Goal: Task Accomplishment & Management: Use online tool/utility

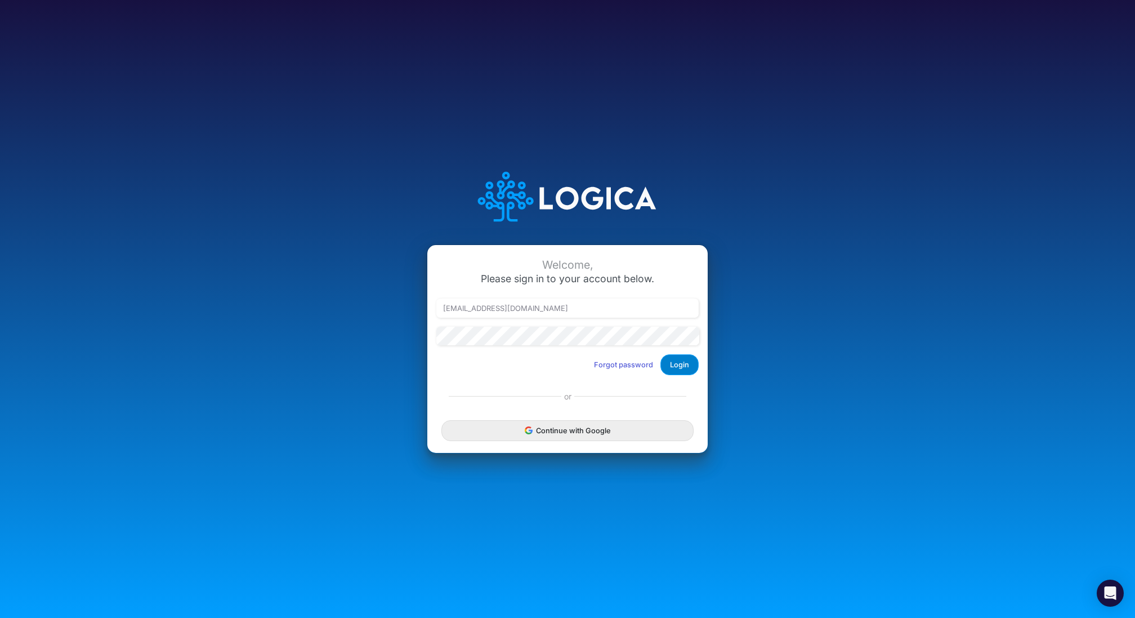
click at [687, 366] on button "Login" at bounding box center [680, 364] width 38 height 21
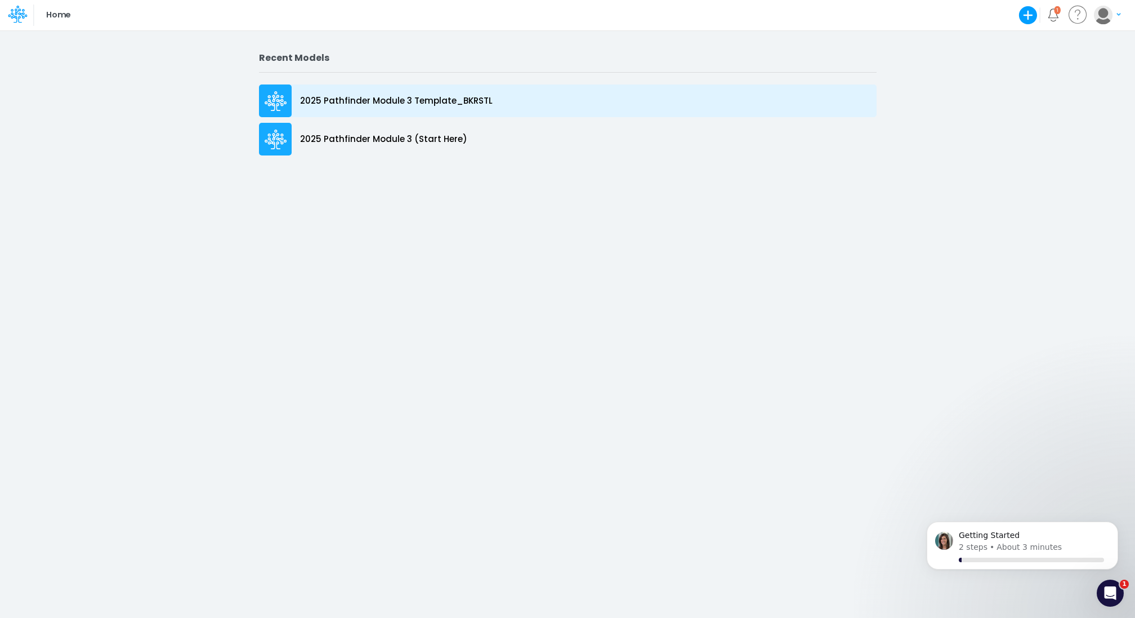
click at [387, 100] on p "2025 Pathfinder Module 3 Template_BKRSTL" at bounding box center [396, 101] width 193 height 13
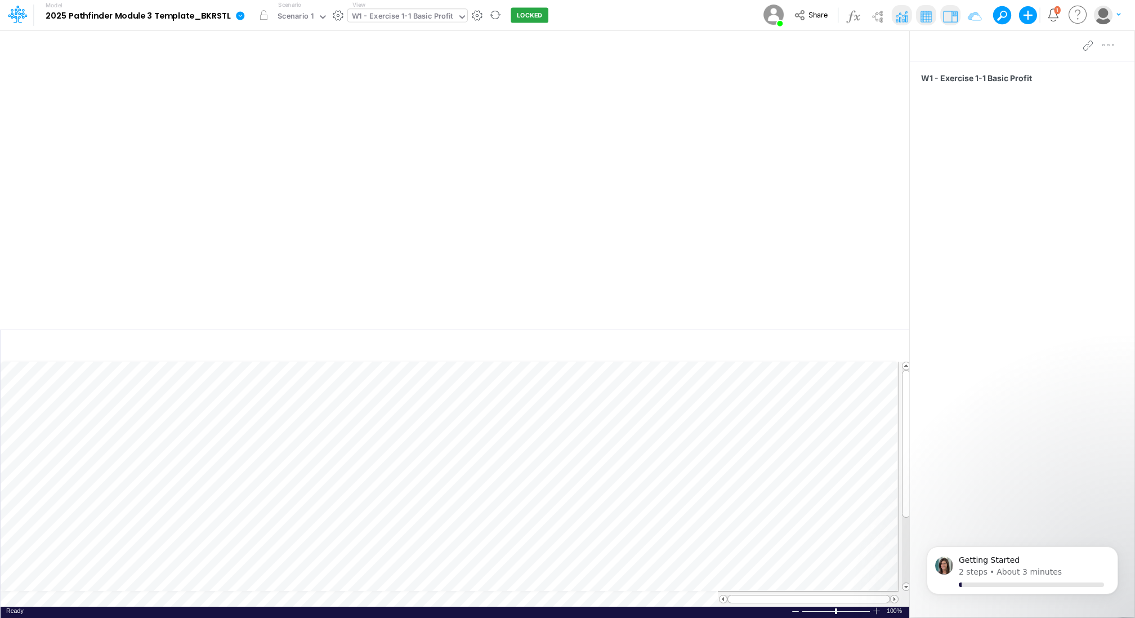
click at [389, 17] on div "W1 - Exercise 1-1 Basic Profit" at bounding box center [402, 17] width 101 height 13
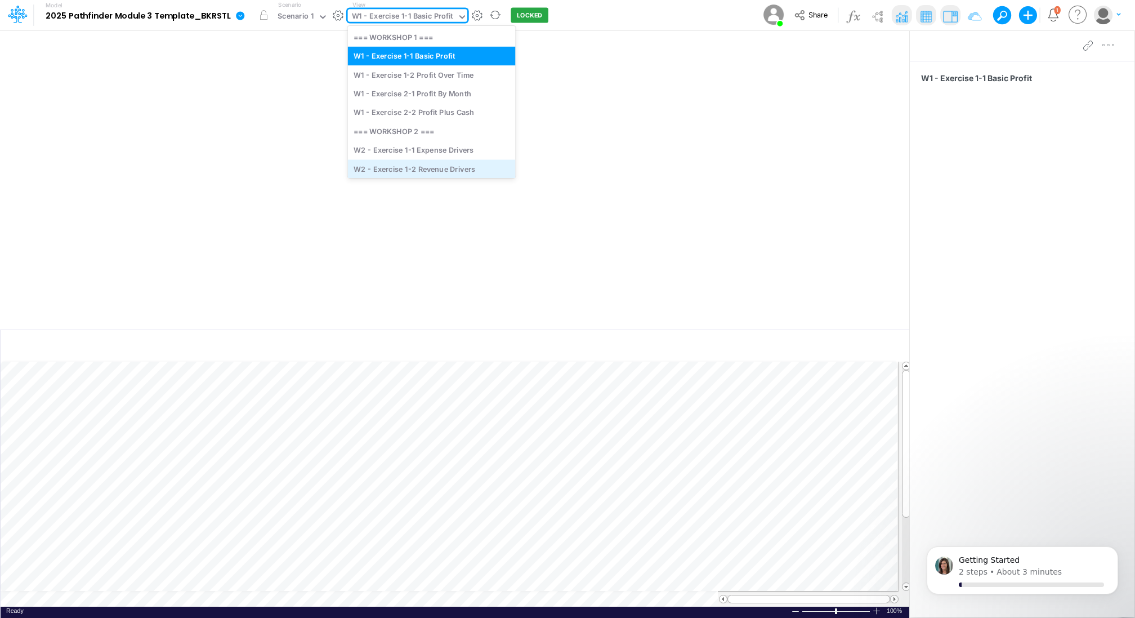
click at [397, 163] on div "W2 - Exercise 1-2 Revenue Drivers" at bounding box center [432, 168] width 168 height 19
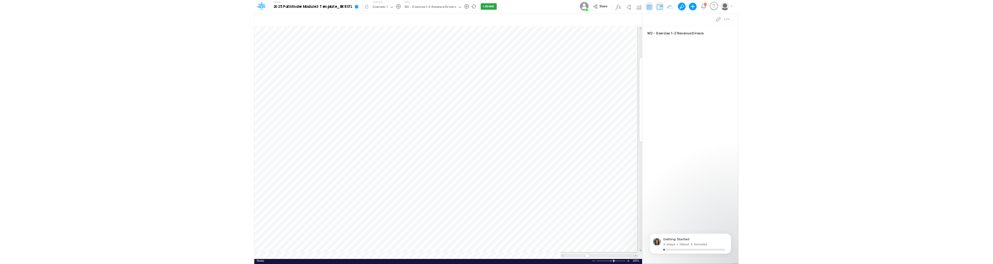
scroll to position [5, 0]
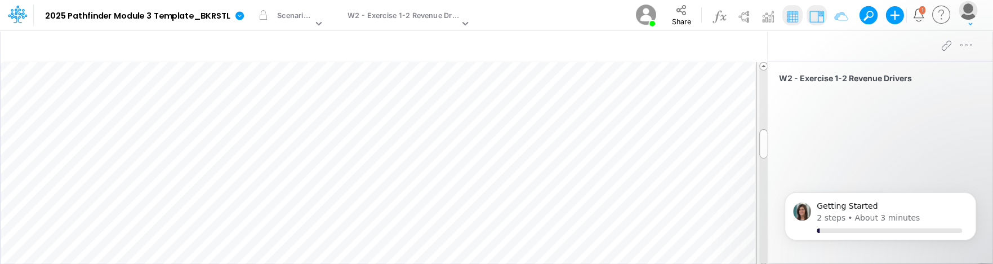
click at [557, 11] on div "Model 2025 Pathfinder Module 3 Template_BKRSTL Edit model settings Duplicate Im…" at bounding box center [497, 15] width 894 height 30
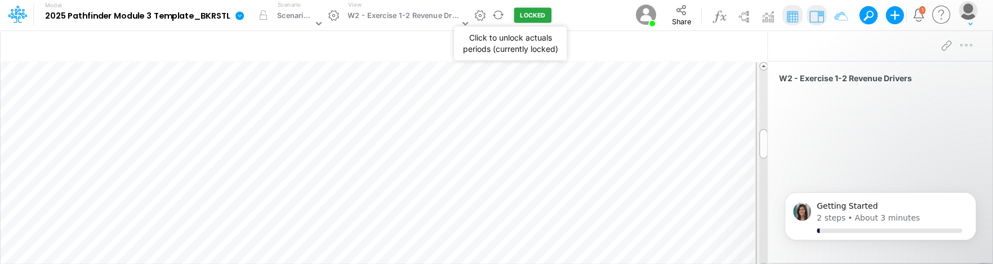
click at [523, 14] on button "LOCKED" at bounding box center [533, 15] width 38 height 15
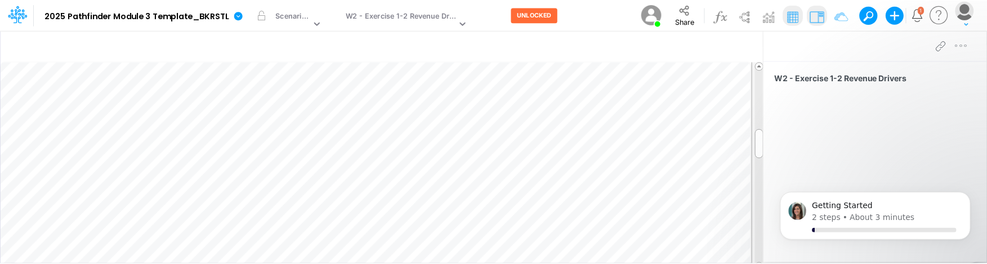
scroll to position [5, 1]
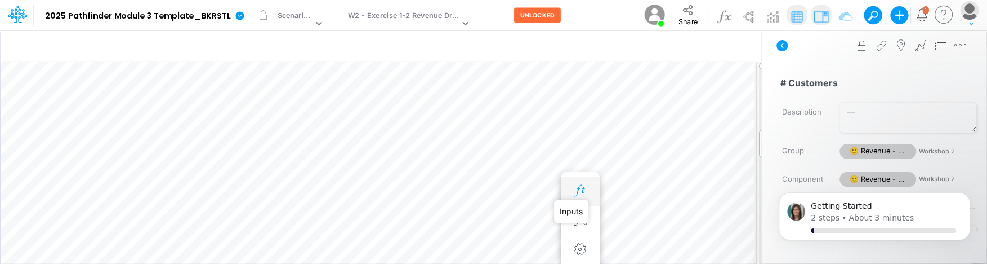
click at [576, 185] on icon "button" at bounding box center [580, 191] width 17 height 12
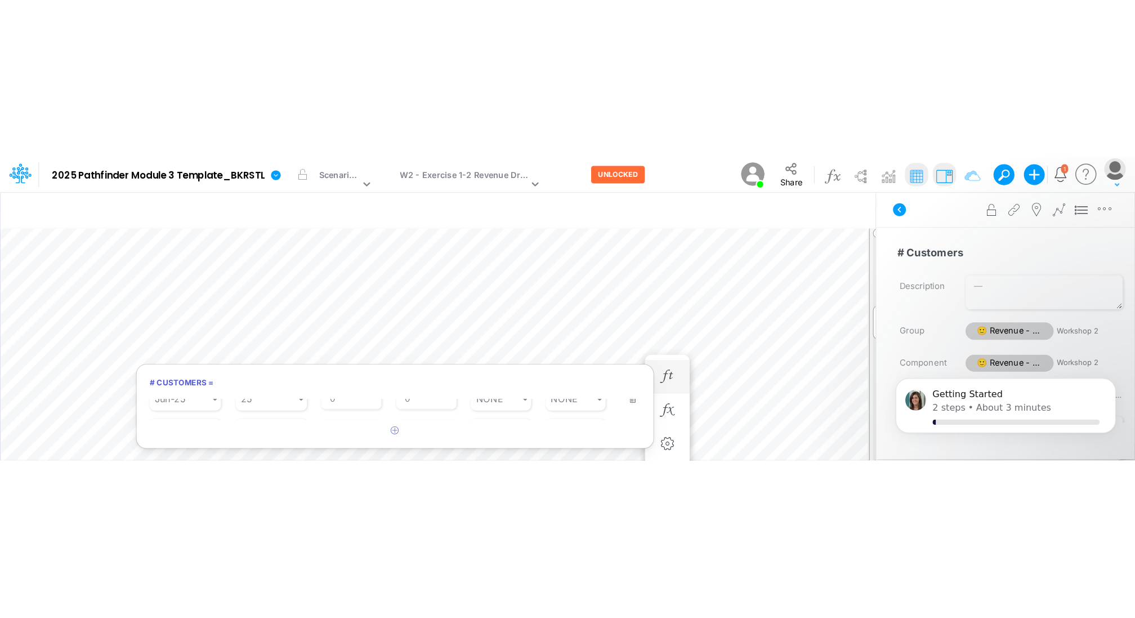
scroll to position [209, 0]
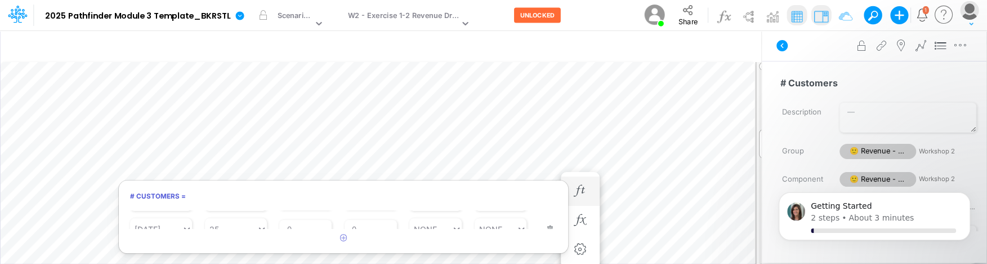
drag, startPoint x: 568, startPoint y: 225, endPoint x: 568, endPoint y: 233, distance: 7.9
click at [568, 233] on div "# Customers = Starting Period Jan-23 Starting Value 0 % Growth Rate 0 Repeats E…" at bounding box center [343, 217] width 451 height 74
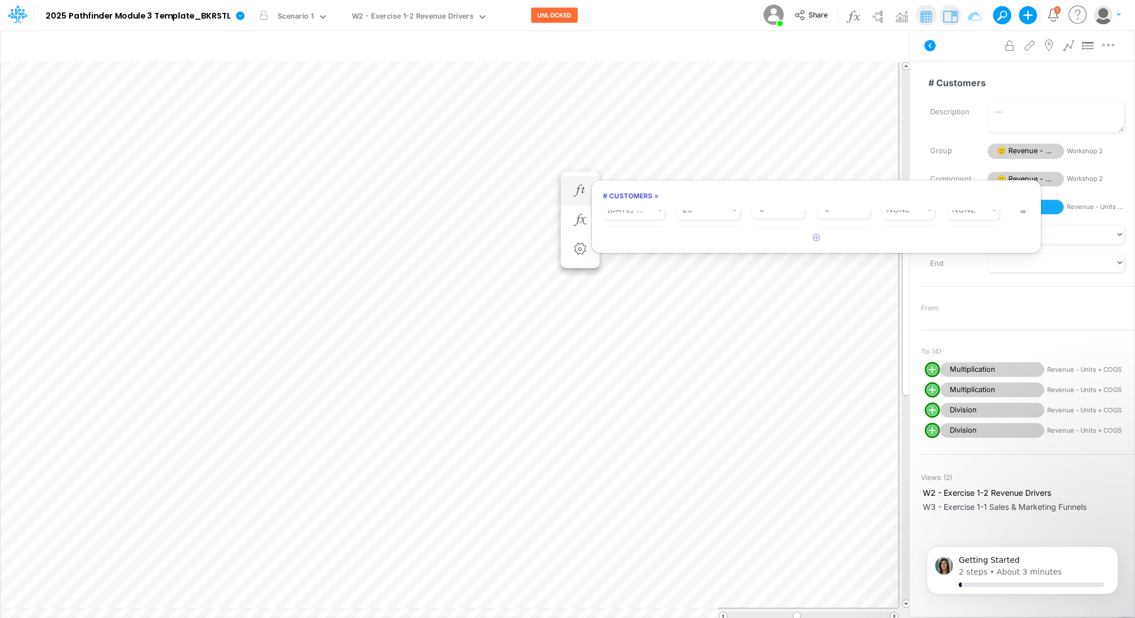
scroll to position [5, 1]
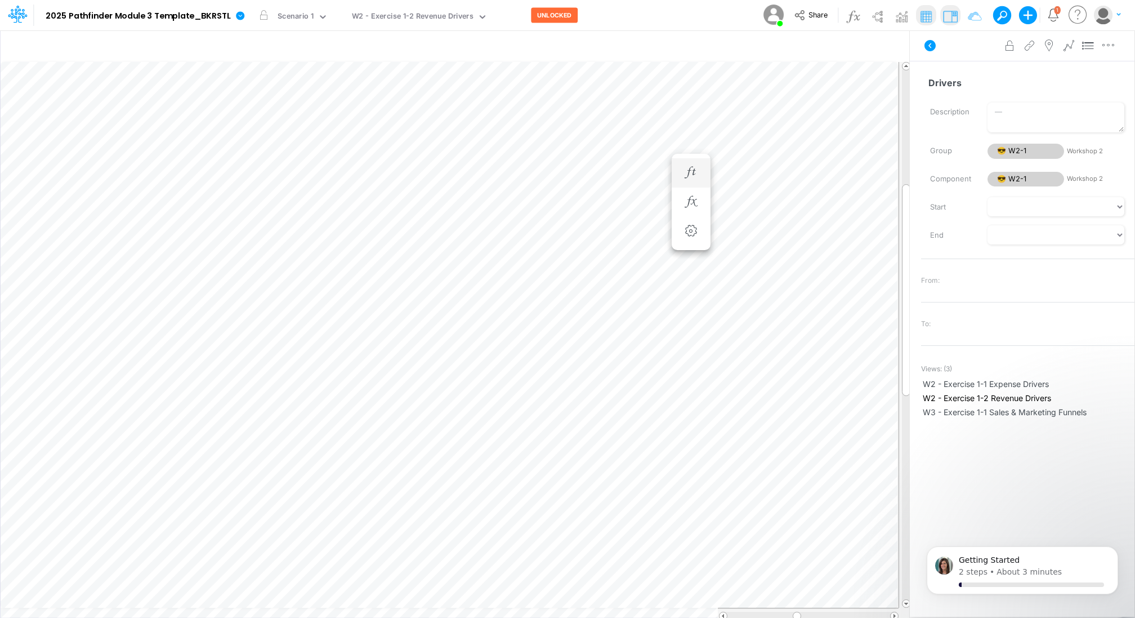
scroll to position [5, 1]
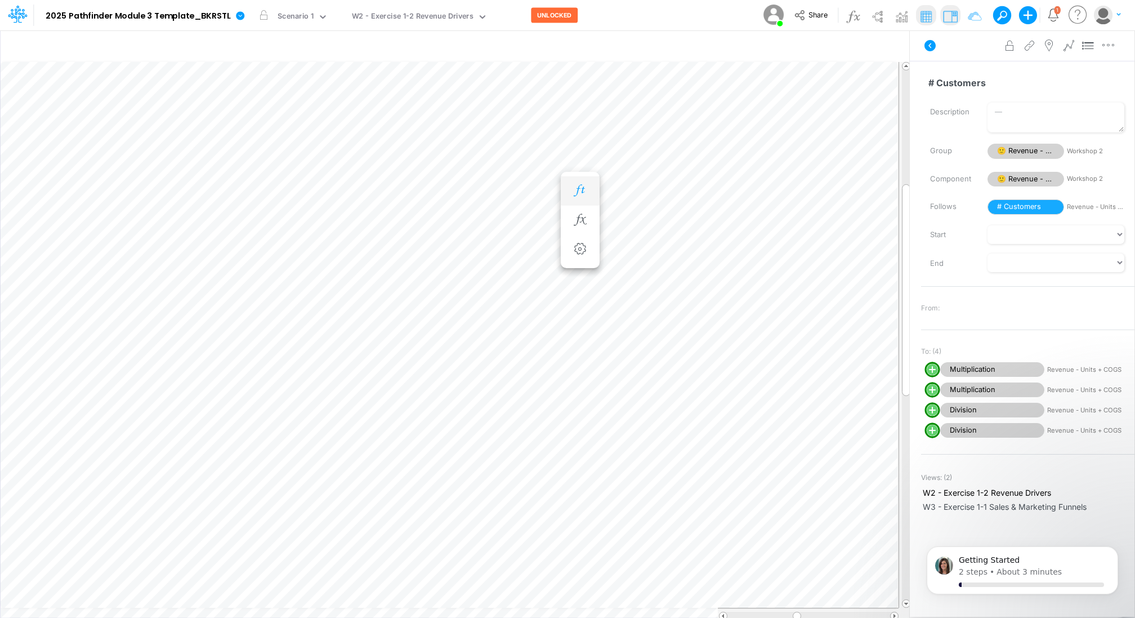
click at [580, 183] on button "button" at bounding box center [580, 191] width 21 height 23
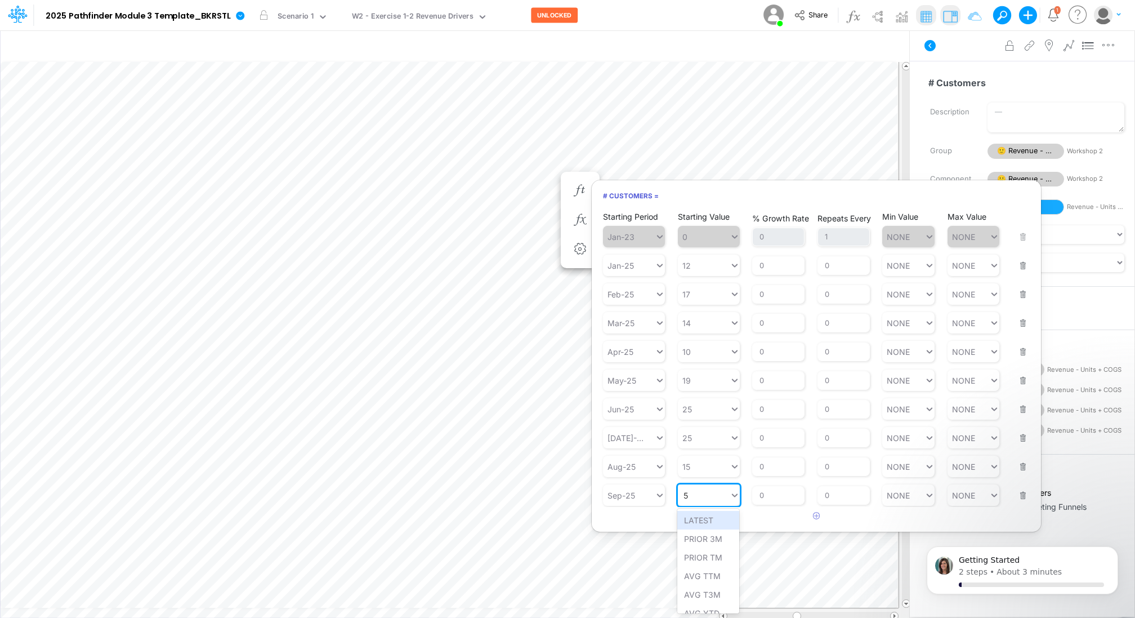
click at [708, 493] on div "5 5" at bounding box center [704, 495] width 52 height 16
type input "10"
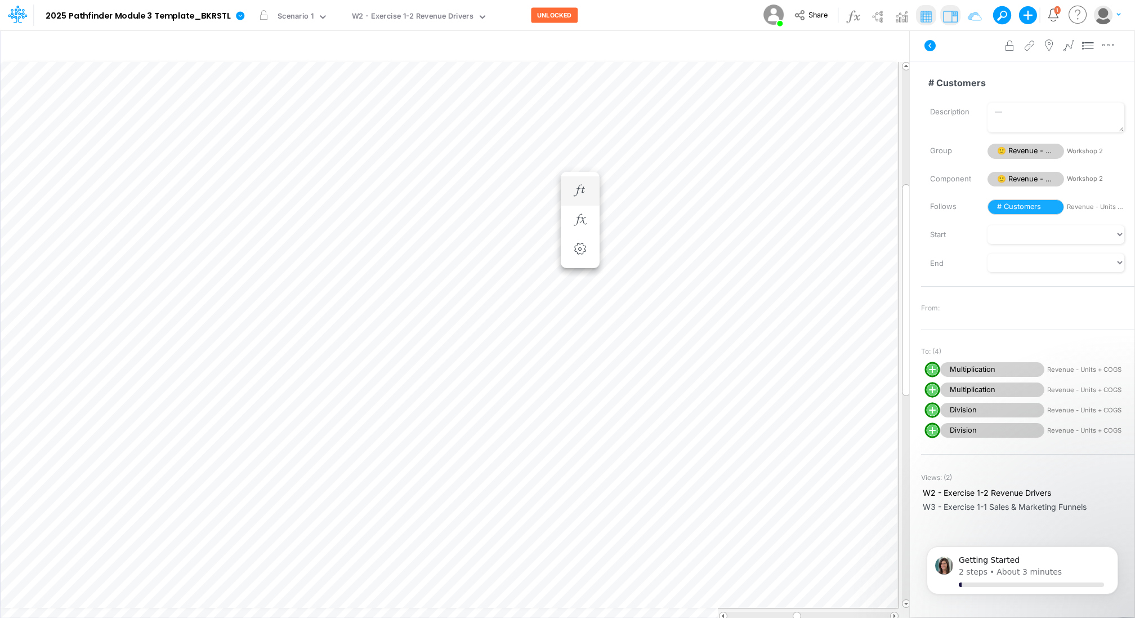
scroll to position [5, 1]
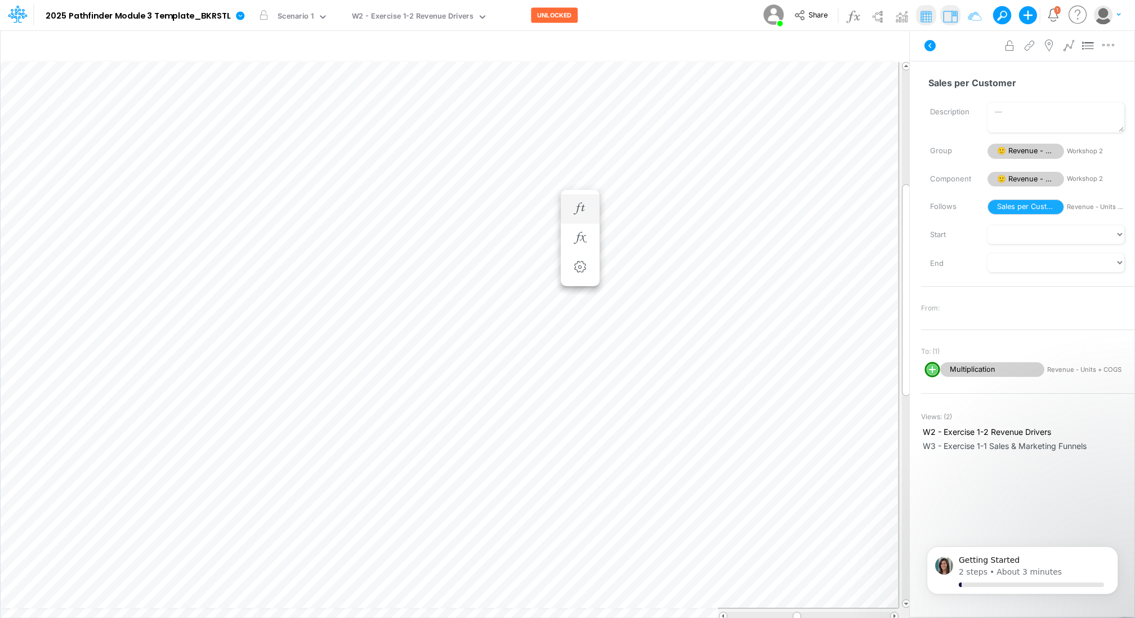
scroll to position [5, 1]
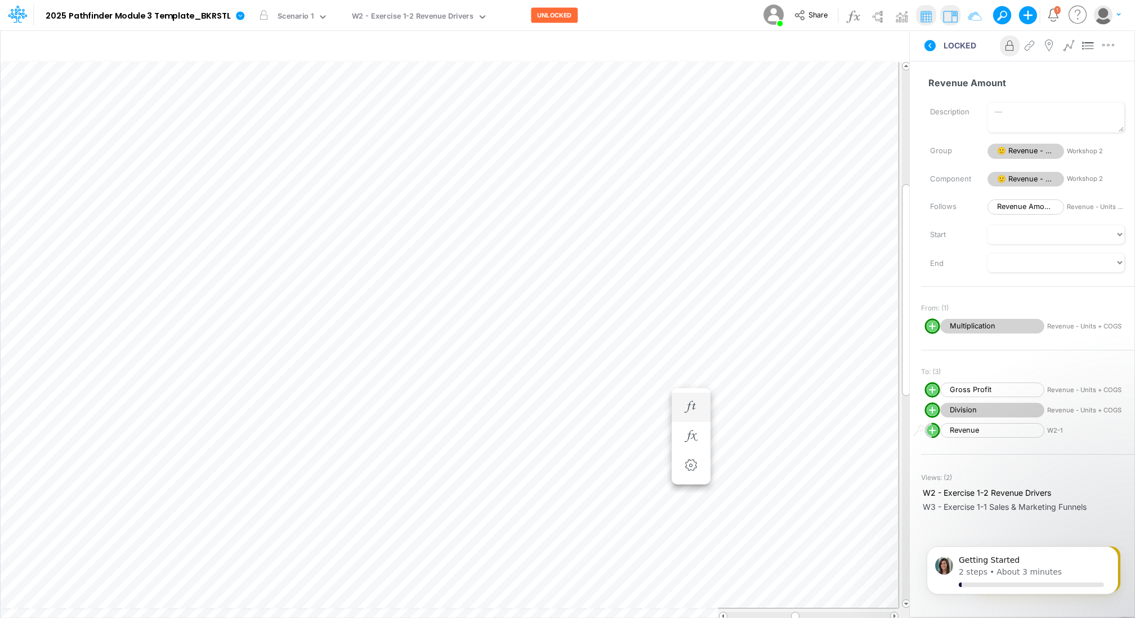
scroll to position [5, 5]
click at [692, 404] on icon "button" at bounding box center [691, 407] width 17 height 12
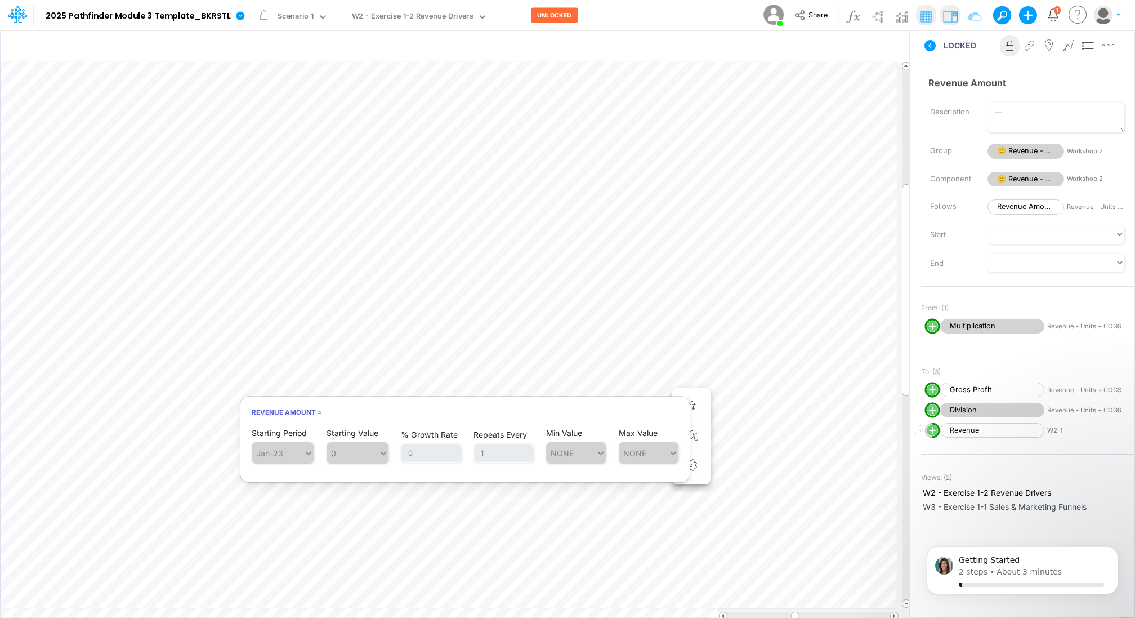
click at [691, 14] on div "Model 2025 Pathfinder Module 3 Template_BKRSTL Edit model settings Duplicate Im…" at bounding box center [568, 15] width 1022 height 30
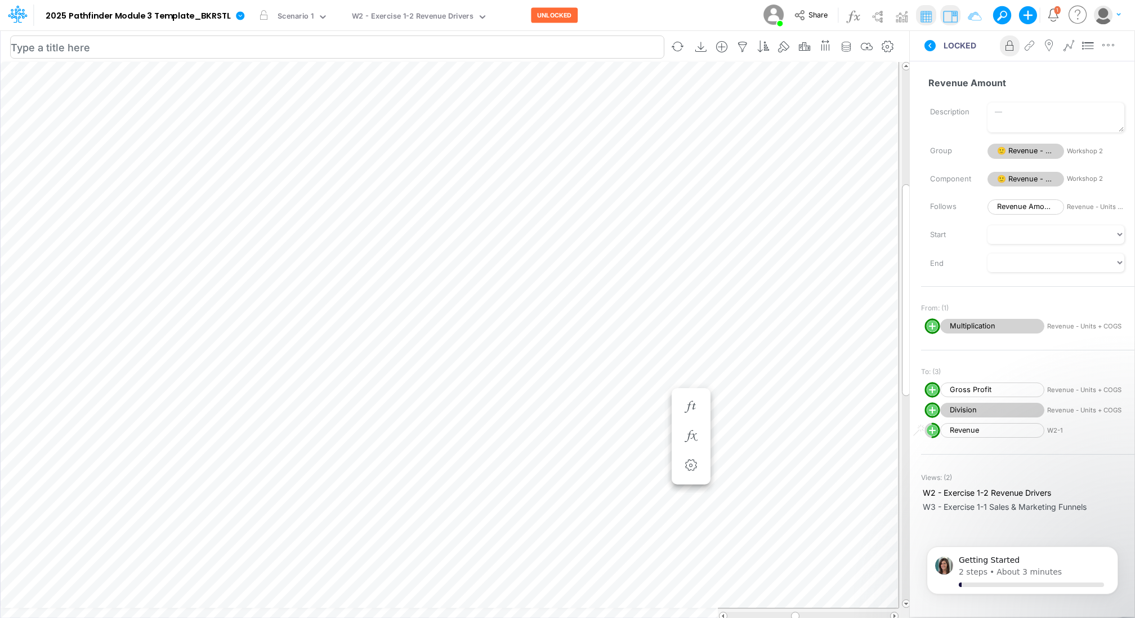
scroll to position [5, 1]
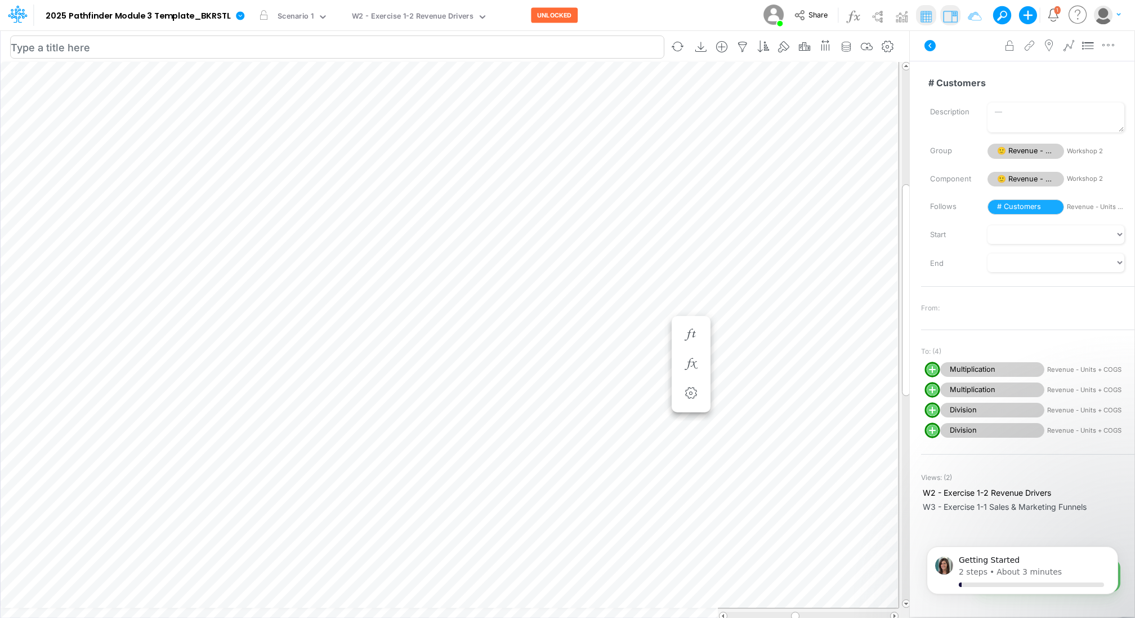
scroll to position [5, 1]
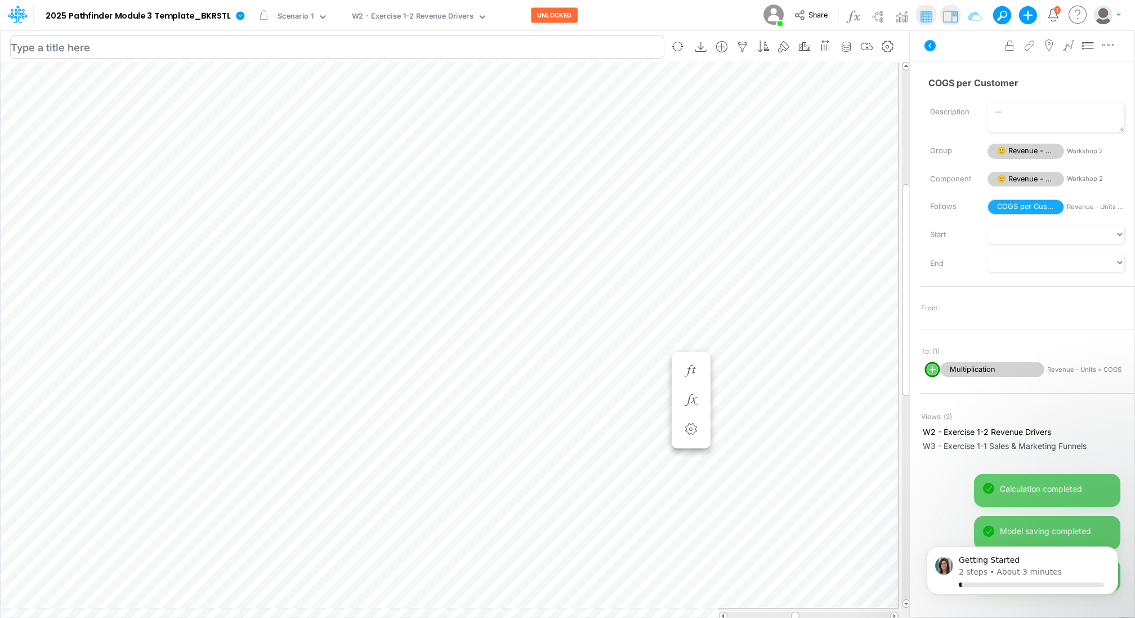
scroll to position [5, 1]
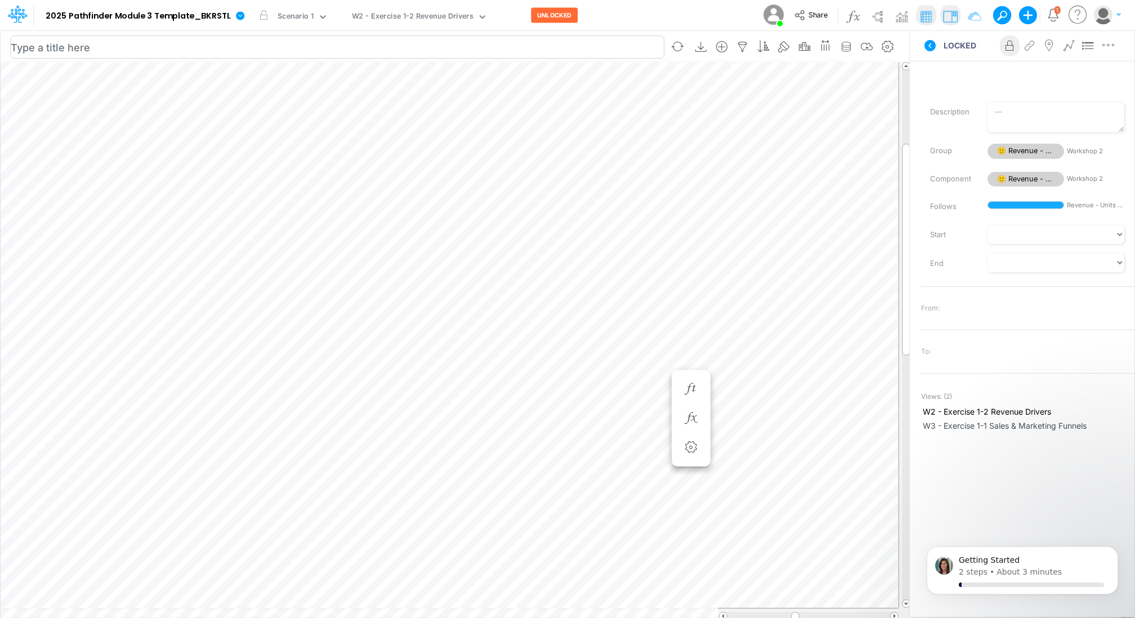
scroll to position [5, 1]
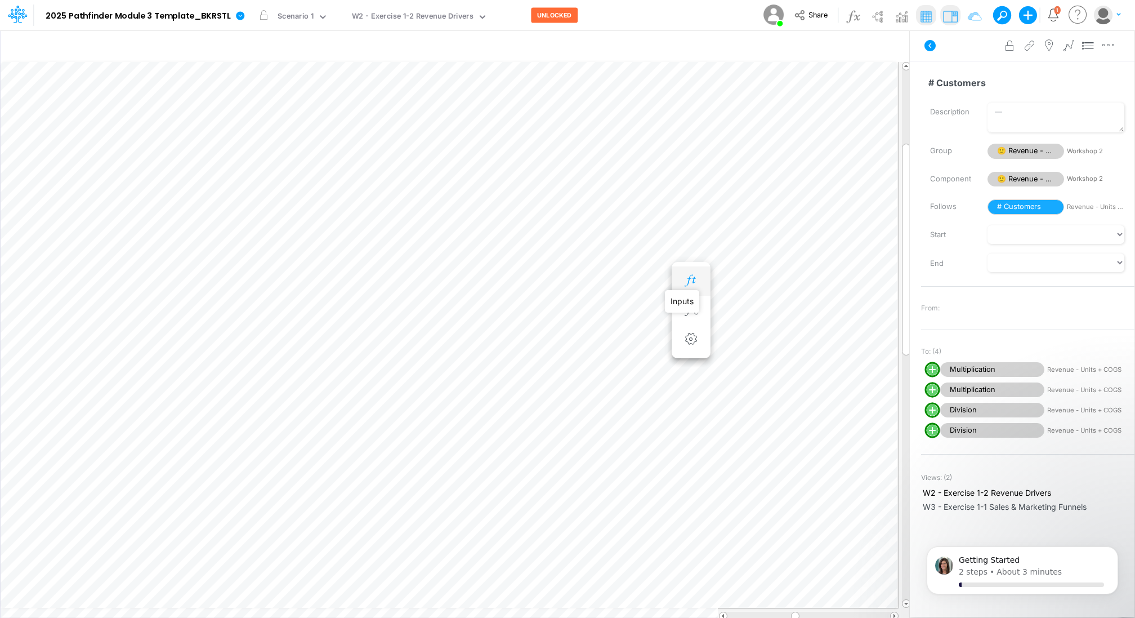
click at [688, 275] on icon "button" at bounding box center [691, 281] width 17 height 12
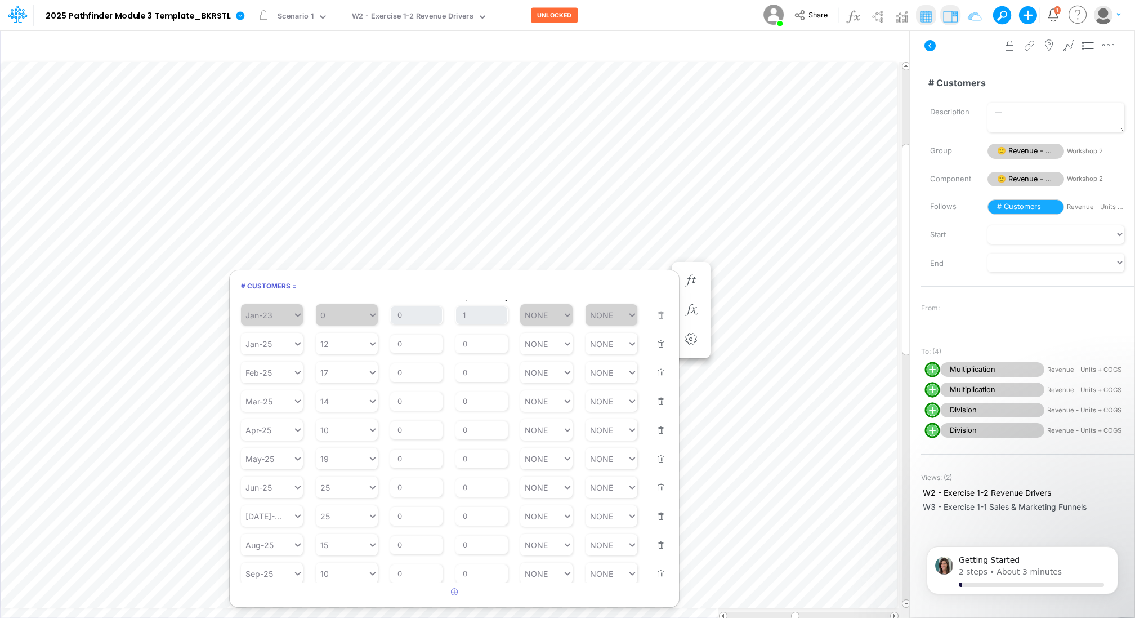
scroll to position [12, 0]
click at [398, 572] on input "0" at bounding box center [416, 573] width 52 height 19
type input "2"
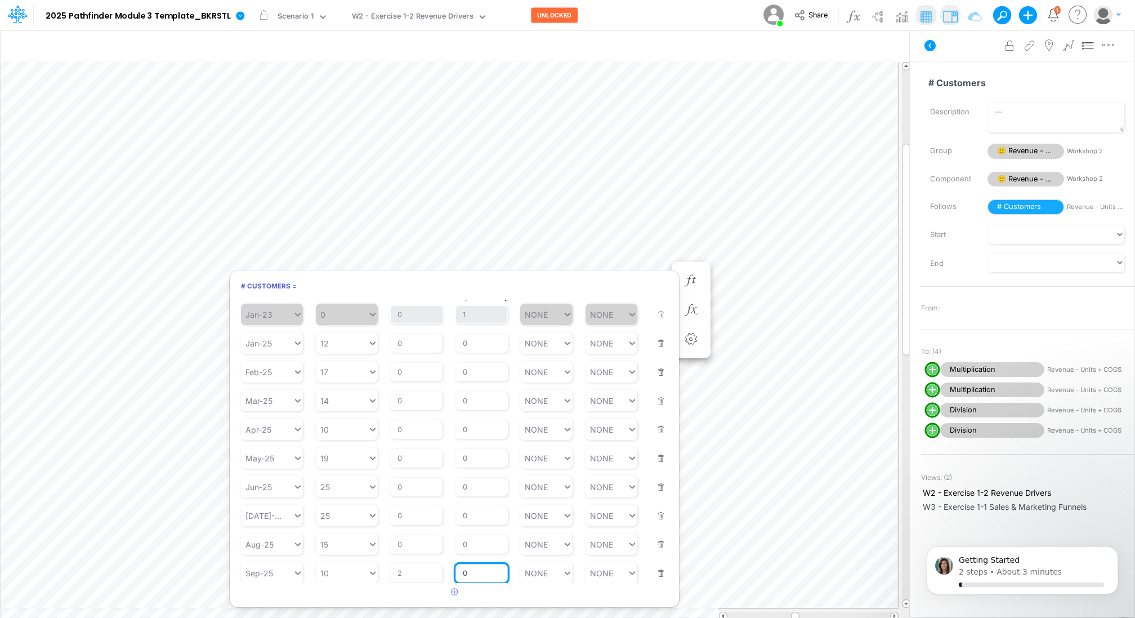
click at [476, 567] on div "Repeats Every 0" at bounding box center [482, 566] width 52 height 33
type input "1"
type input "NONE"
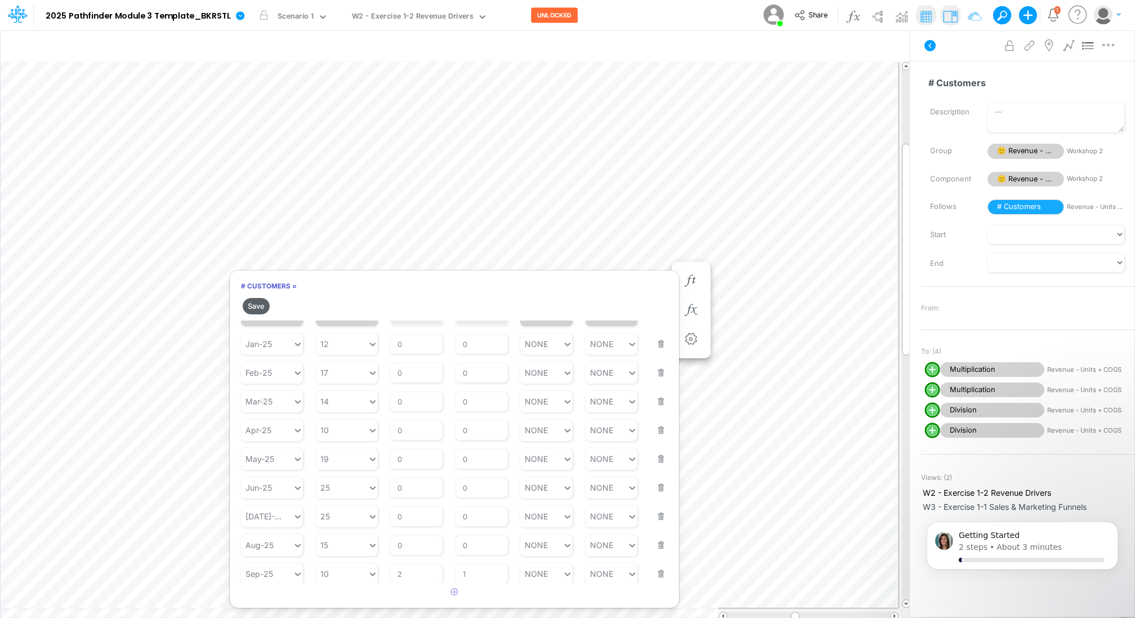
click at [259, 308] on button "Save" at bounding box center [256, 306] width 27 height 16
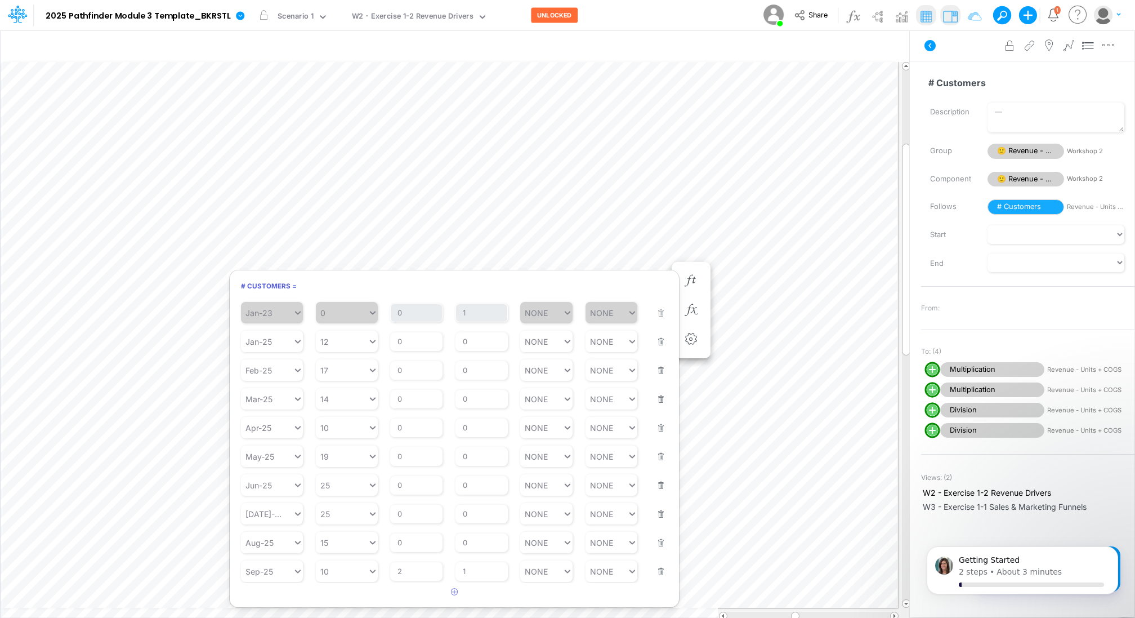
scroll to position [12, 0]
click at [413, 574] on input "2" at bounding box center [416, 573] width 52 height 19
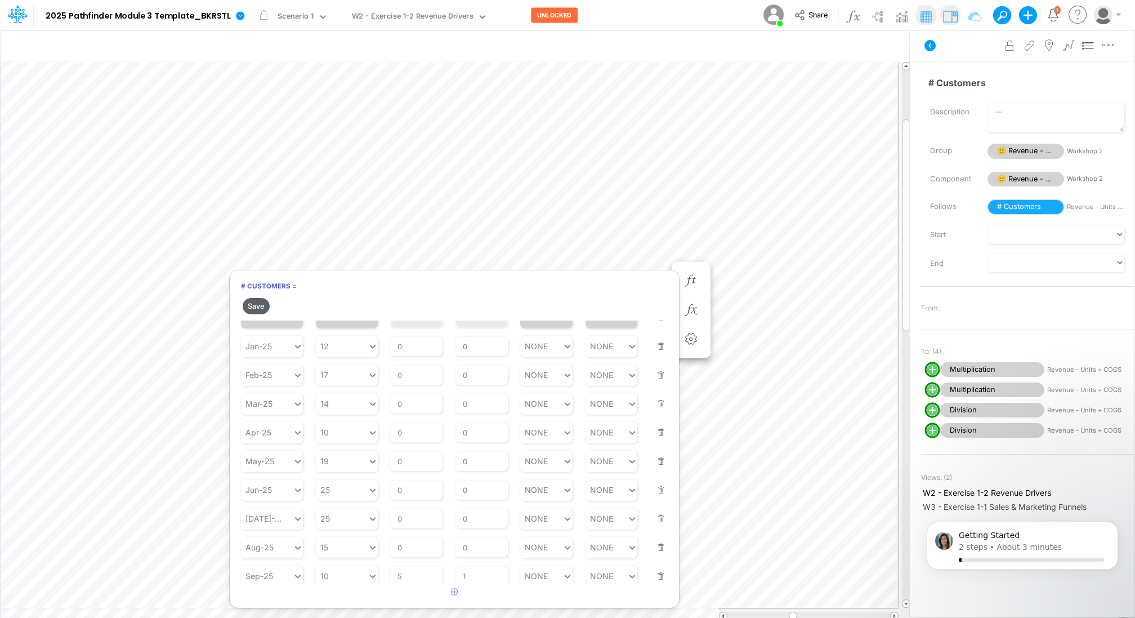
click at [255, 306] on button "Save" at bounding box center [256, 306] width 27 height 16
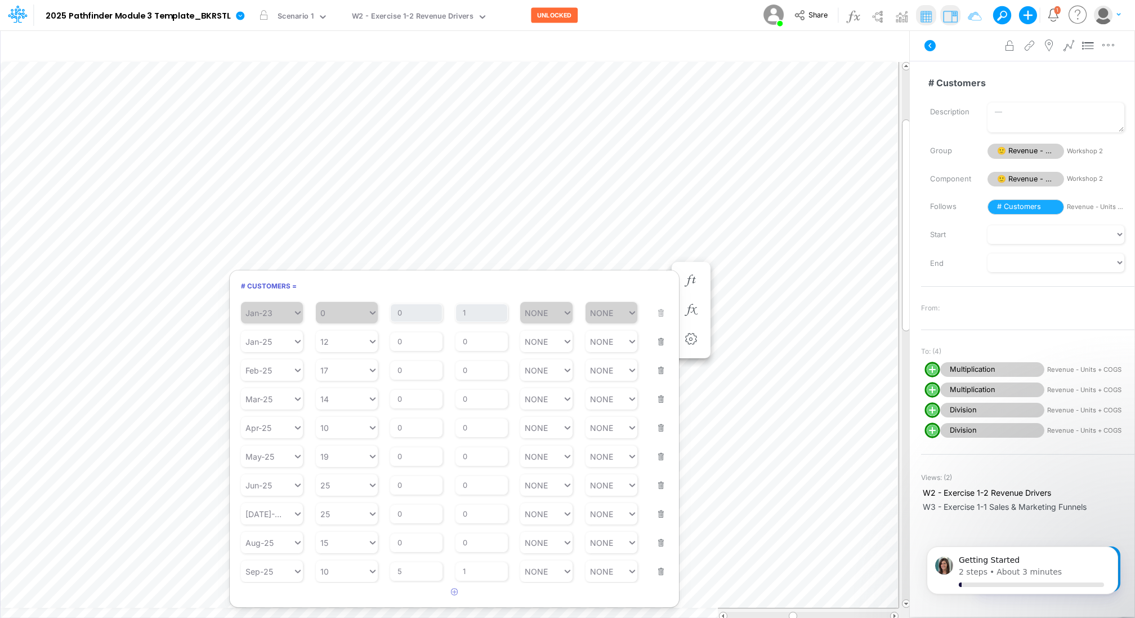
scroll to position [12, 0]
click at [420, 571] on input "5" at bounding box center [416, 573] width 52 height 19
type input "7"
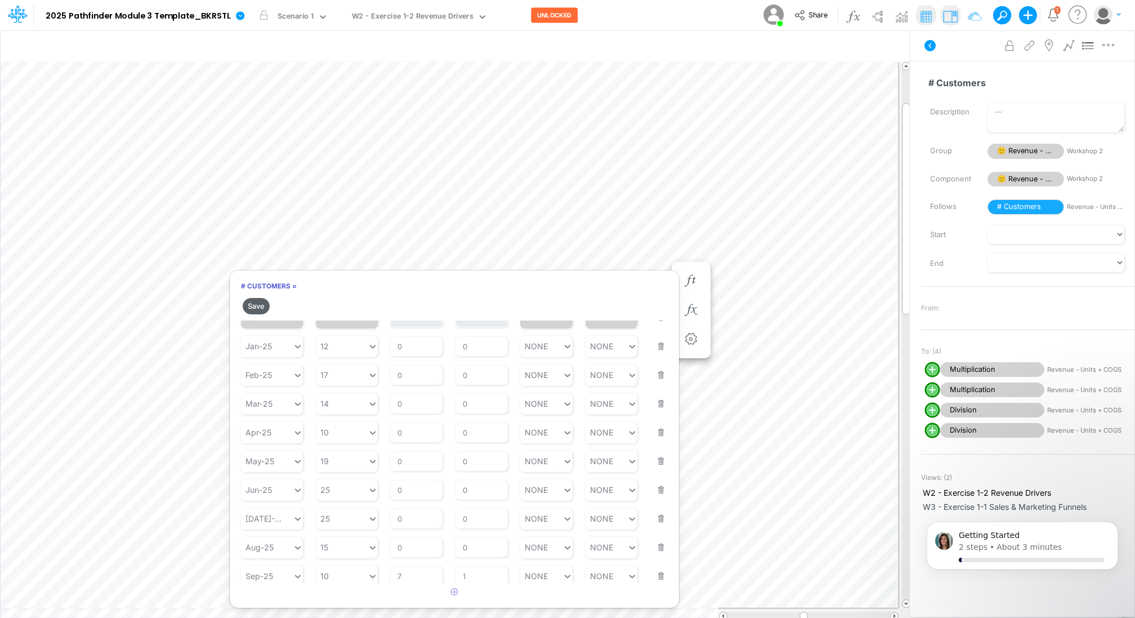
click at [254, 302] on button "Save" at bounding box center [256, 306] width 27 height 16
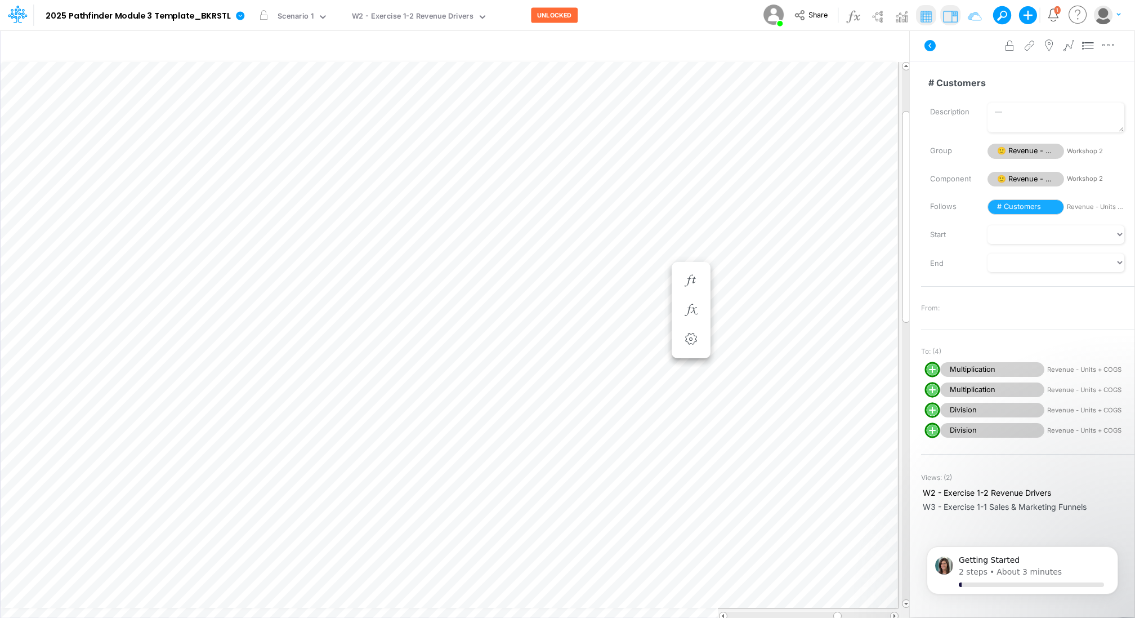
scroll to position [5, 1]
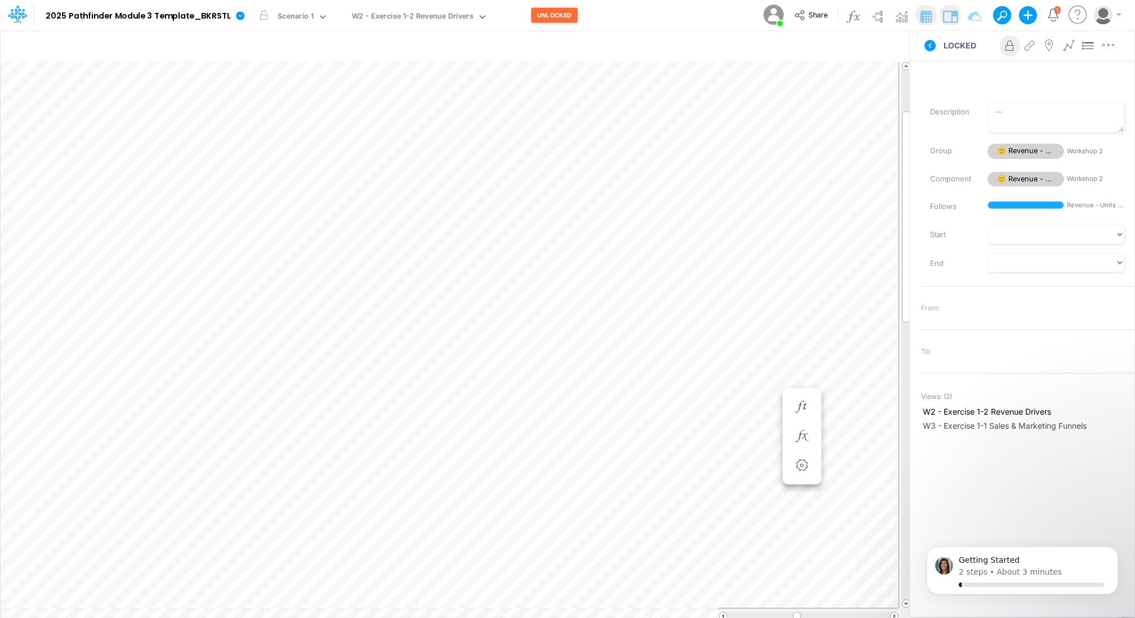
scroll to position [5, 1]
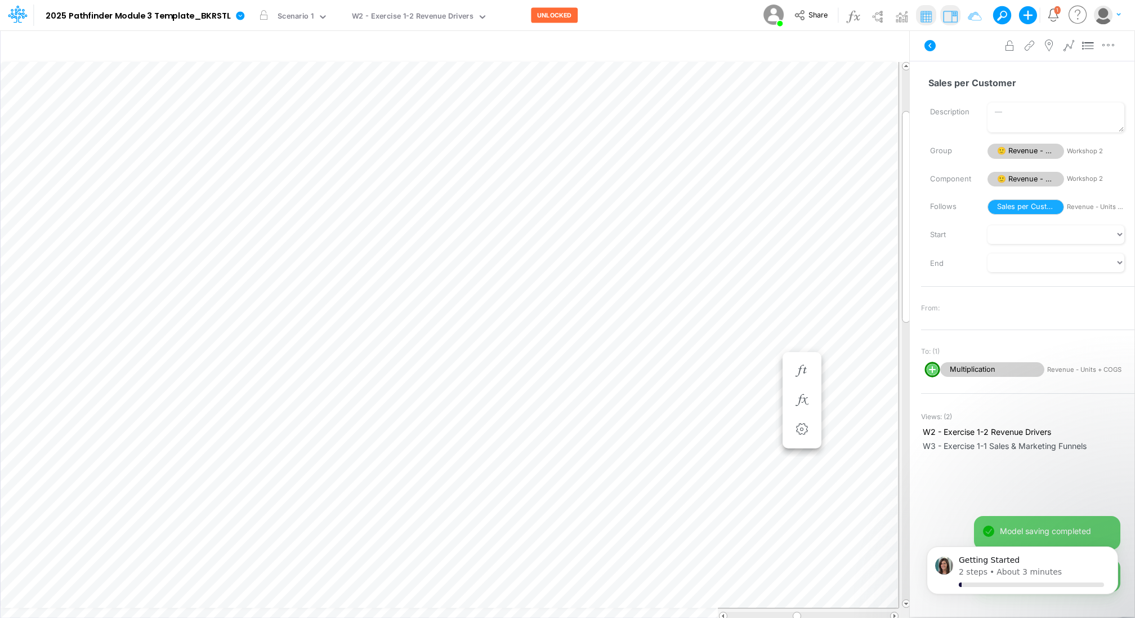
scroll to position [5, 1]
click at [687, 367] on icon "button" at bounding box center [691, 371] width 17 height 12
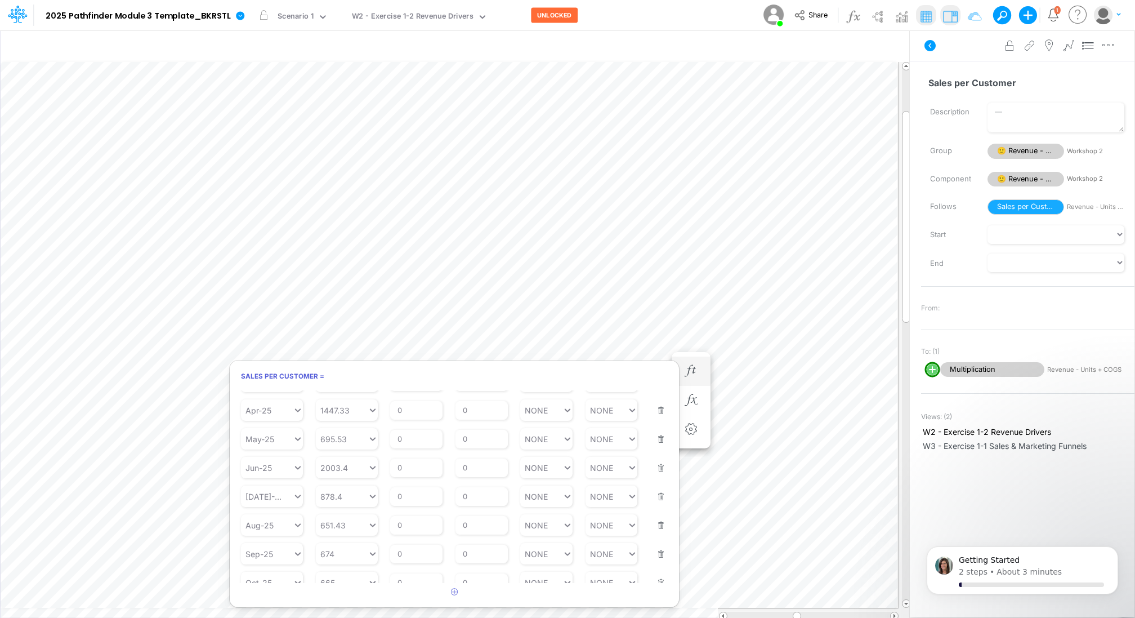
scroll to position [131, 0]
click at [415, 565] on input "0" at bounding box center [416, 573] width 52 height 19
type input "1.5"
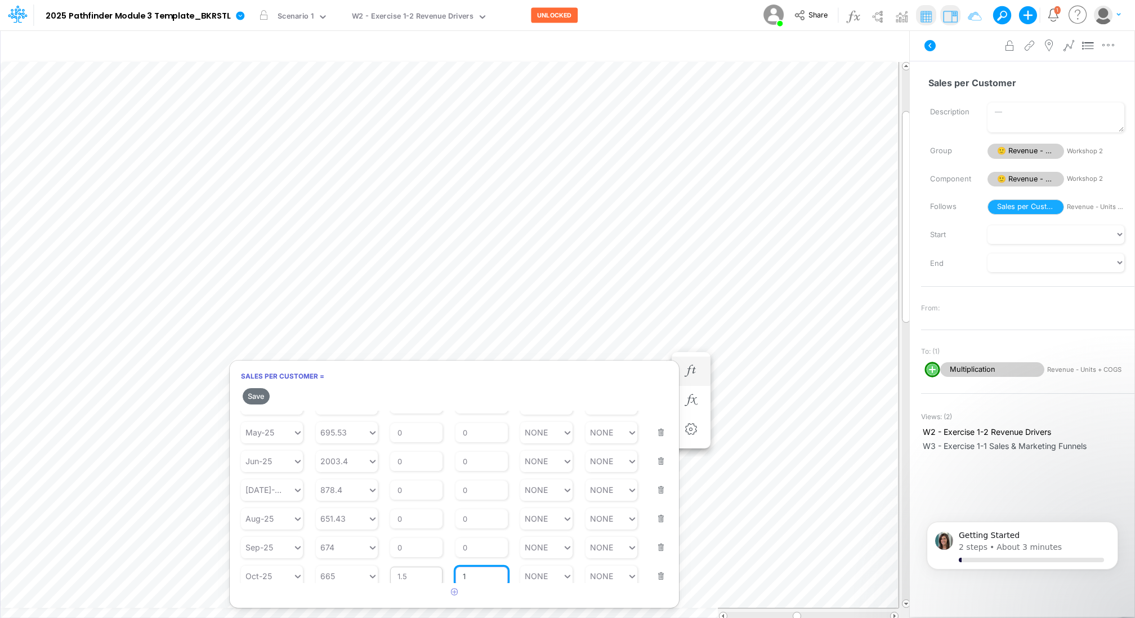
type input "1"
type input "NONE"
click at [256, 395] on button "Save" at bounding box center [256, 396] width 27 height 16
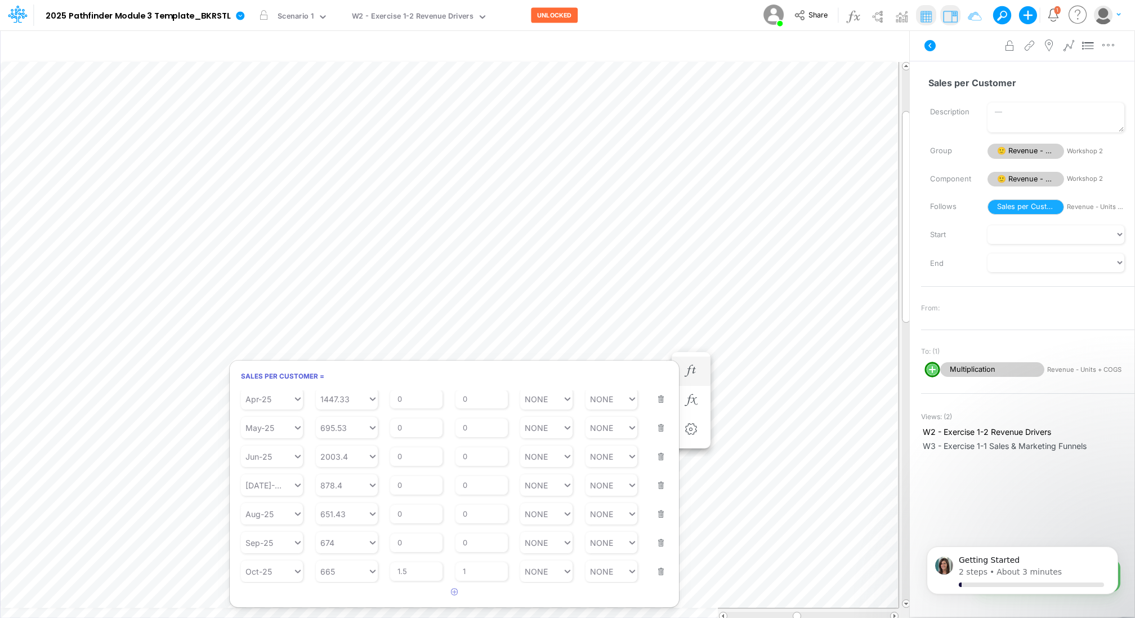
scroll to position [131, 0]
click at [683, 15] on div "Model 2025 Pathfinder Module 3 Template_BKRSTL Edit model settings Duplicate Im…" at bounding box center [568, 15] width 1022 height 30
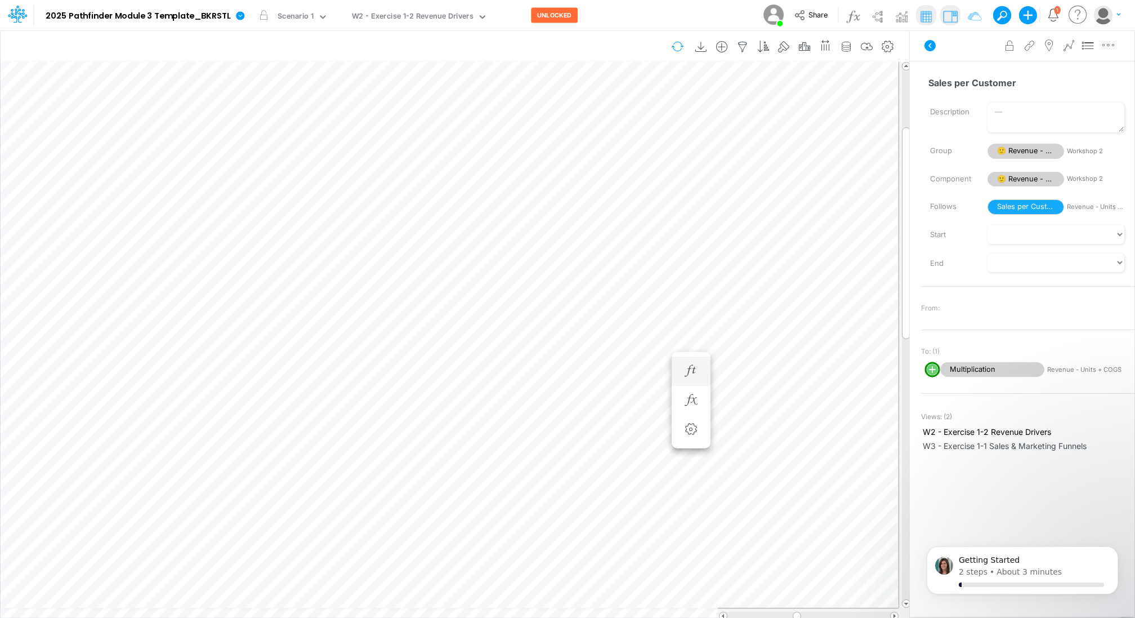
scroll to position [5, 1]
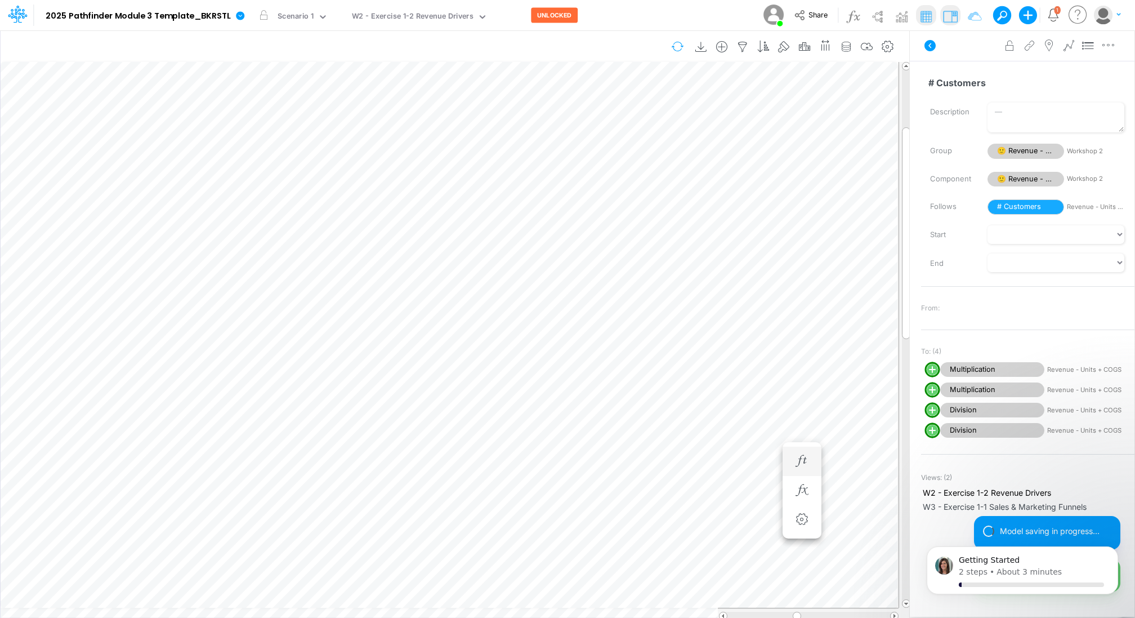
scroll to position [5, 1]
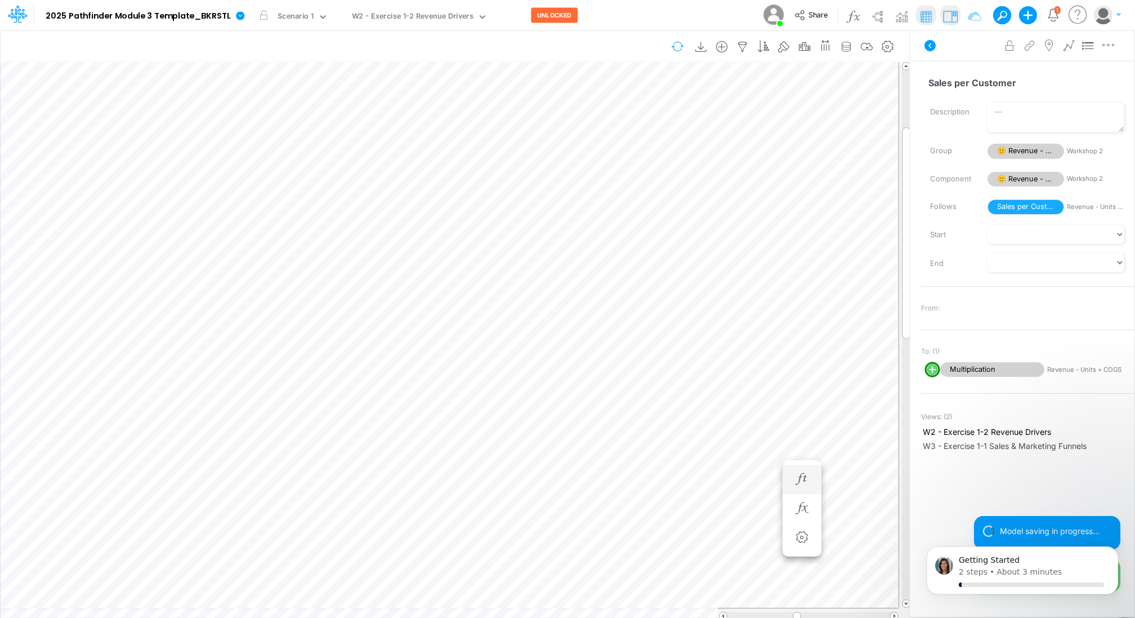
scroll to position [5, 1]
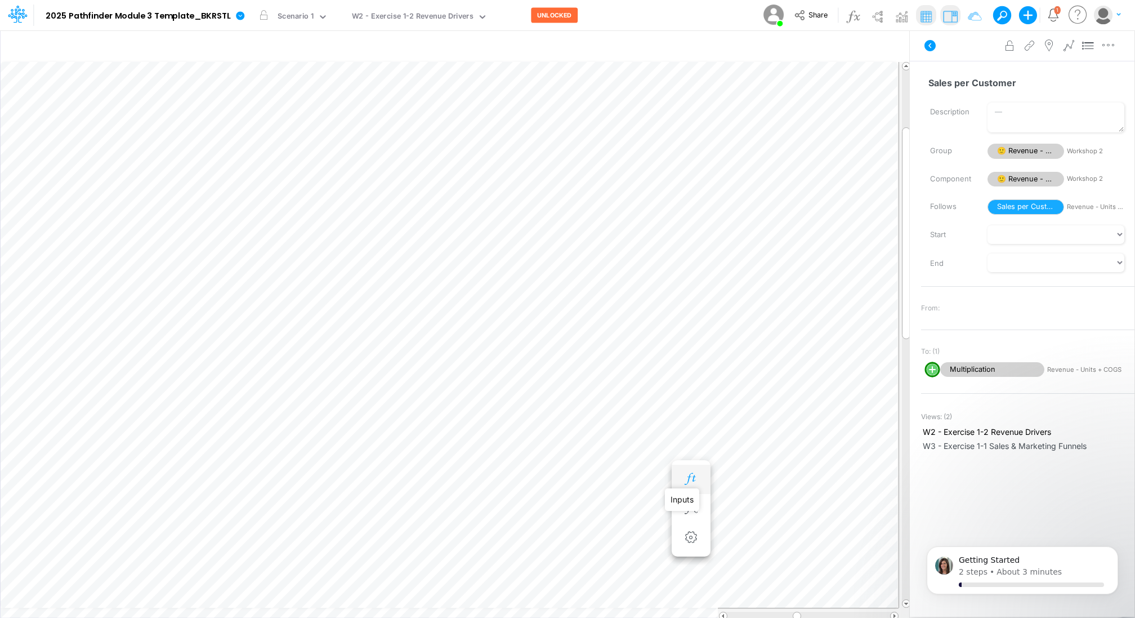
click at [689, 480] on icon "button" at bounding box center [691, 479] width 17 height 12
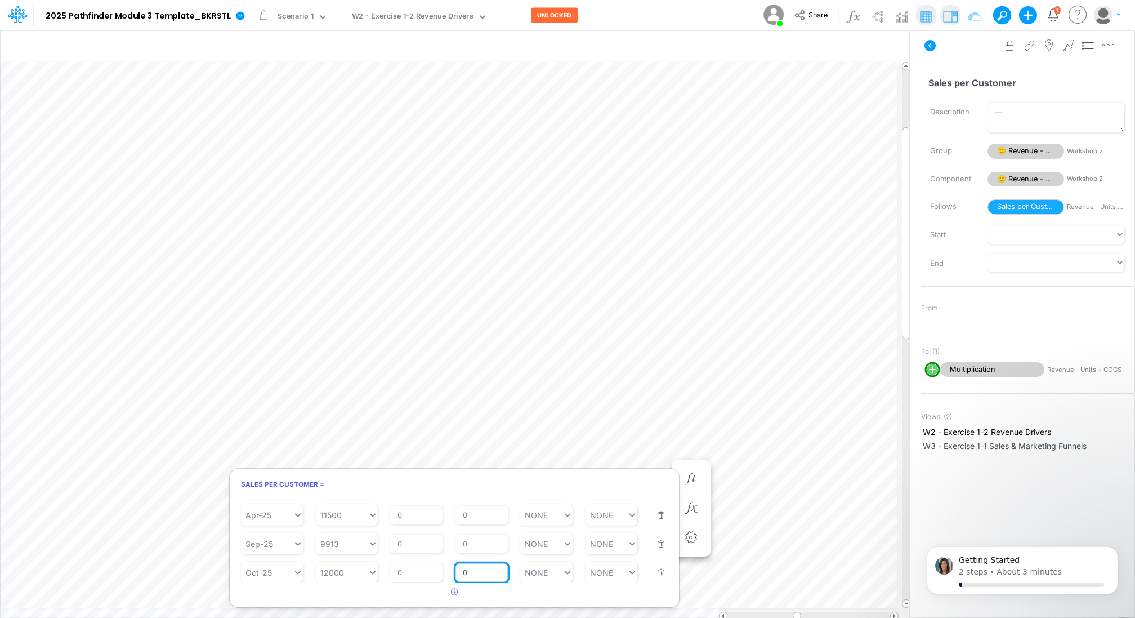
click at [493, 568] on input "0" at bounding box center [482, 572] width 52 height 19
type input "2"
type input "NONE"
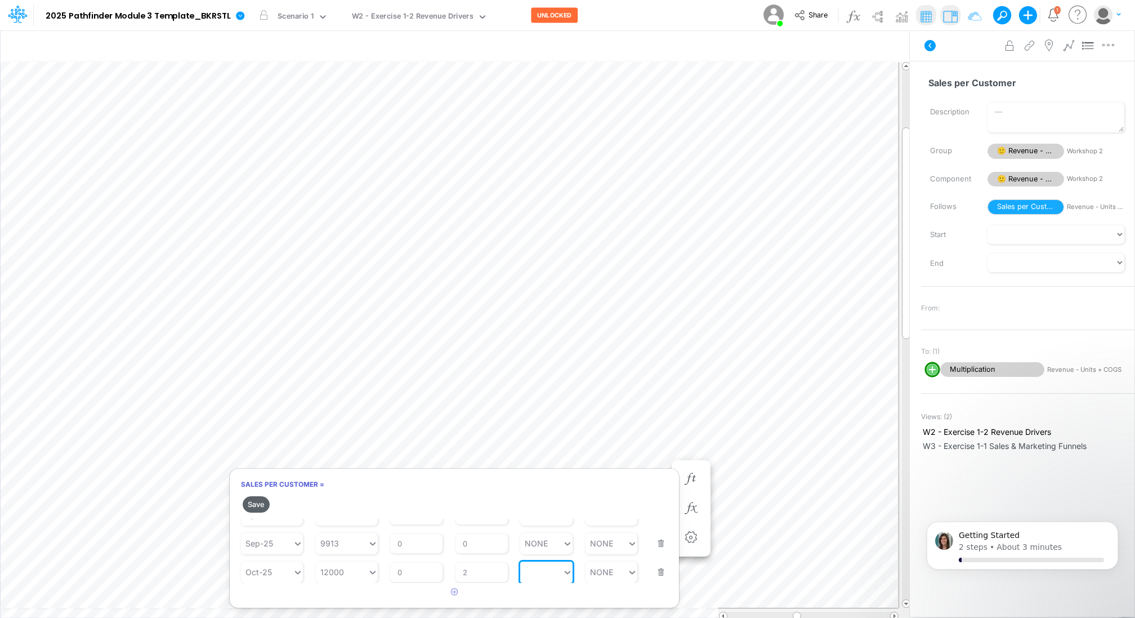
click at [258, 504] on button "Save" at bounding box center [256, 504] width 27 height 16
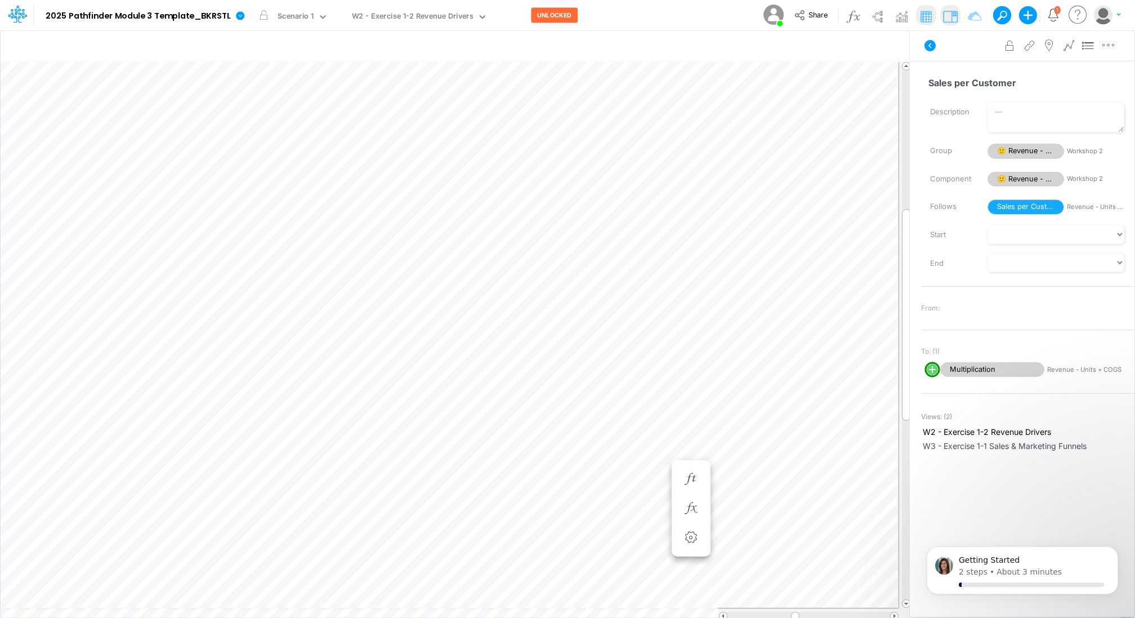
scroll to position [5, 1]
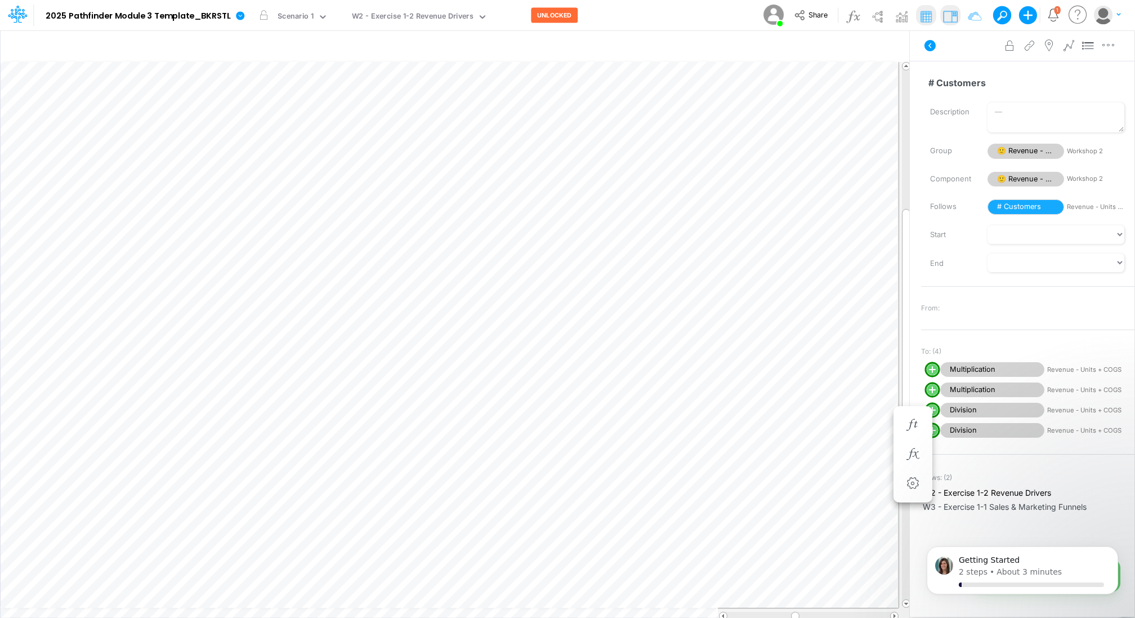
scroll to position [5, 1]
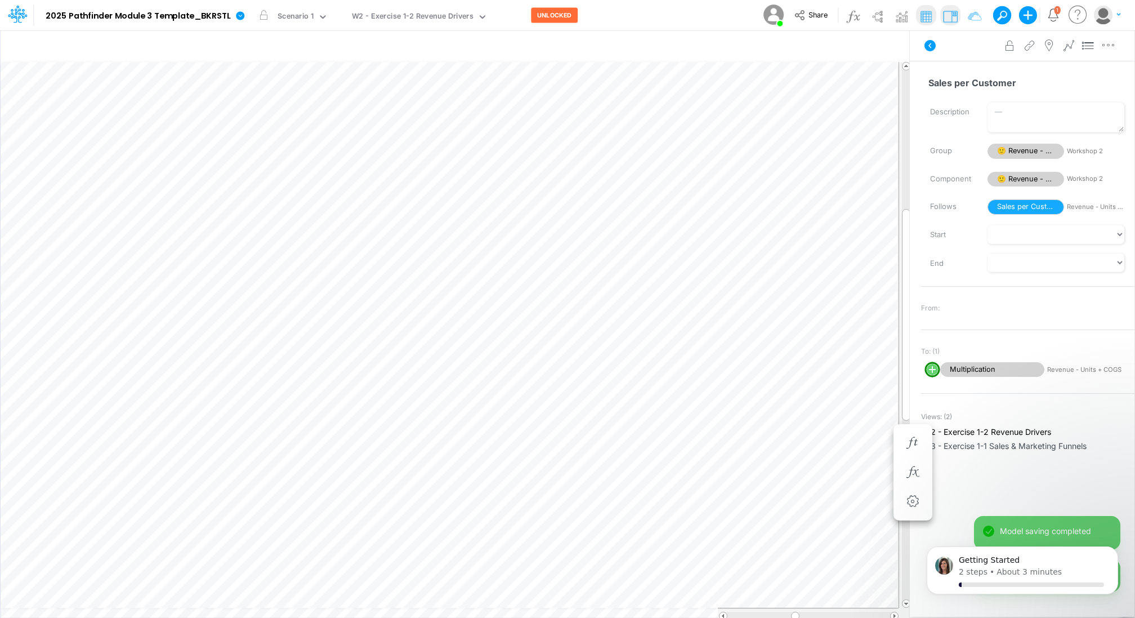
scroll to position [5, 1]
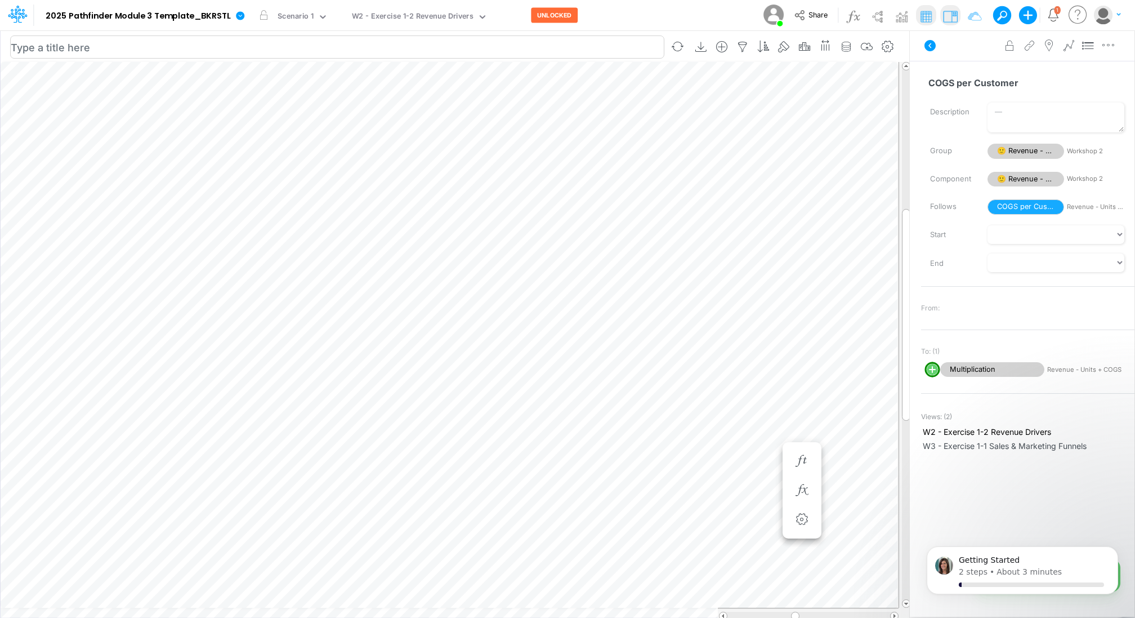
scroll to position [5, 1]
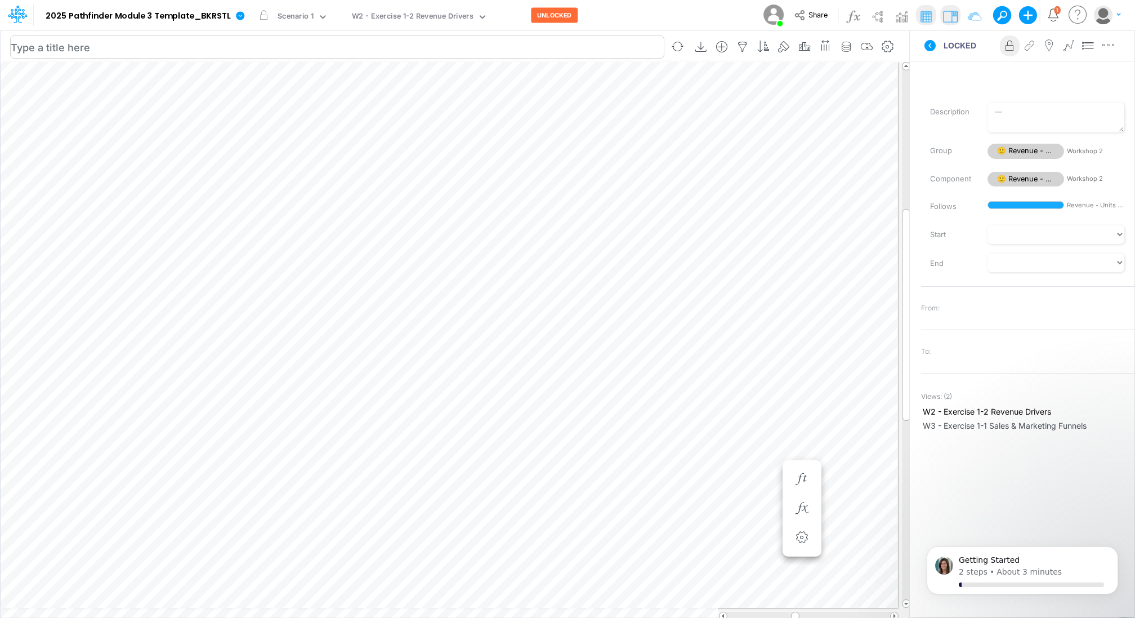
scroll to position [5, 1]
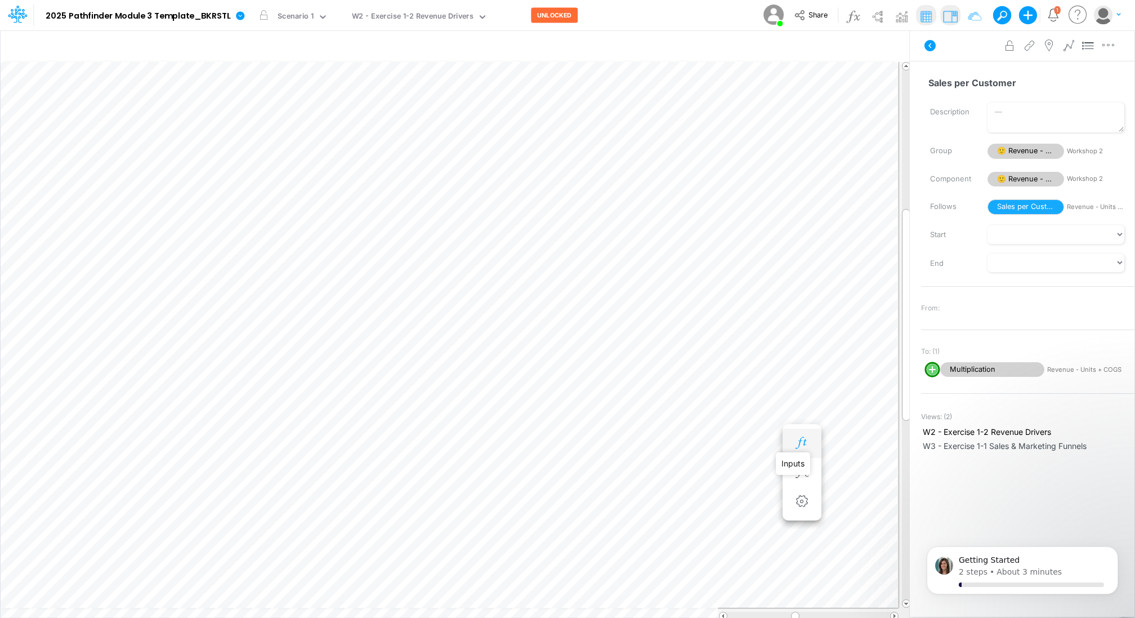
click at [799, 437] on icon "button" at bounding box center [802, 443] width 17 height 12
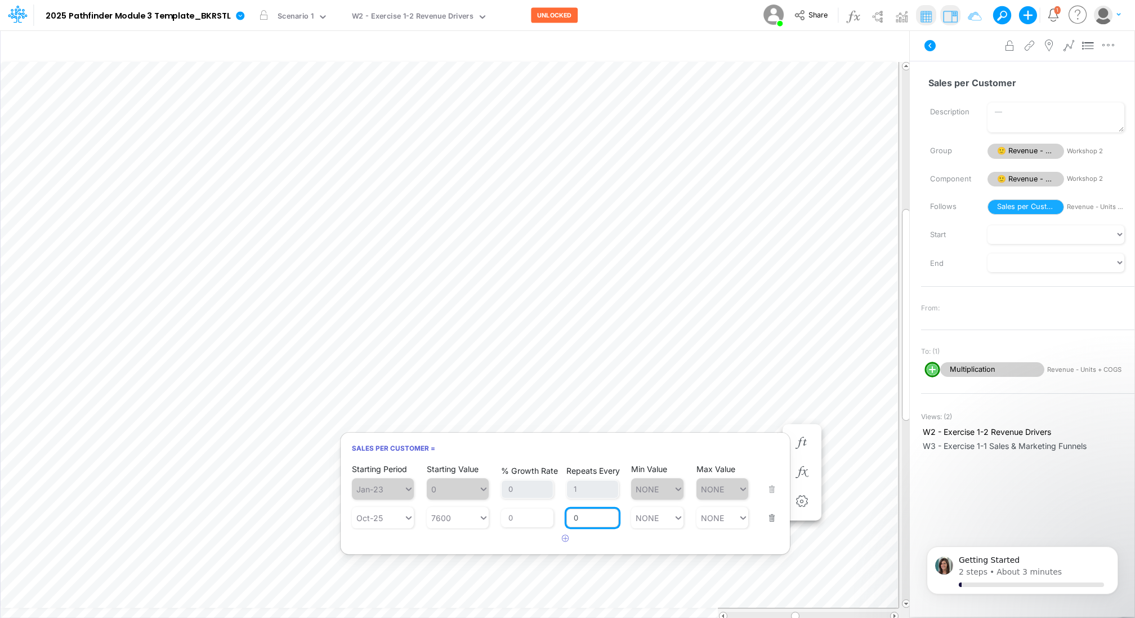
click at [585, 522] on input "0" at bounding box center [593, 518] width 52 height 19
type input "2"
type input "NONE"
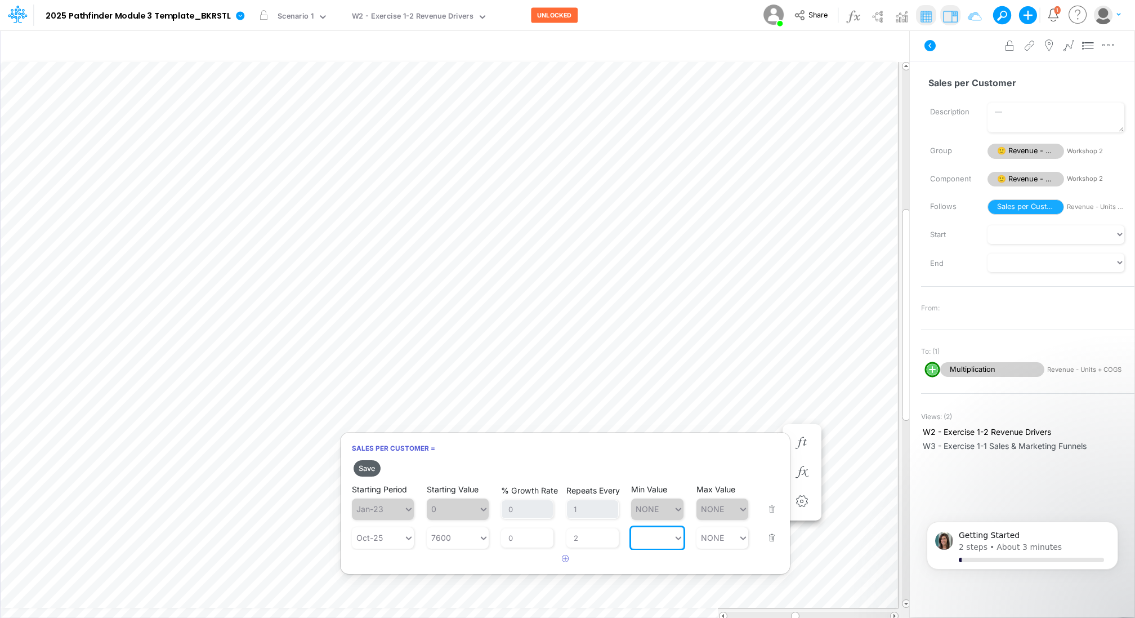
click at [370, 466] on button "Save" at bounding box center [367, 468] width 27 height 16
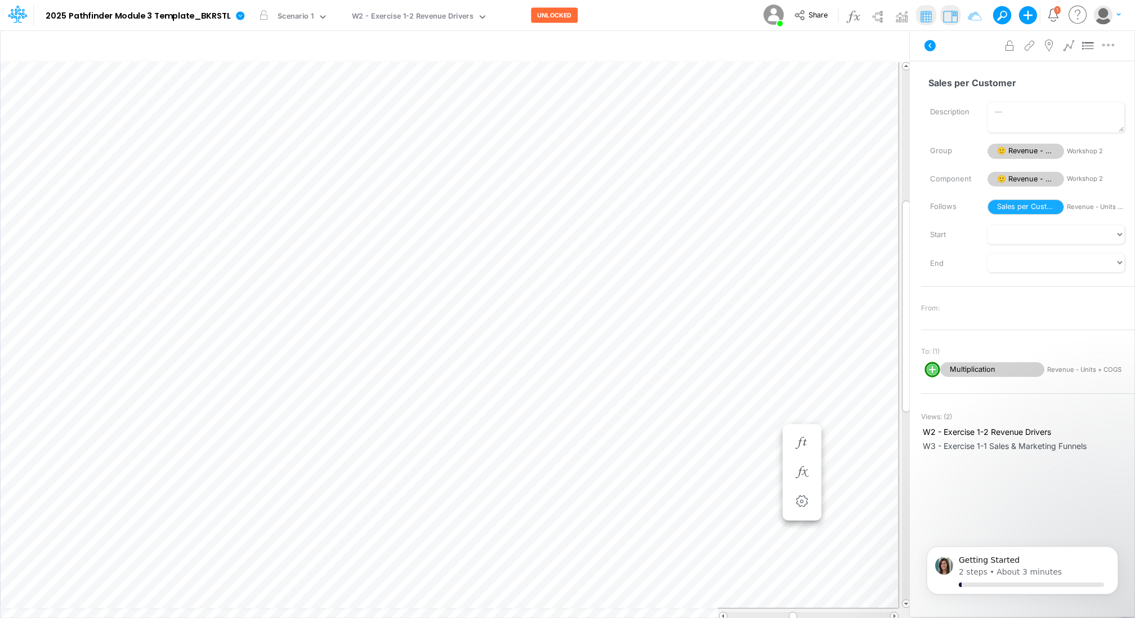
scroll to position [5, 1]
click at [908, 314] on icon "button" at bounding box center [913, 317] width 17 height 12
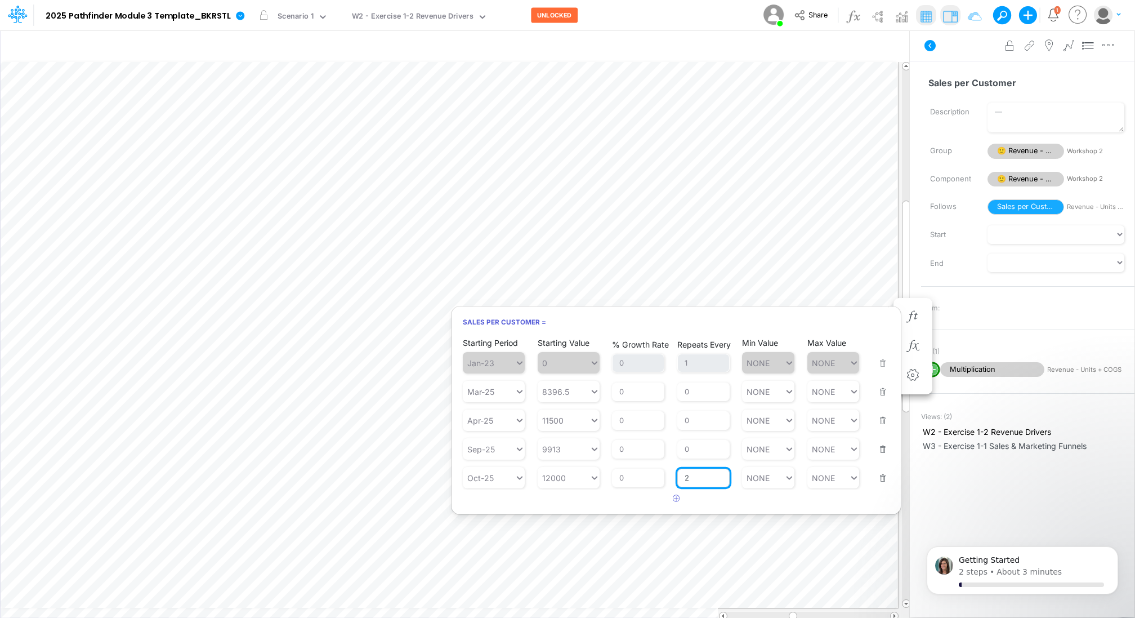
click at [692, 475] on input "2" at bounding box center [704, 478] width 52 height 19
type input "3"
type input "NONE"
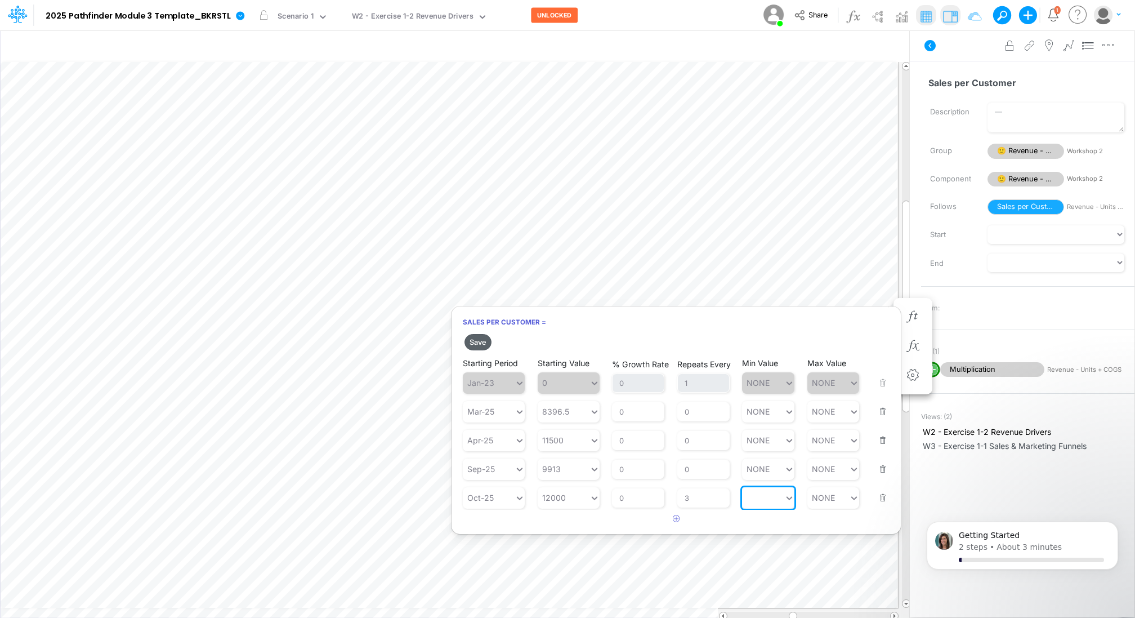
click at [482, 343] on button "Save" at bounding box center [478, 342] width 27 height 16
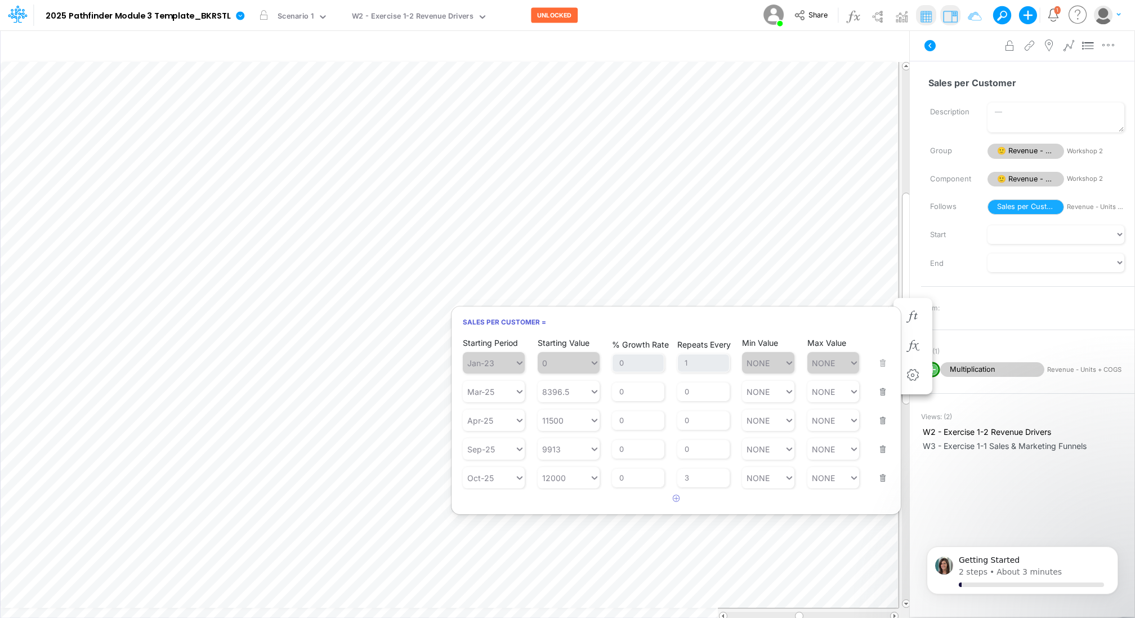
scroll to position [5, 1]
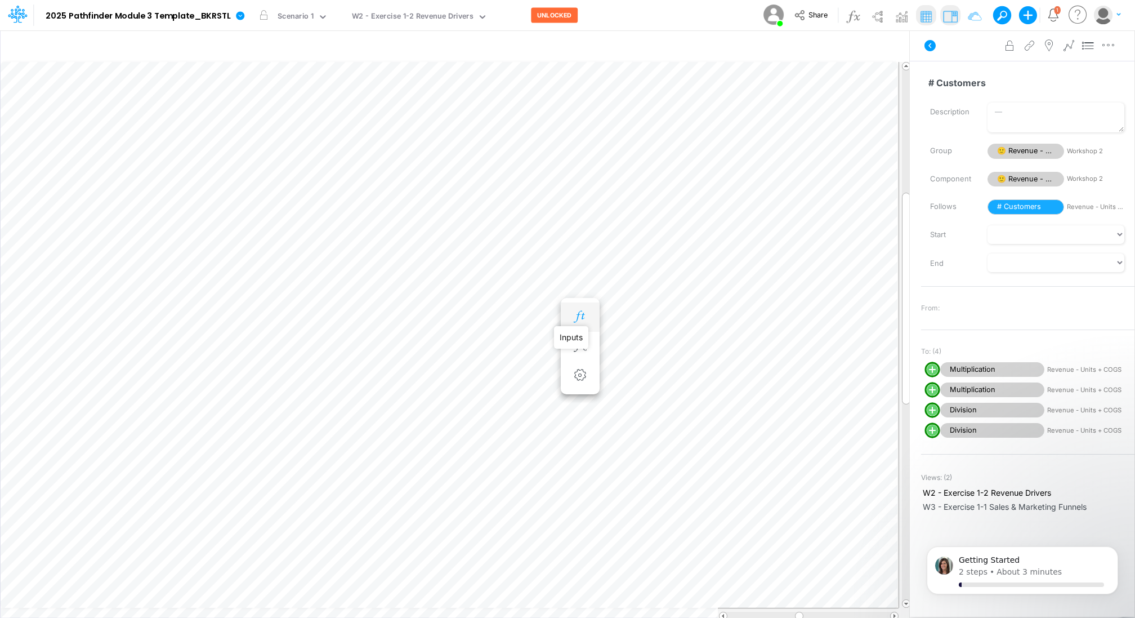
click at [577, 318] on icon "button" at bounding box center [580, 317] width 17 height 12
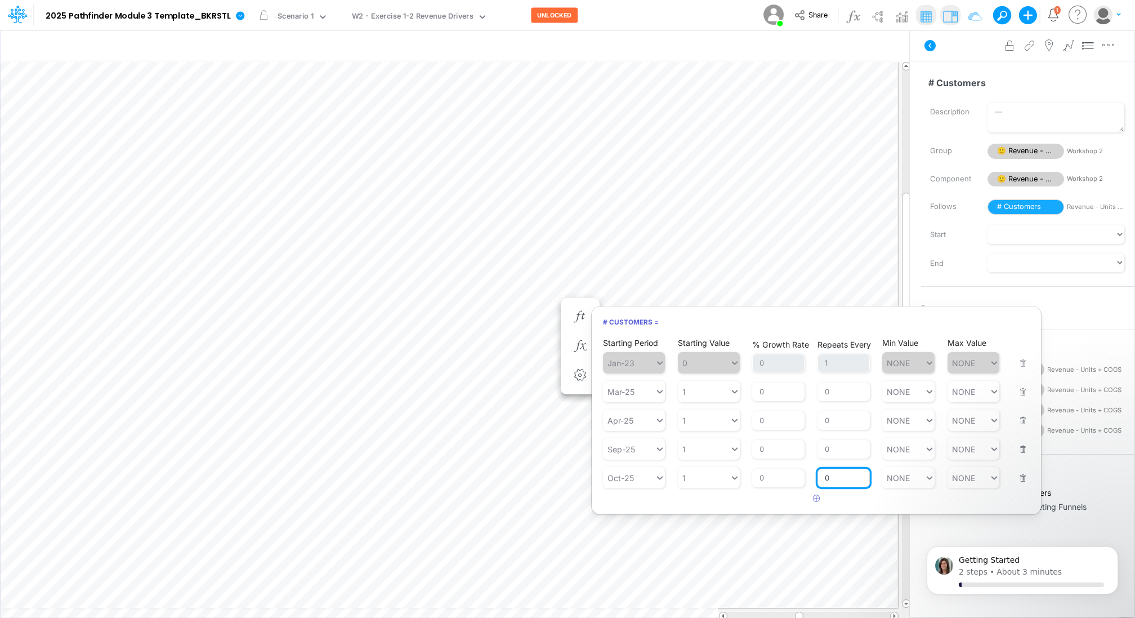
click at [827, 477] on input "0" at bounding box center [844, 478] width 52 height 19
type input "3"
type input "NONE"
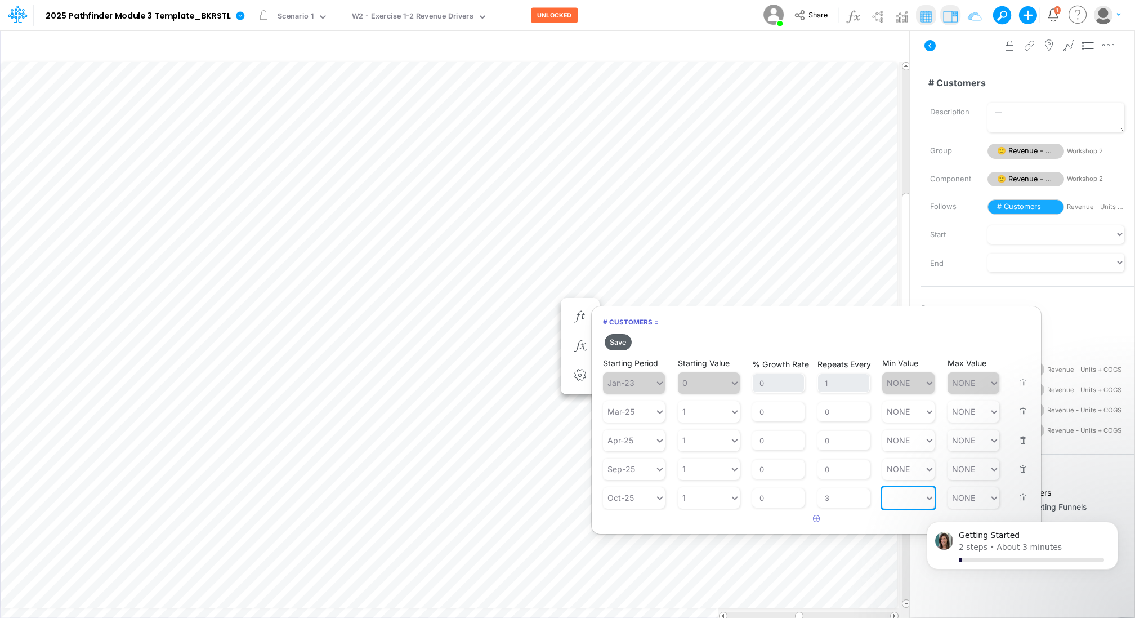
click at [617, 344] on button "Save" at bounding box center [618, 342] width 27 height 16
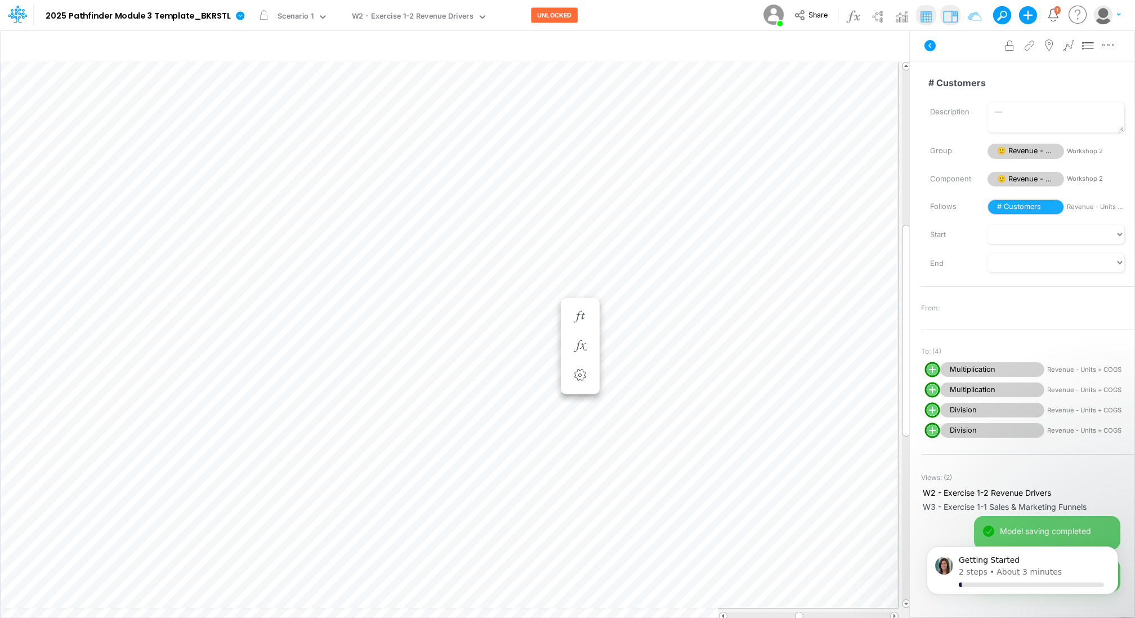
scroll to position [5, 1]
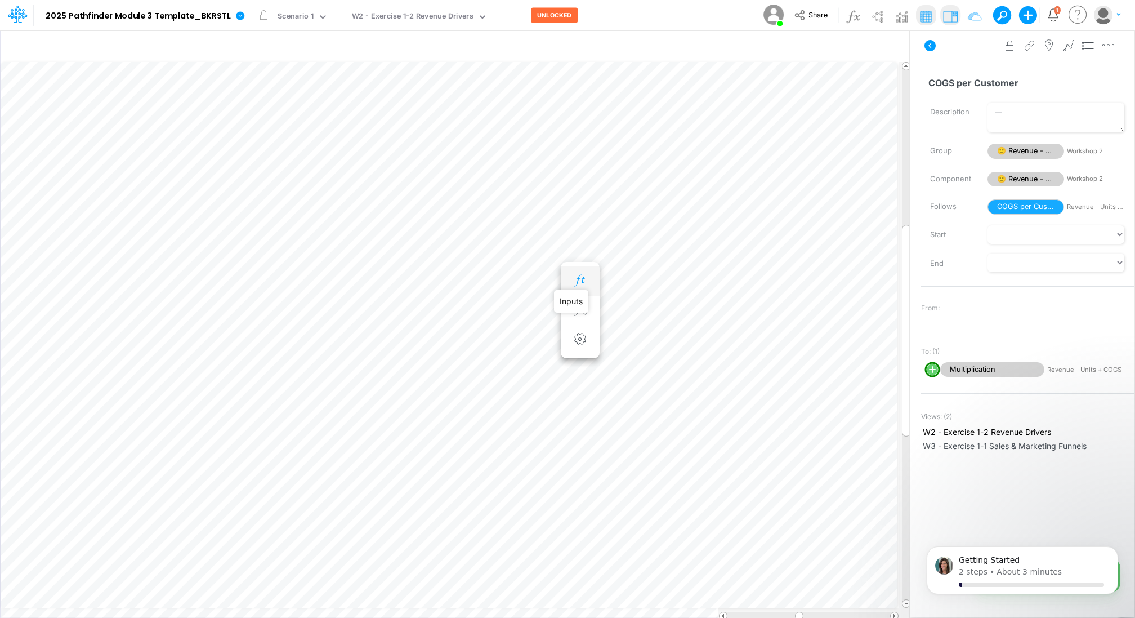
click at [579, 279] on icon "button" at bounding box center [580, 281] width 17 height 12
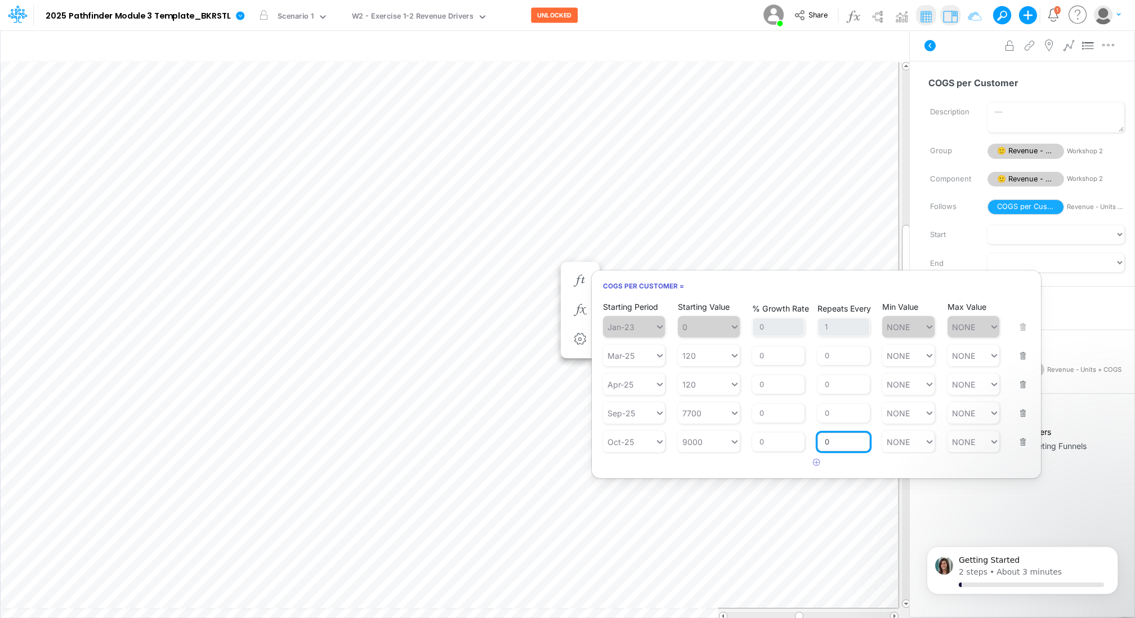
click at [836, 439] on input "0" at bounding box center [844, 442] width 52 height 19
type input "3"
type input "NONE"
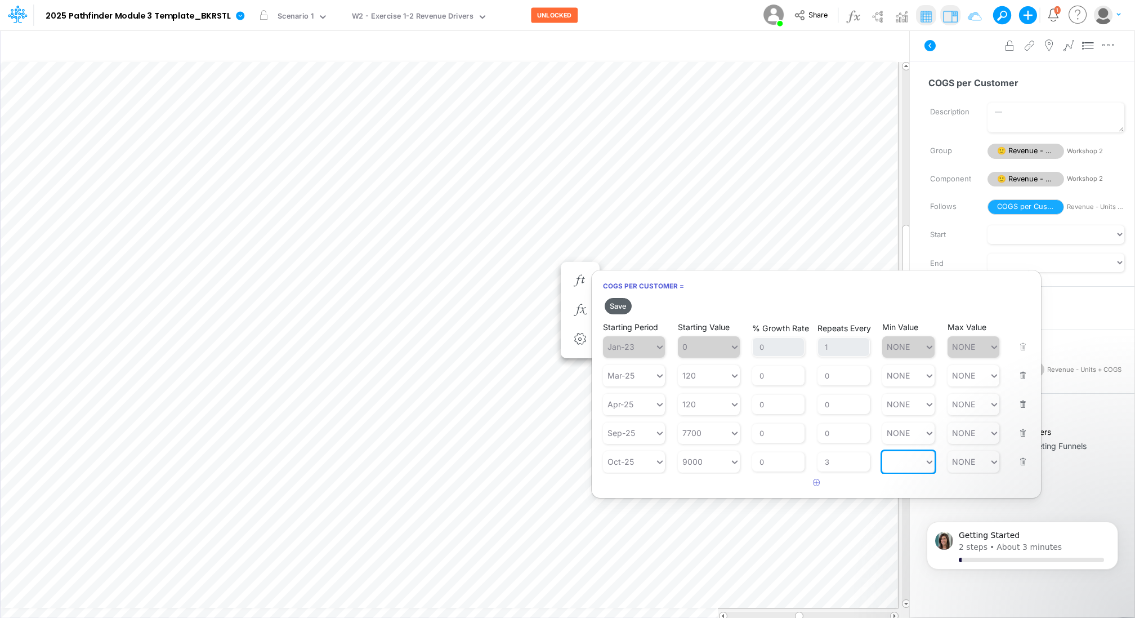
click at [619, 308] on button "Save" at bounding box center [618, 306] width 27 height 16
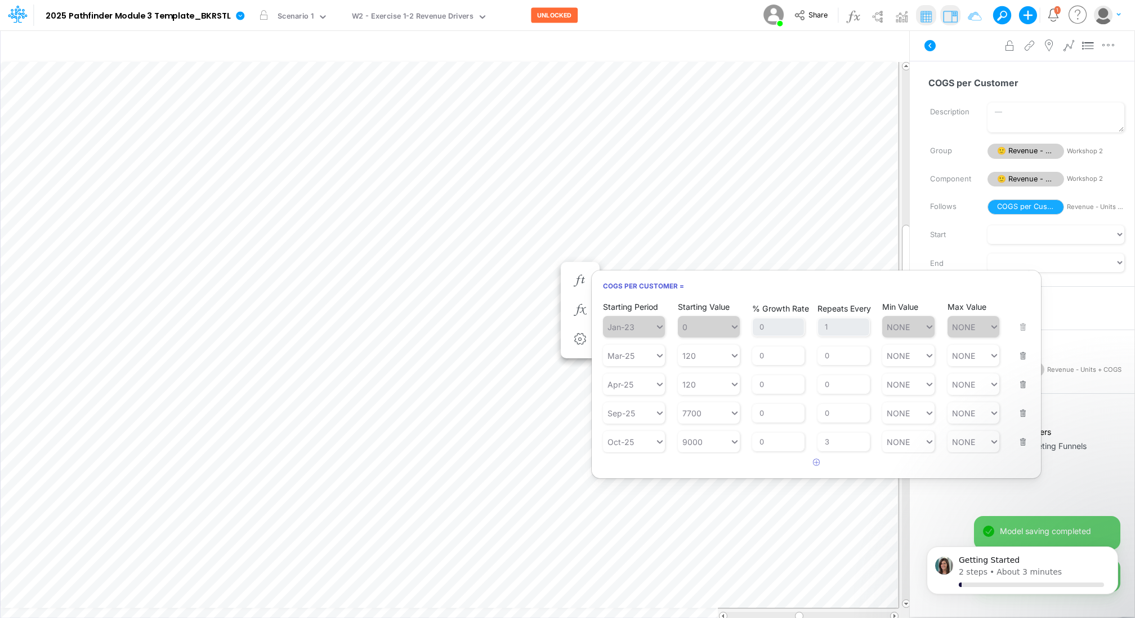
click at [638, 20] on div "Model 2025 Pathfinder Module 3 Template_BKRSTL Edit model settings Duplicate Im…" at bounding box center [568, 15] width 1022 height 30
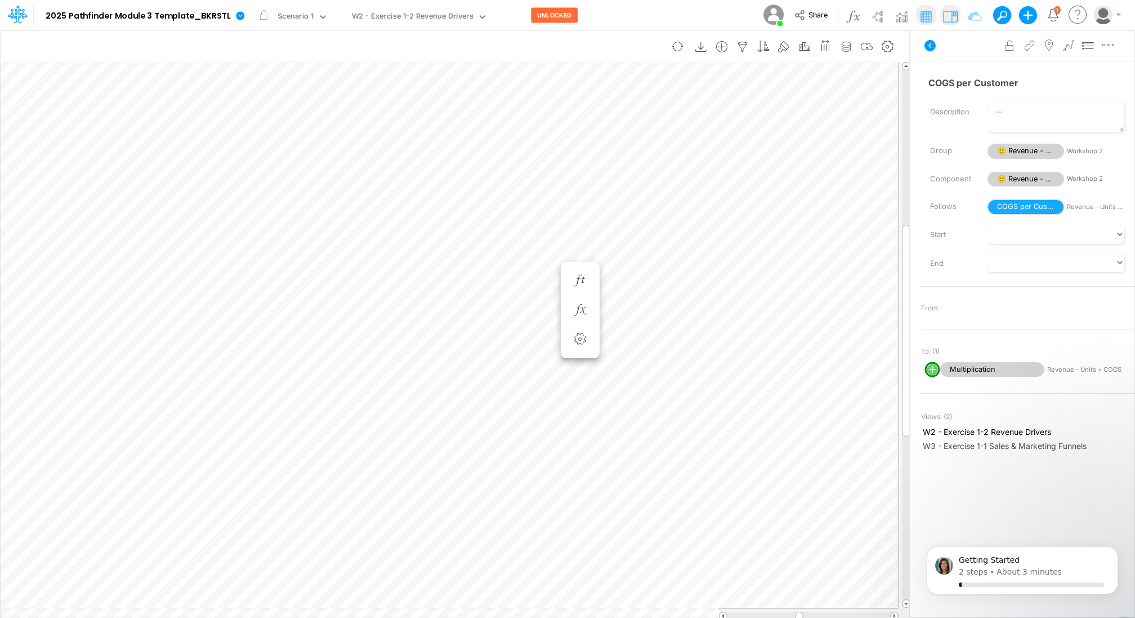
scroll to position [5, 1]
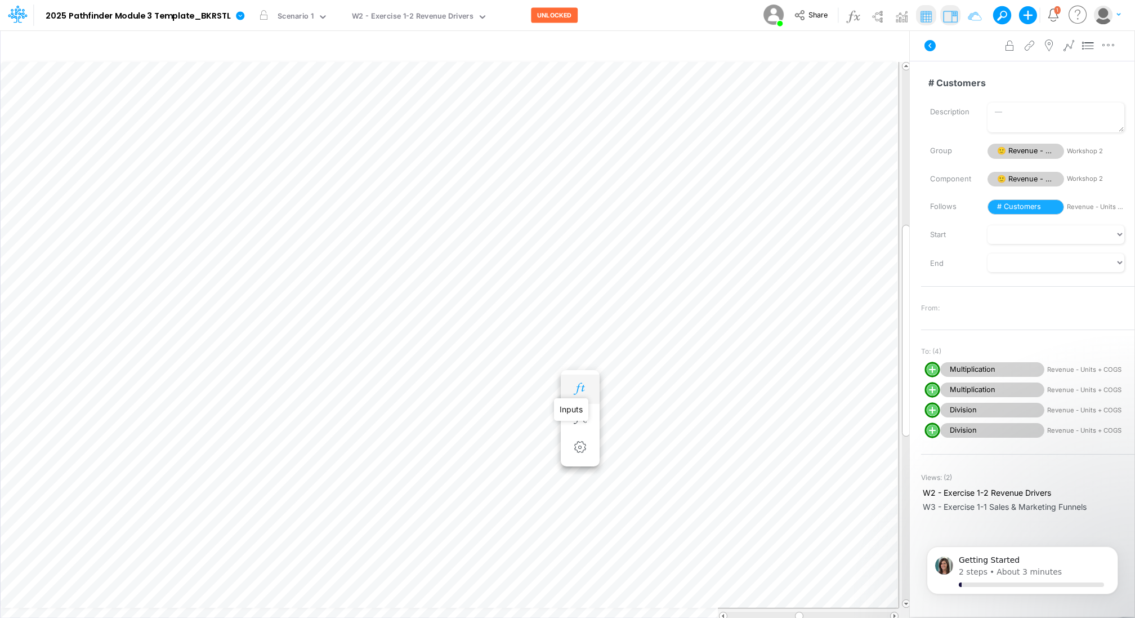
click at [576, 386] on icon "button" at bounding box center [580, 389] width 17 height 12
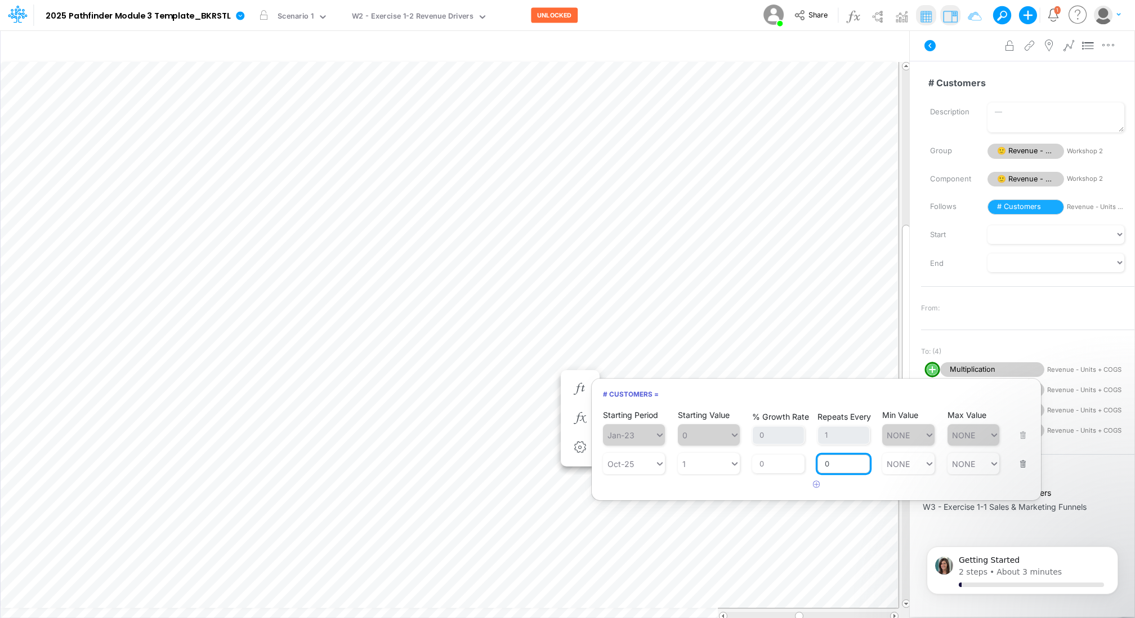
click at [834, 469] on input "0" at bounding box center [844, 464] width 52 height 19
type input "2"
type input "NONE"
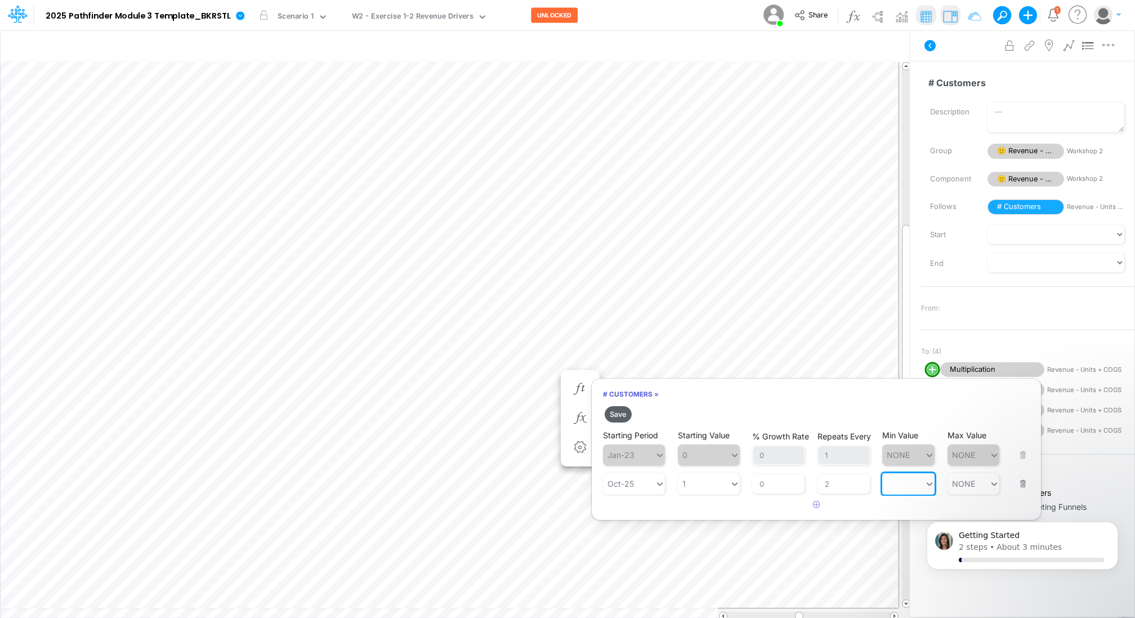
click at [624, 412] on button "Save" at bounding box center [618, 414] width 27 height 16
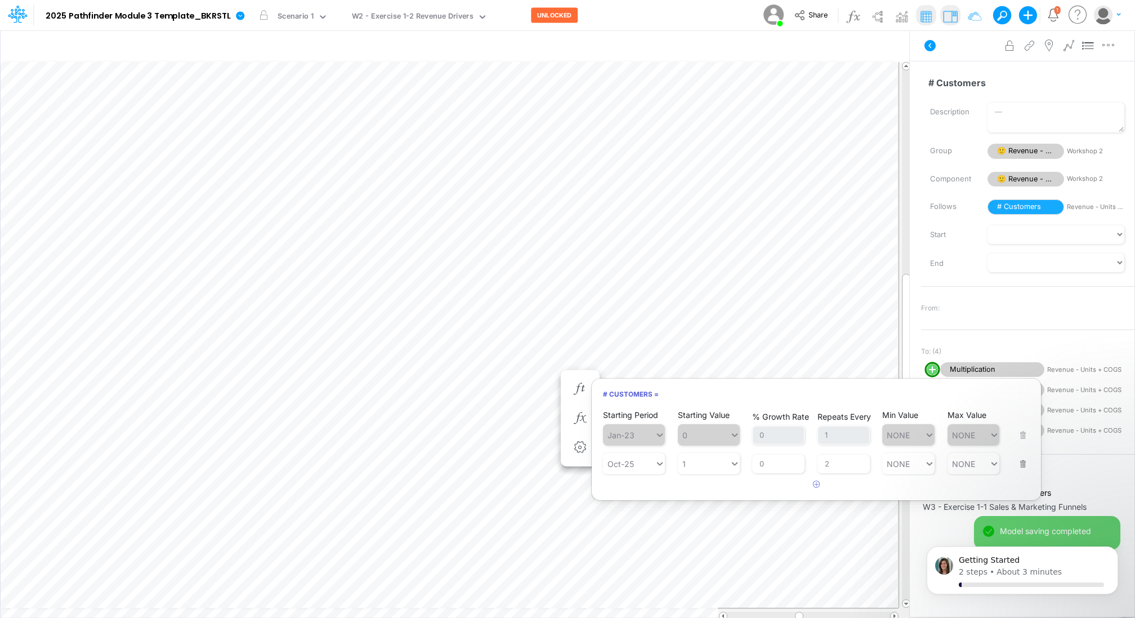
scroll to position [5, 1]
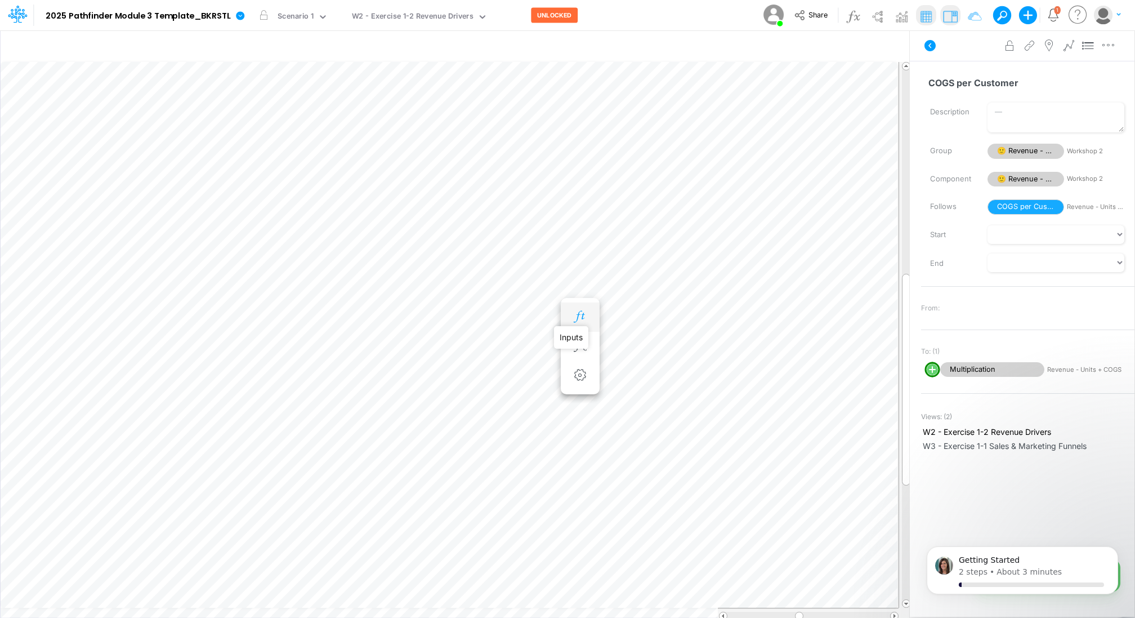
click at [579, 311] on icon "button" at bounding box center [580, 317] width 17 height 12
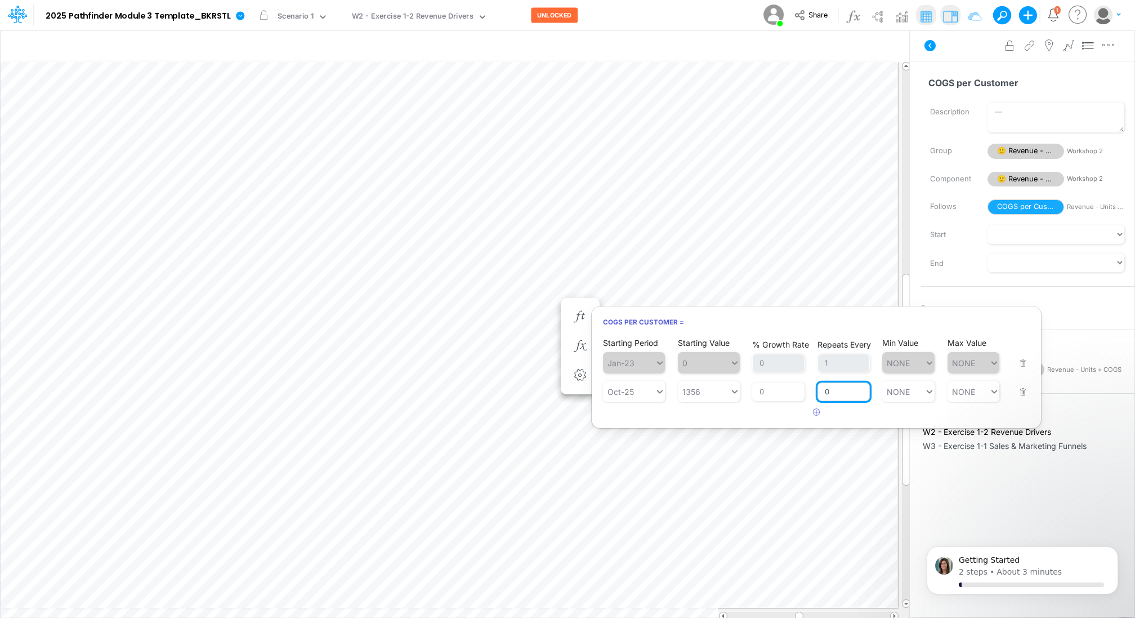
click at [833, 391] on input "0" at bounding box center [844, 391] width 52 height 19
type input "2"
type input "NONE"
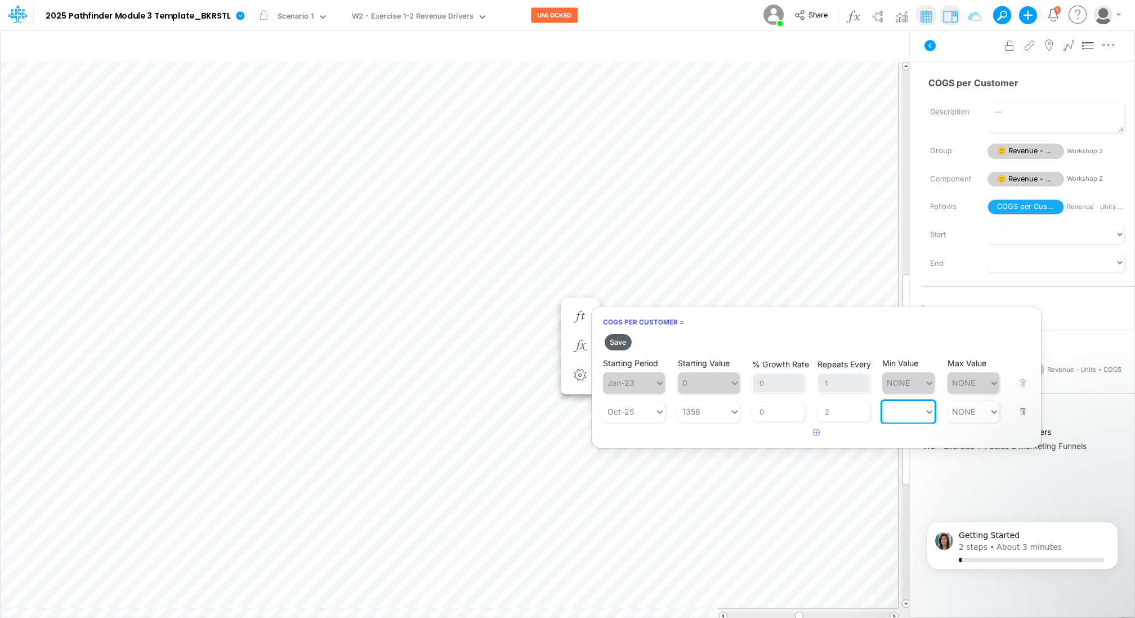
click at [625, 339] on button "Save" at bounding box center [618, 342] width 27 height 16
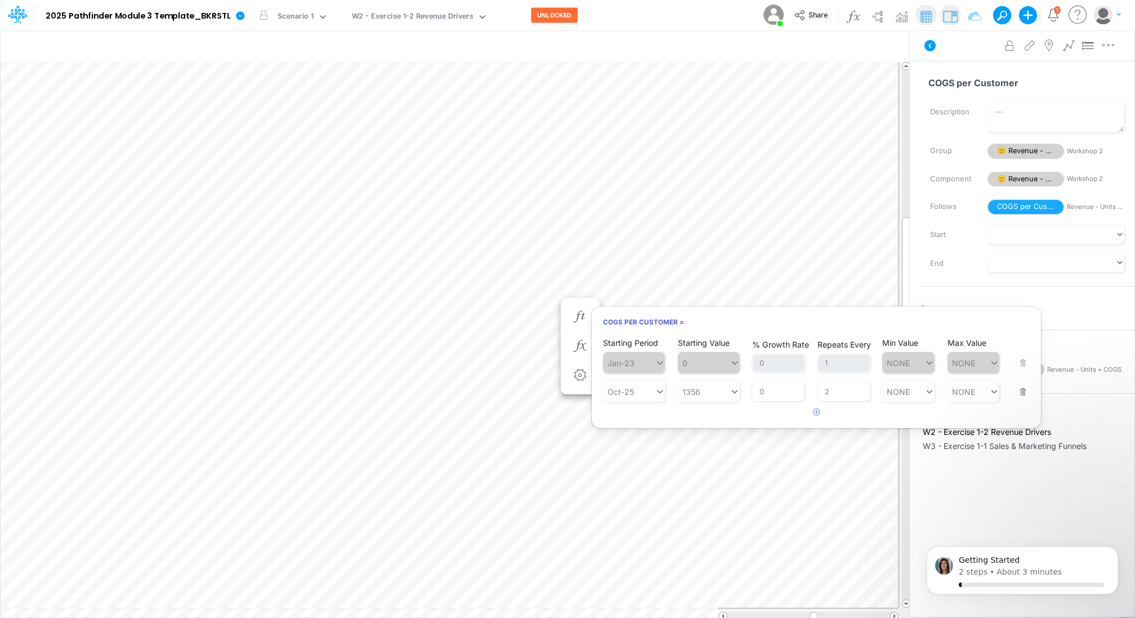
click at [610, 22] on div "Model 2025 Pathfinder Module 3 Template_BKRSTL Edit model settings Duplicate Im…" at bounding box center [568, 15] width 1022 height 30
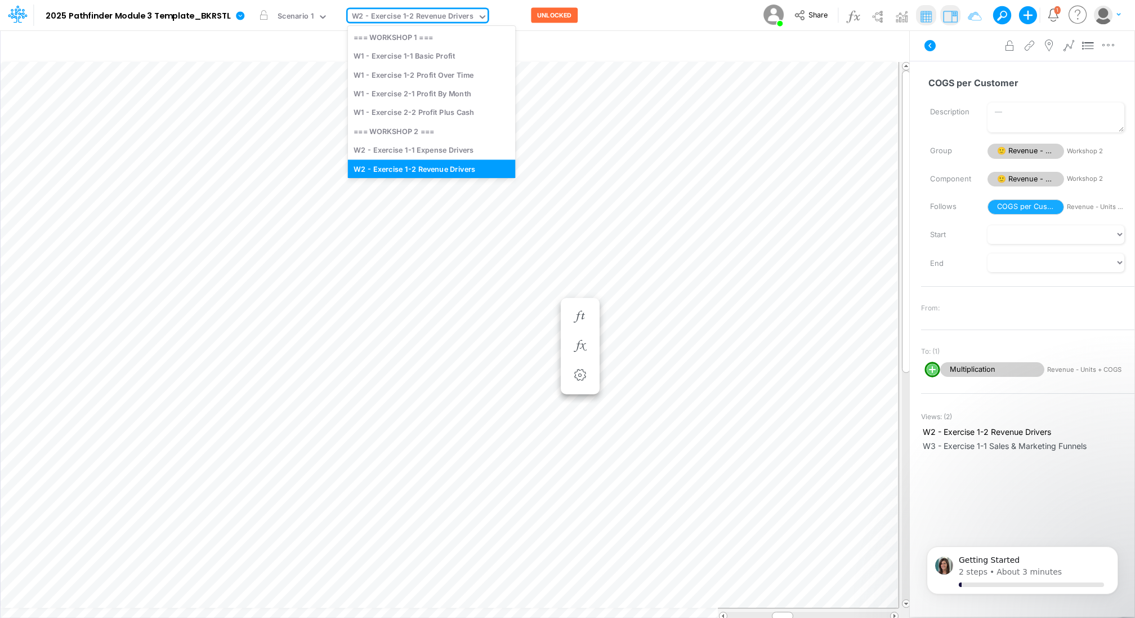
click at [451, 19] on div "W2 - Exercise 1-2 Revenue Drivers" at bounding box center [413, 17] width 122 height 13
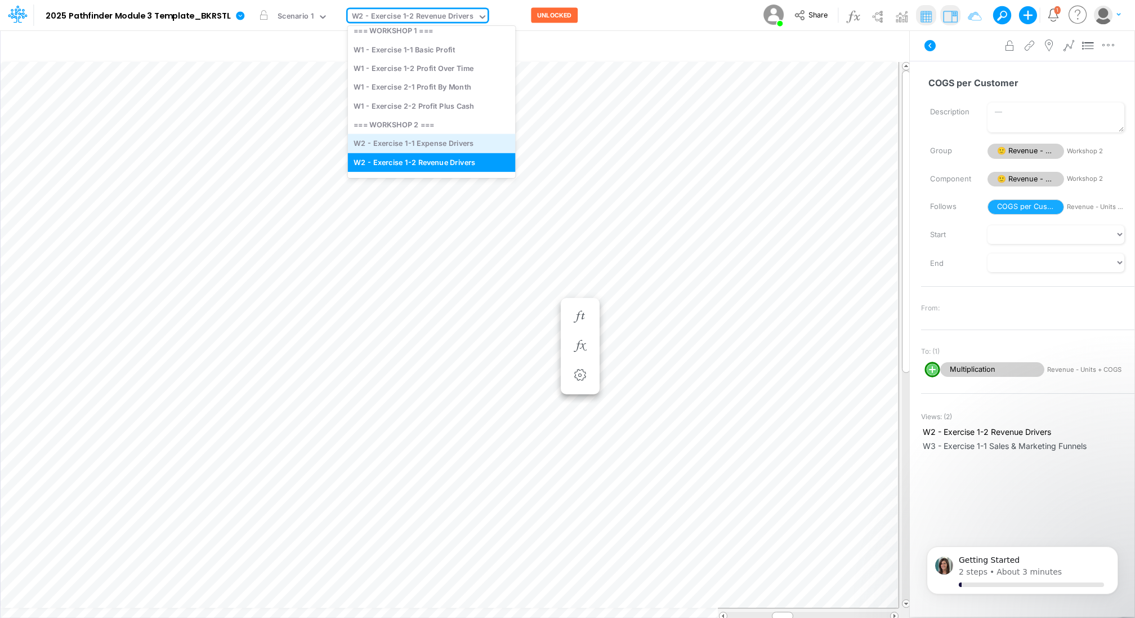
click at [426, 143] on div "W2 - Exercise 1-1 Expense Drivers" at bounding box center [432, 143] width 168 height 19
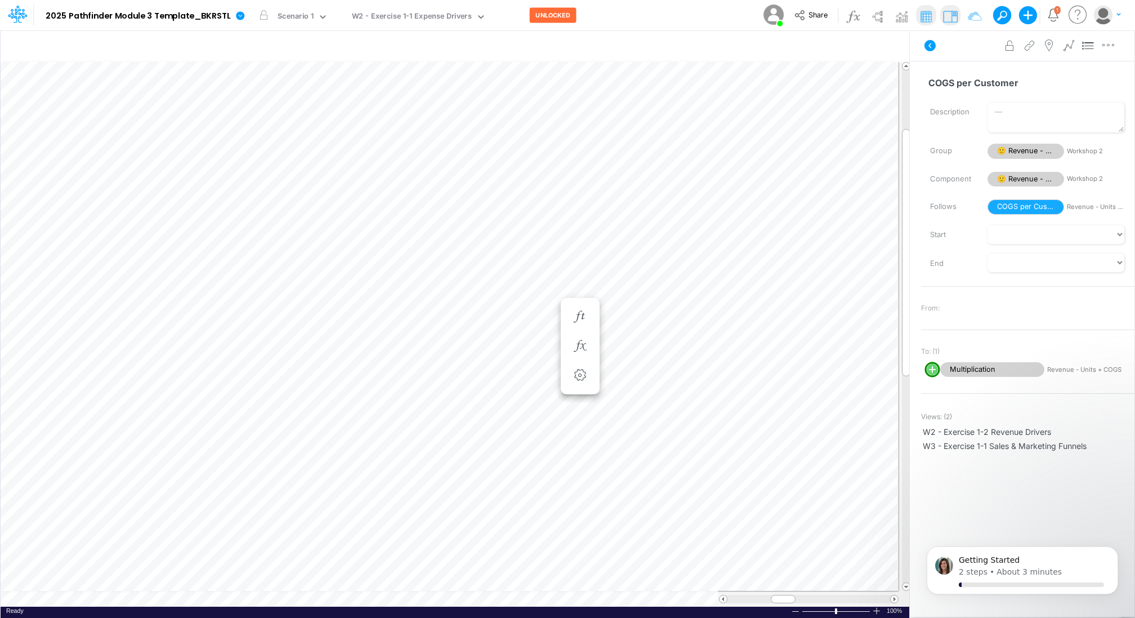
scroll to position [5, 1]
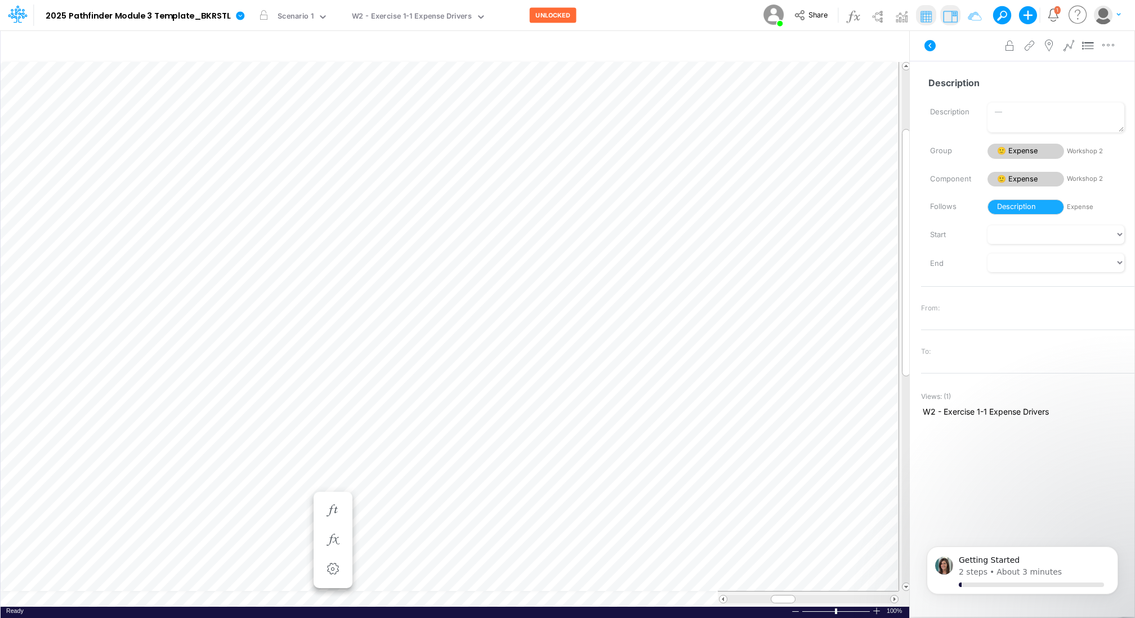
scroll to position [5, 1]
click at [729, 475] on icon "button" at bounding box center [728, 477] width 17 height 12
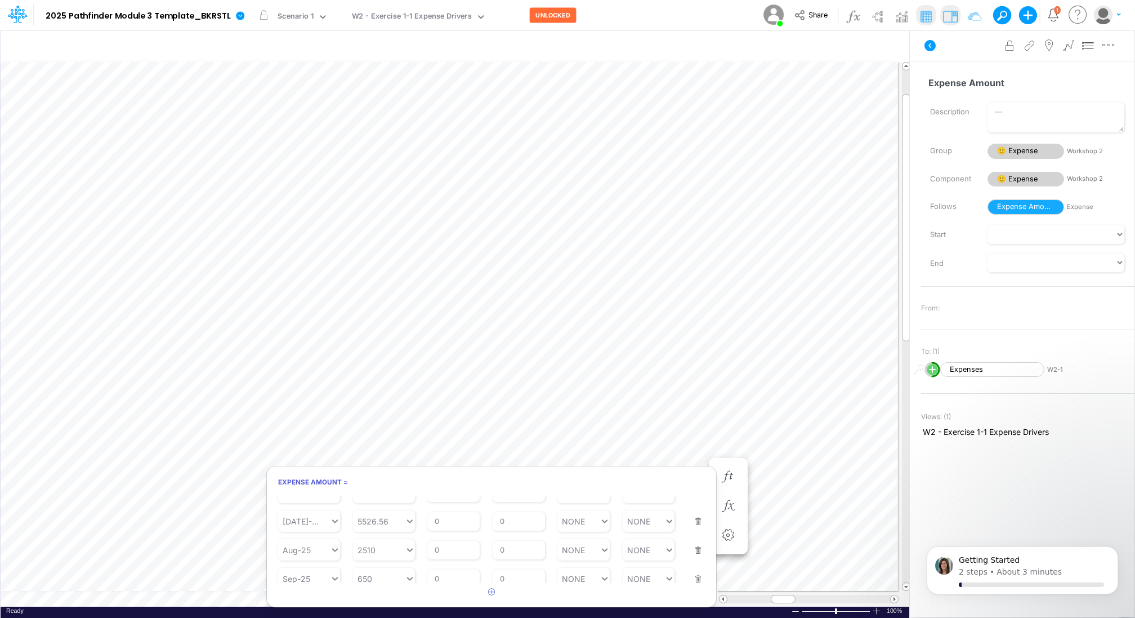
scroll to position [208, 0]
type input "650"
click at [406, 571] on icon at bounding box center [410, 572] width 10 height 11
click at [381, 474] on div "AVG T3M" at bounding box center [384, 473] width 62 height 19
click at [297, 497] on button "Save" at bounding box center [293, 502] width 27 height 16
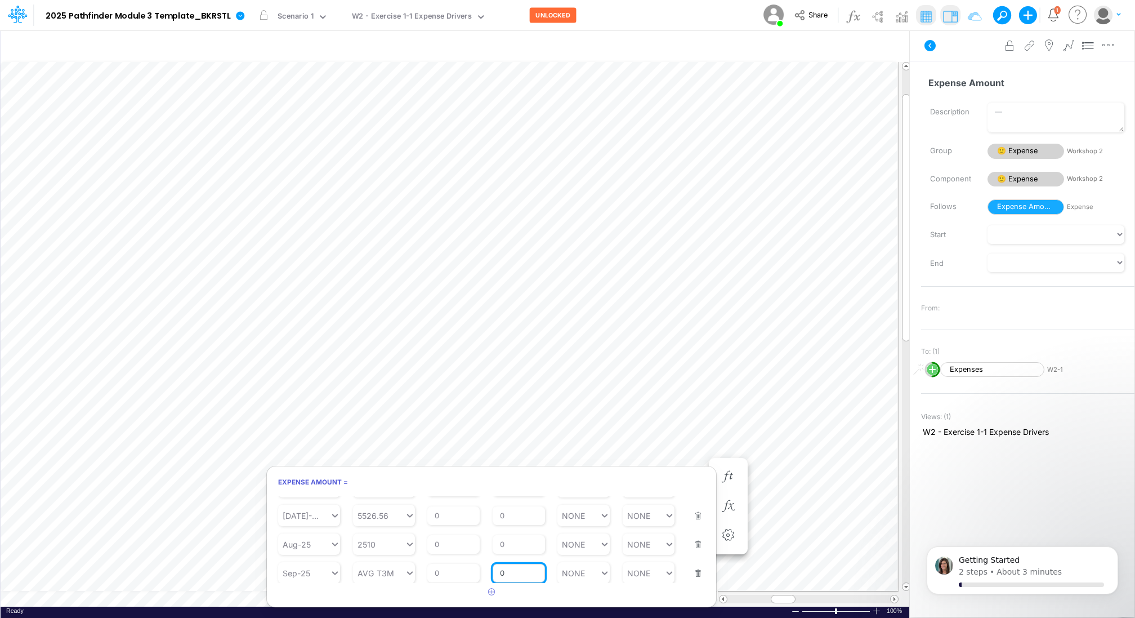
click at [515, 567] on input "0" at bounding box center [519, 573] width 52 height 19
type input "0"
type input "NONE"
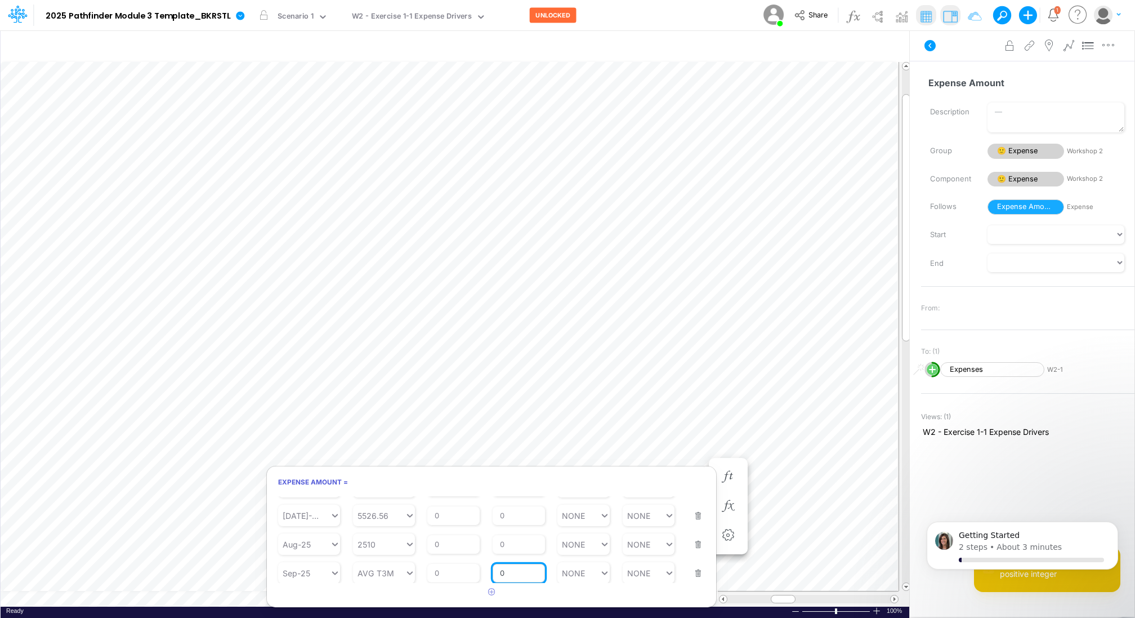
click at [520, 569] on input "0" at bounding box center [519, 573] width 52 height 19
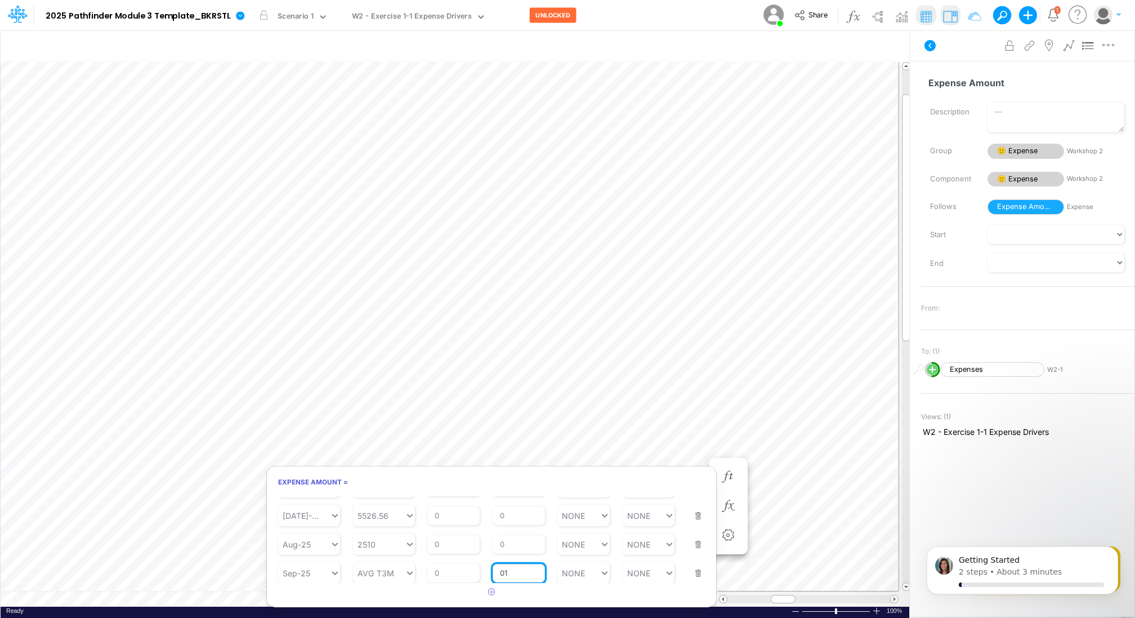
type input "0"
type input "1"
type input "NONE"
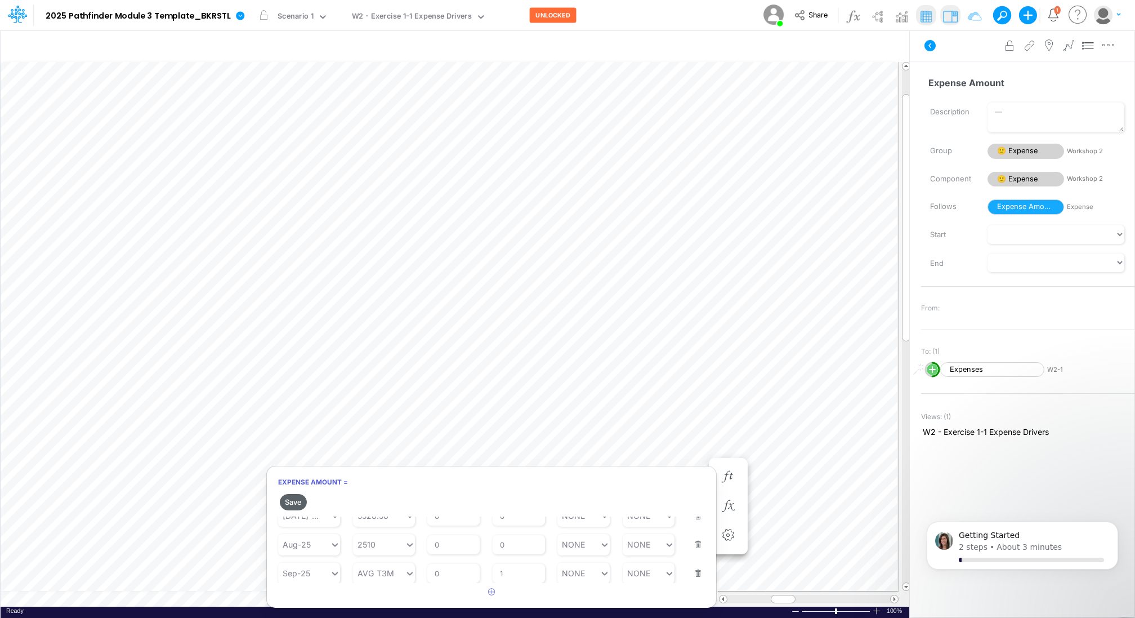
click at [299, 498] on button "Save" at bounding box center [293, 502] width 27 height 16
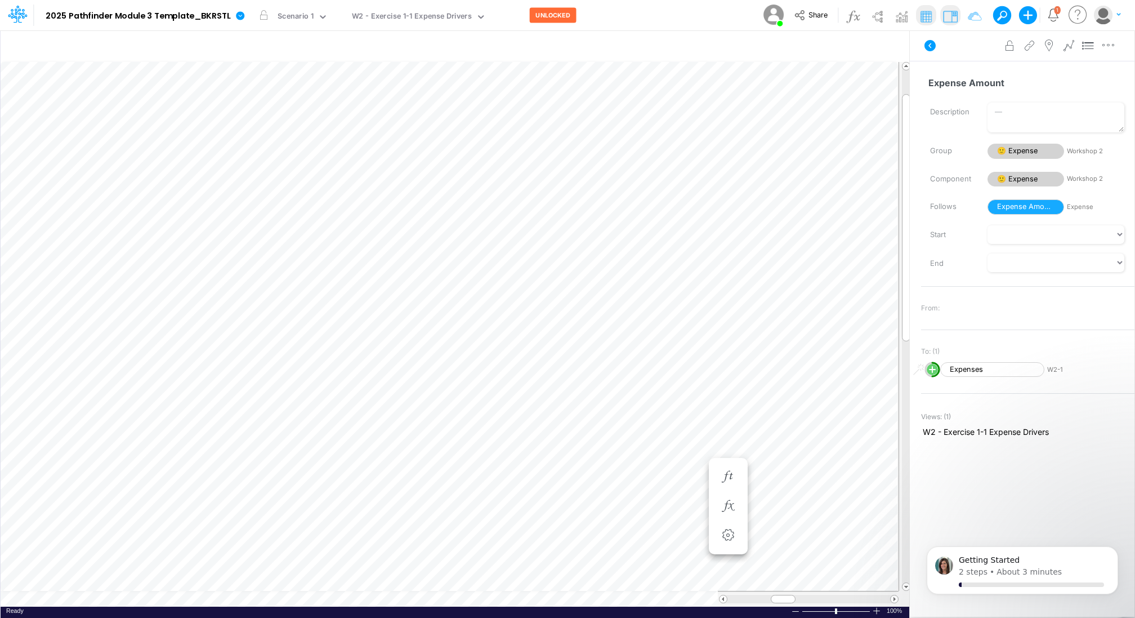
scroll to position [5, 1]
click at [728, 461] on icon "button" at bounding box center [728, 466] width 17 height 12
type input "PRIOR 3M"
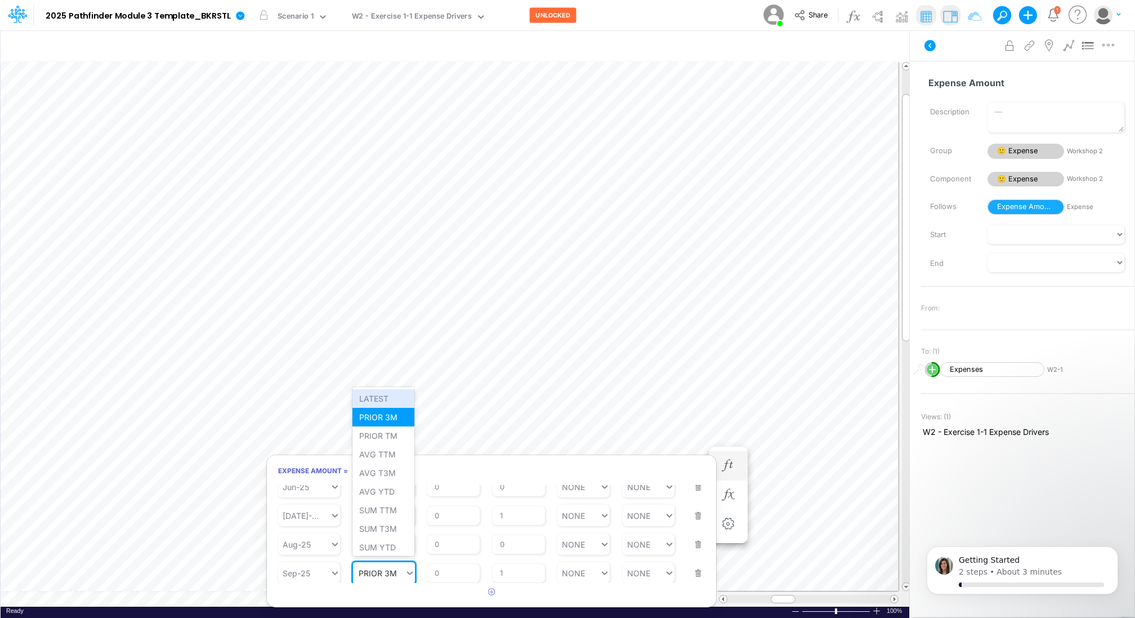
click at [412, 568] on icon at bounding box center [410, 572] width 10 height 11
click at [381, 473] on div "AVG T3M" at bounding box center [384, 473] width 62 height 19
click at [296, 489] on button "Save" at bounding box center [293, 491] width 27 height 16
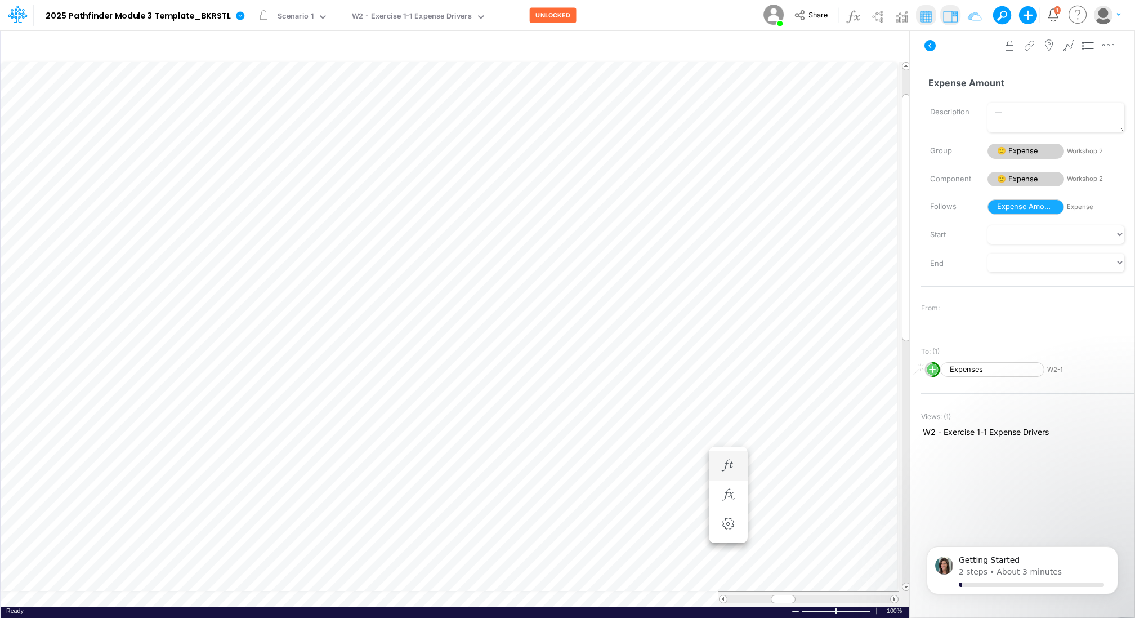
scroll to position [5, 1]
click at [724, 466] on icon "button" at bounding box center [728, 466] width 17 height 12
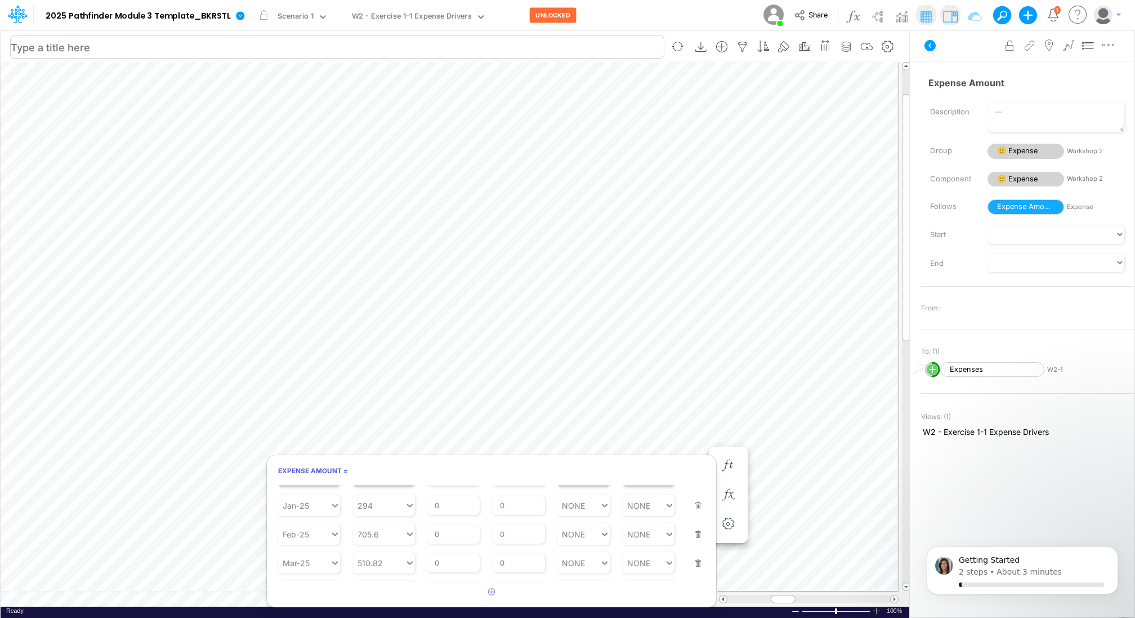
click at [337, 48] on input "text" at bounding box center [337, 46] width 654 height 23
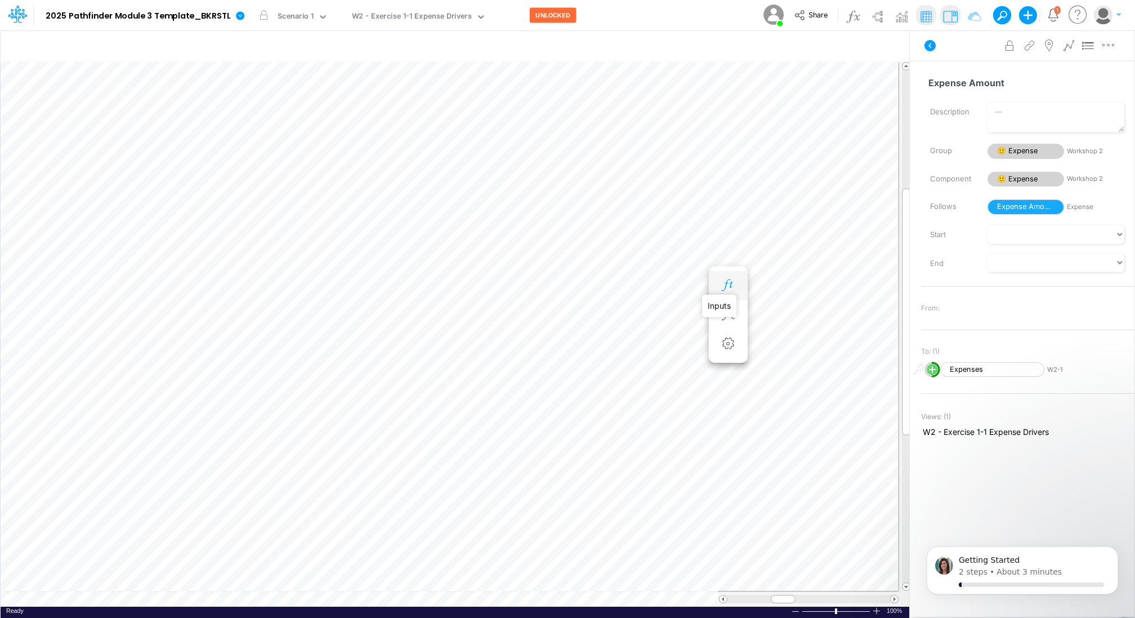
click at [731, 287] on icon "button" at bounding box center [728, 285] width 17 height 12
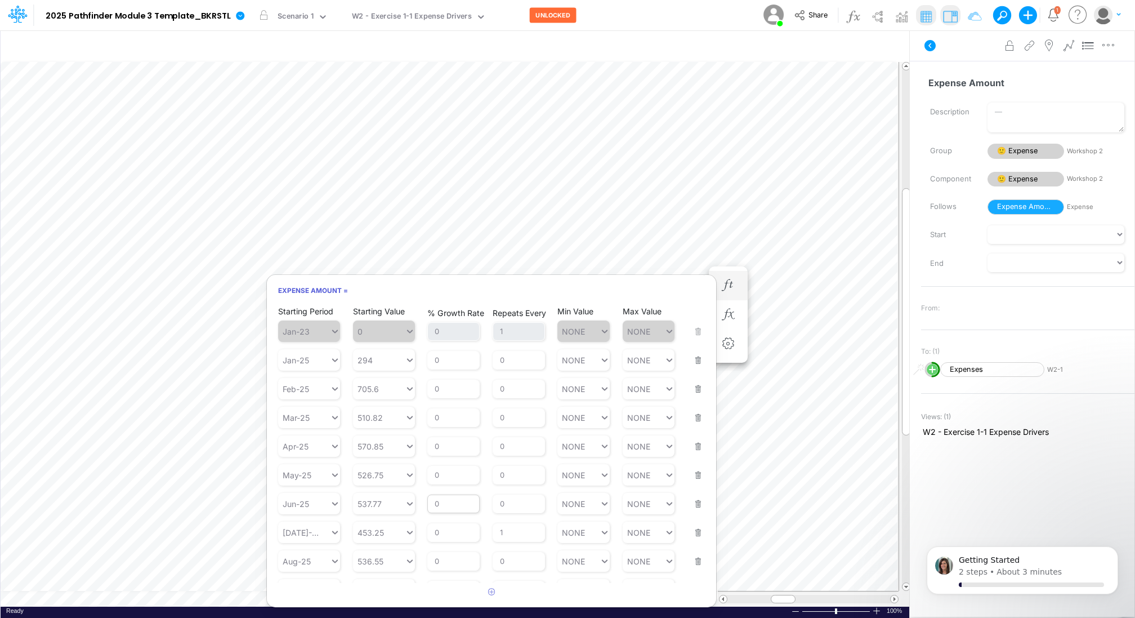
scroll to position [17, 0]
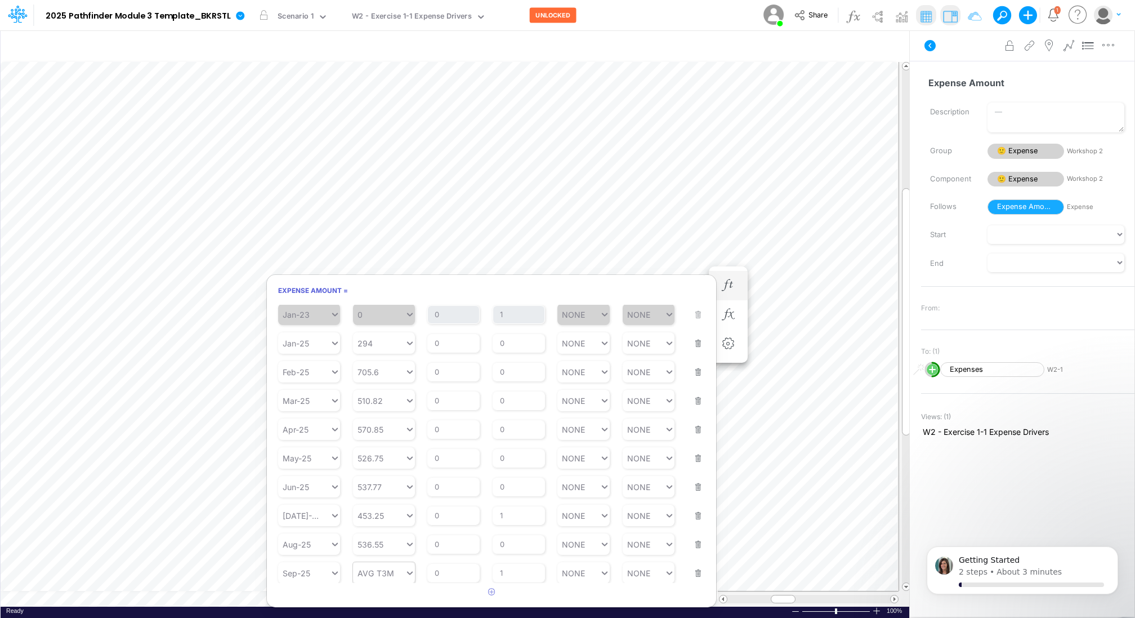
type input "AVG T3M"
click at [398, 569] on div "AVG T3M AVG T3M" at bounding box center [379, 573] width 52 height 16
click at [384, 493] on div "AVG YTD" at bounding box center [384, 491] width 62 height 19
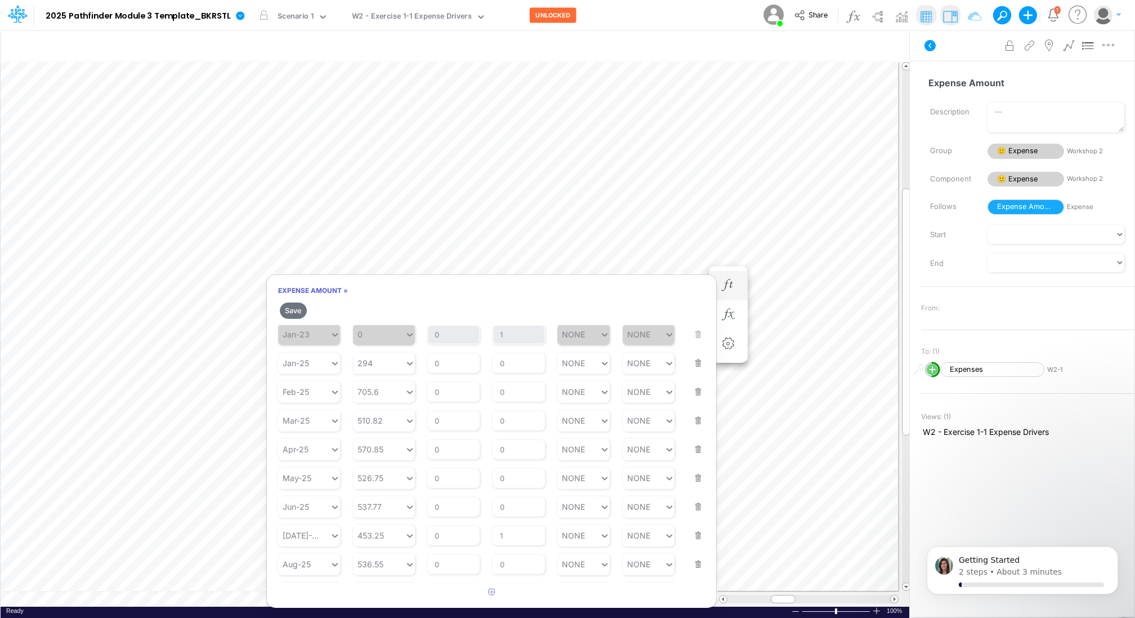
scroll to position [36, 0]
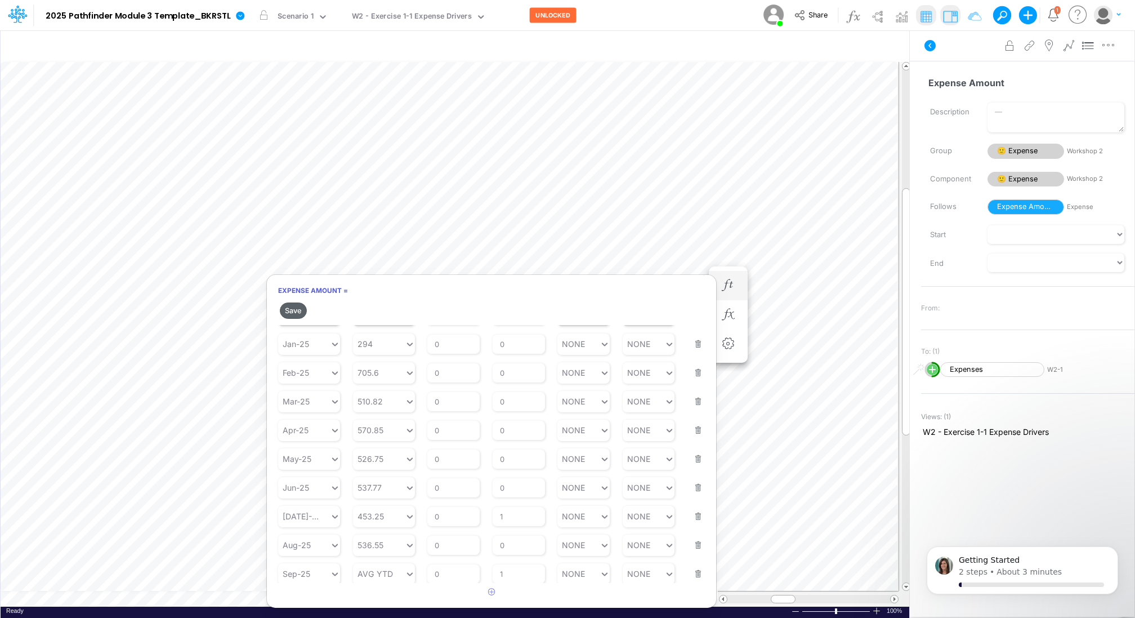
click at [299, 310] on button "Save" at bounding box center [293, 310] width 27 height 16
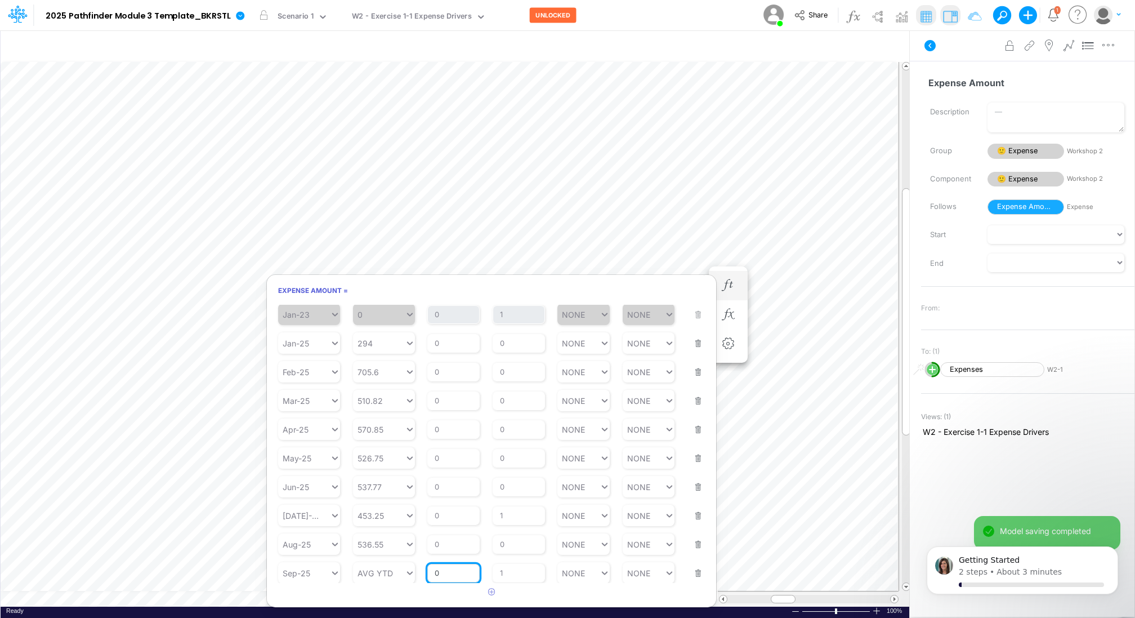
click at [452, 569] on input "0" at bounding box center [453, 573] width 52 height 19
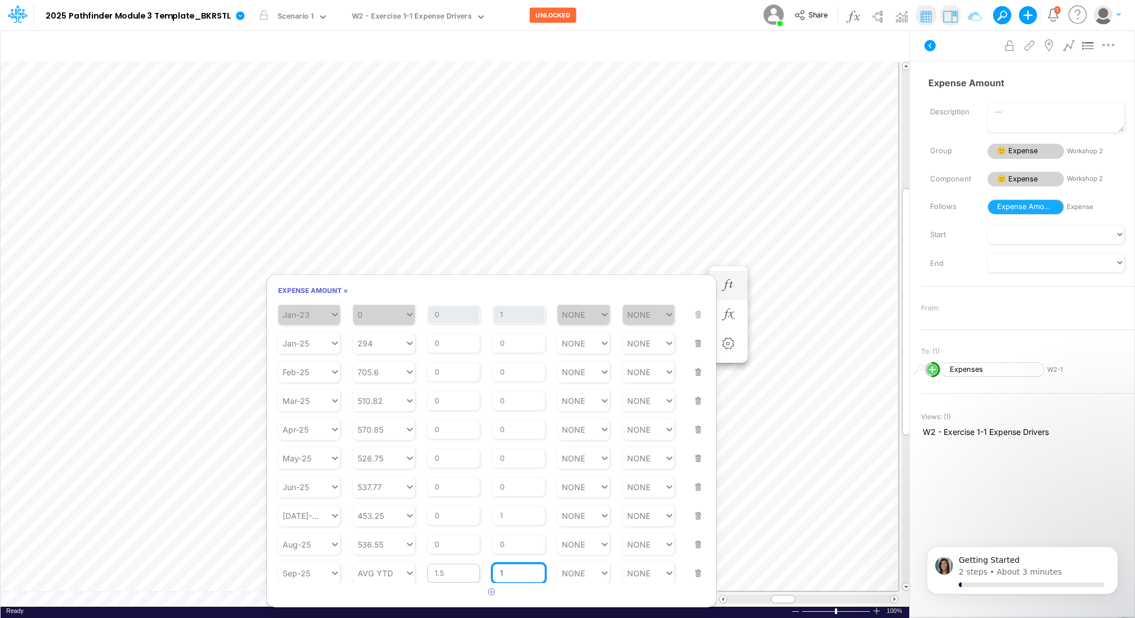
scroll to position [34, 0]
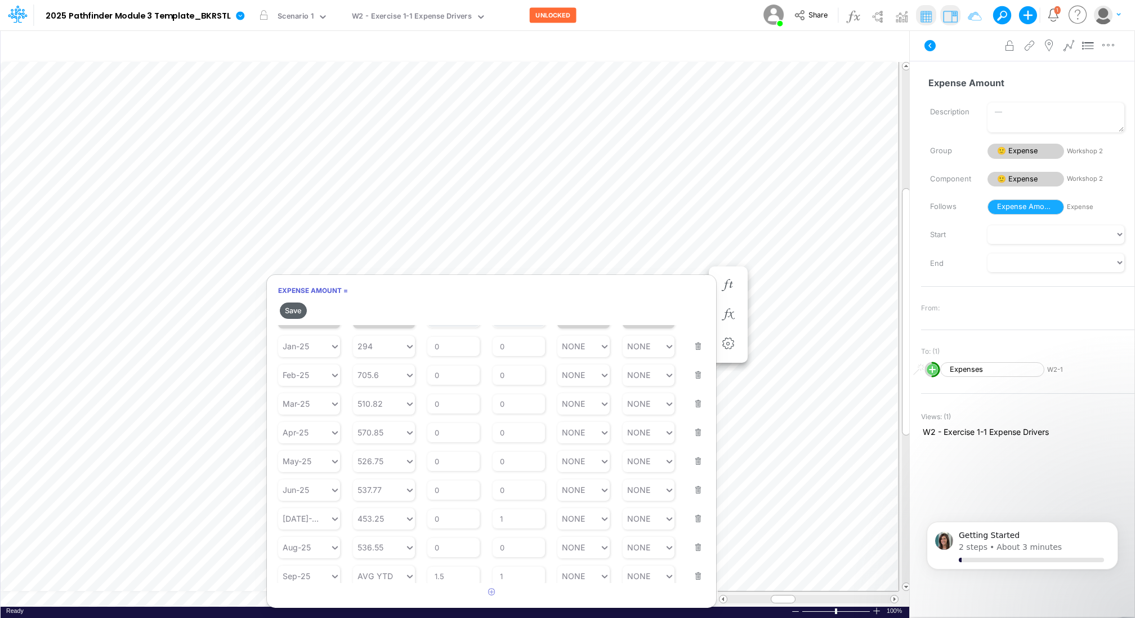
click at [296, 306] on button "Save" at bounding box center [293, 310] width 27 height 16
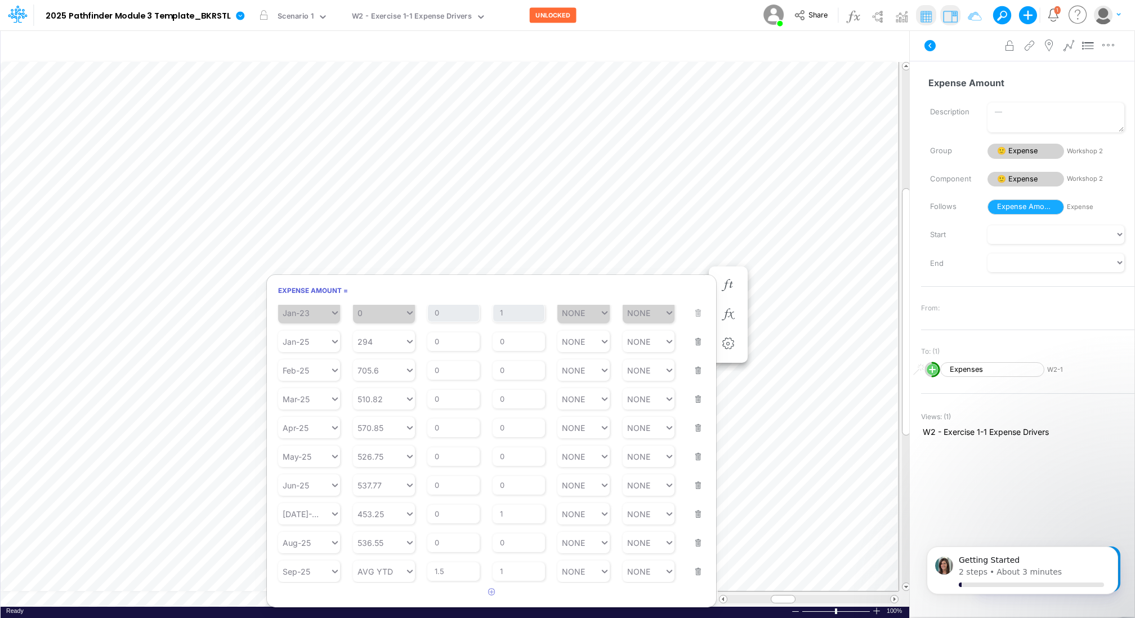
scroll to position [17, 0]
click at [449, 573] on input "1.5" at bounding box center [453, 573] width 52 height 19
type input "2"
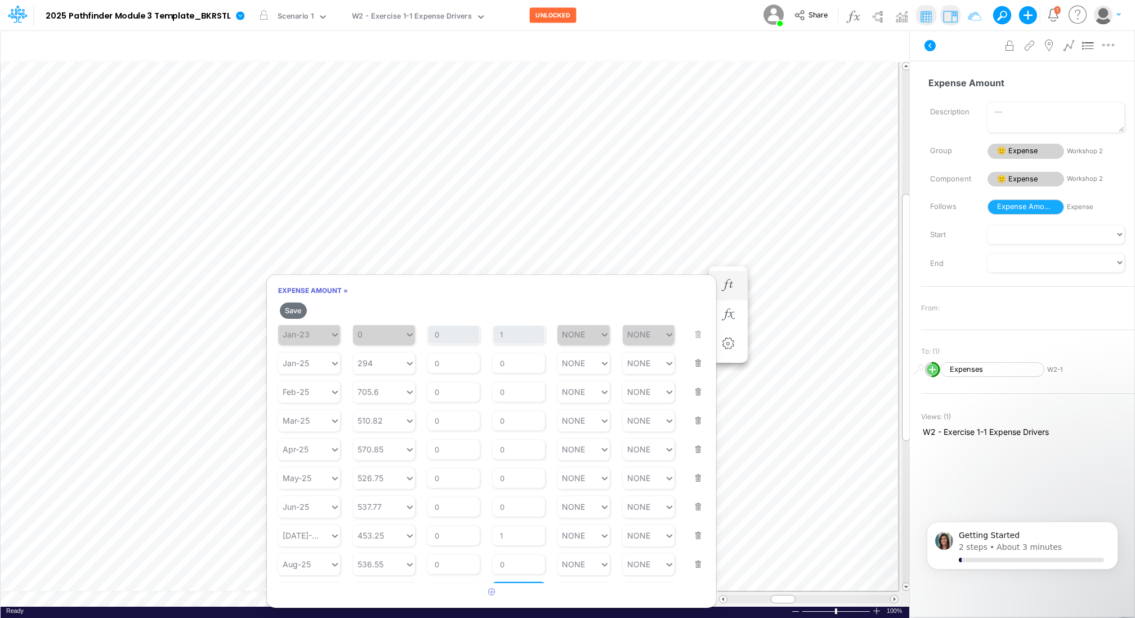
scroll to position [34, 0]
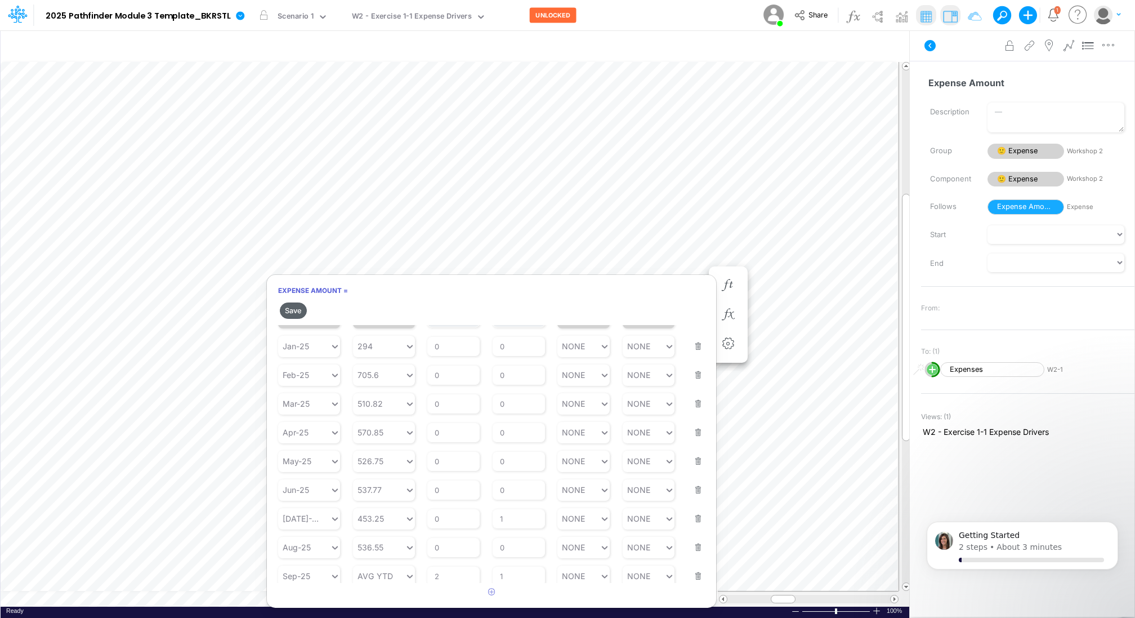
click at [293, 308] on button "Save" at bounding box center [293, 310] width 27 height 16
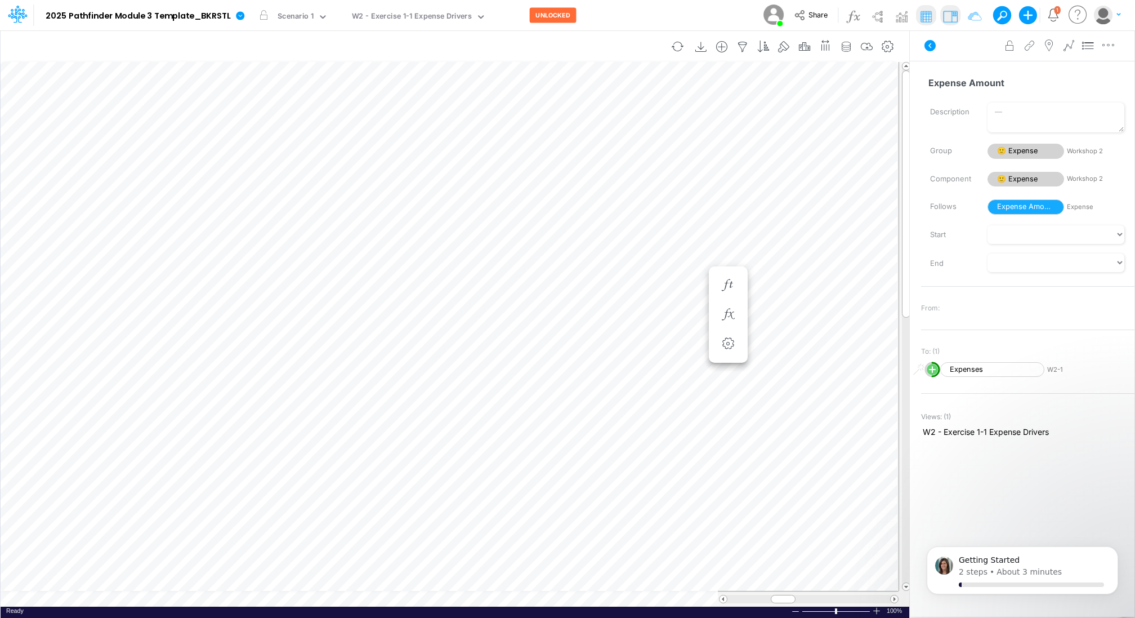
scroll to position [5, 1]
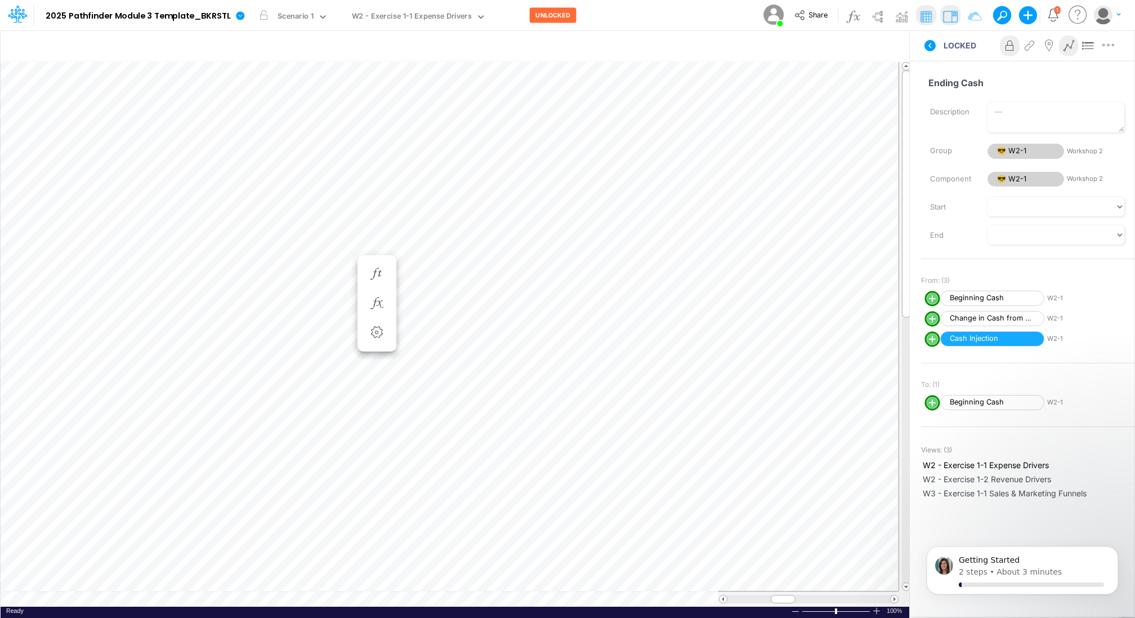
scroll to position [5, 1]
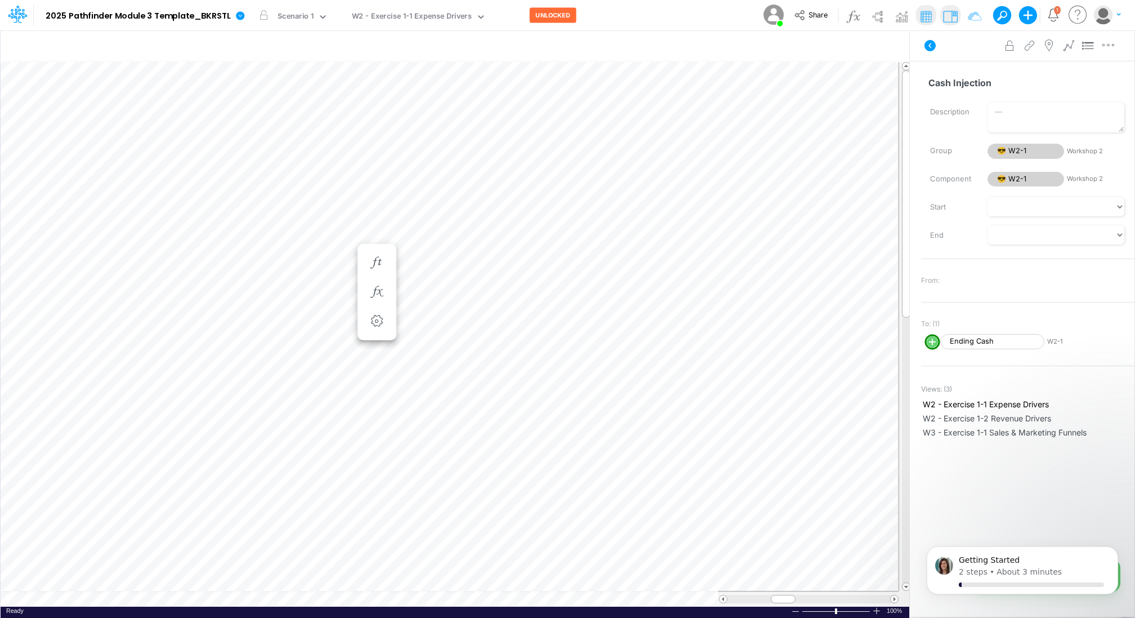
scroll to position [5, 1]
click at [476, 19] on icon at bounding box center [481, 17] width 10 height 10
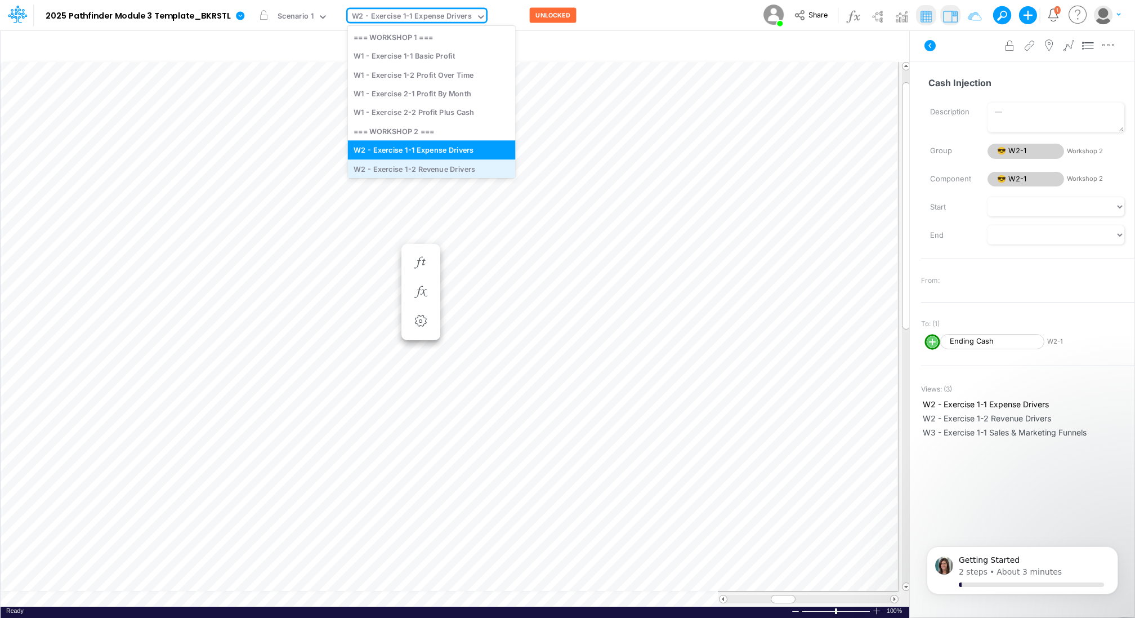
click at [440, 167] on div "W2 - Exercise 1-2 Revenue Drivers" at bounding box center [432, 168] width 168 height 19
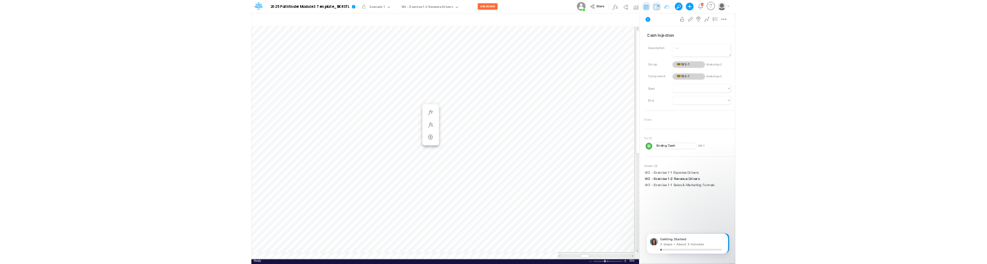
scroll to position [5, 1]
